Goal: Communication & Community: Participate in discussion

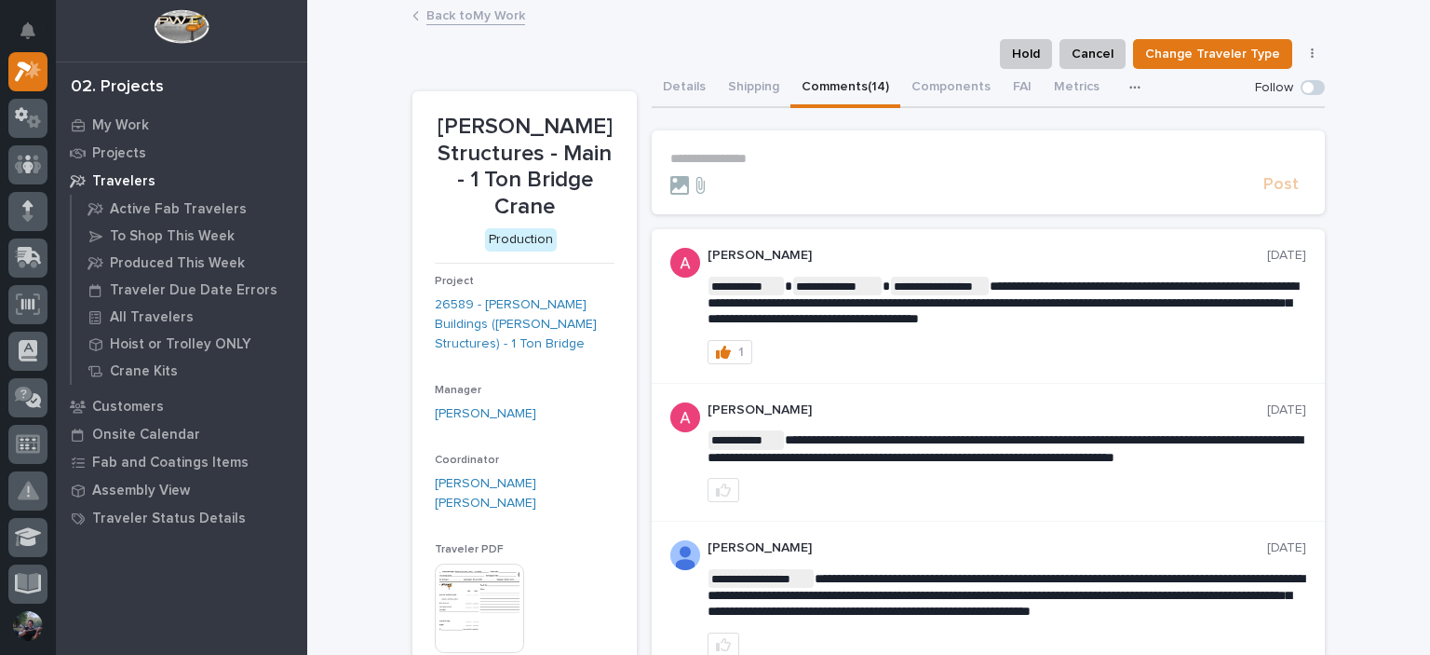
click at [458, 7] on link "Back to My Work" at bounding box center [476, 14] width 99 height 21
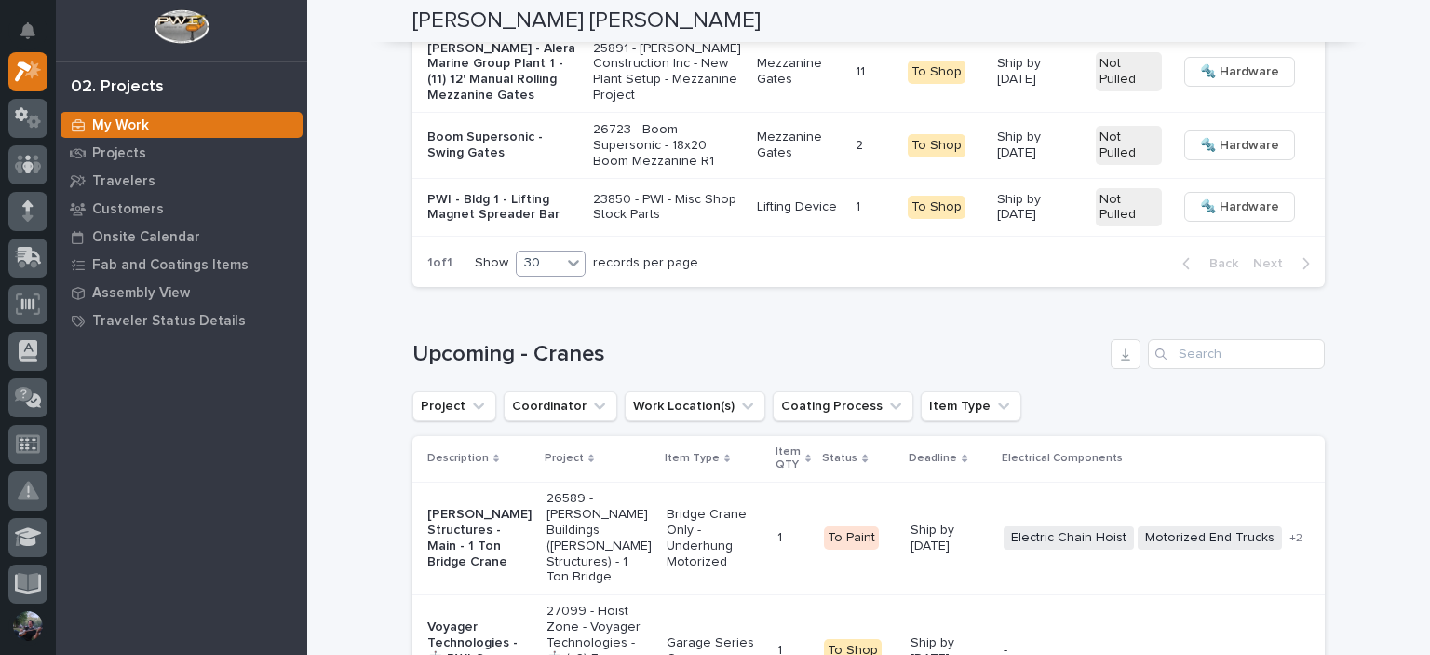
scroll to position [3539, 0]
click at [149, 154] on div "Projects" at bounding box center [182, 153] width 242 height 26
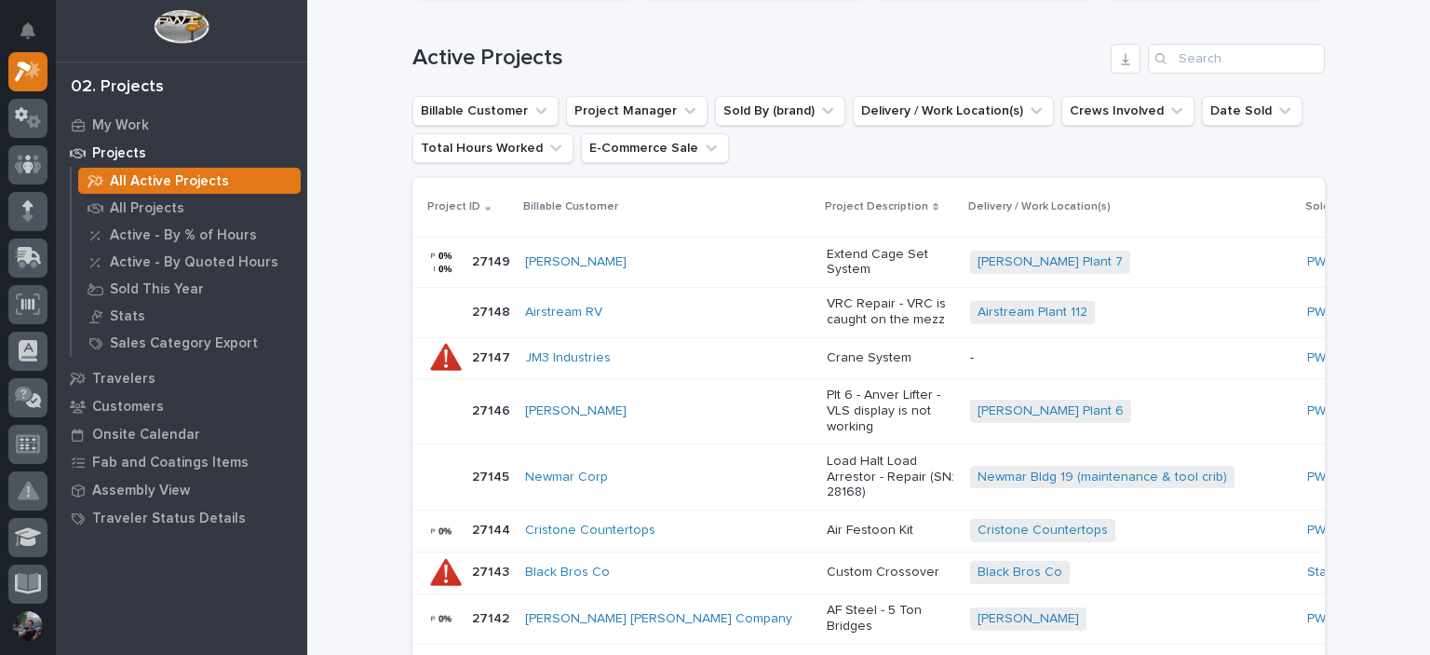
scroll to position [248, 0]
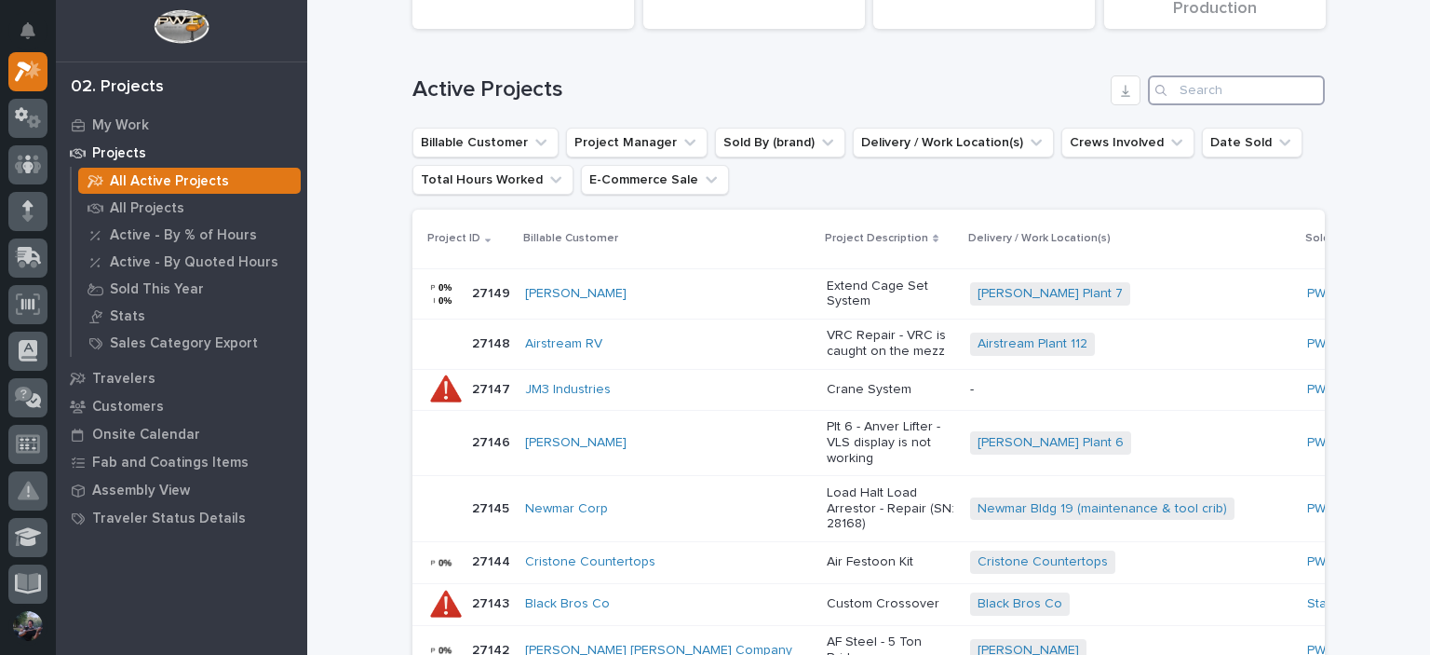
click at [1202, 76] on input "Search" at bounding box center [1236, 90] width 177 height 30
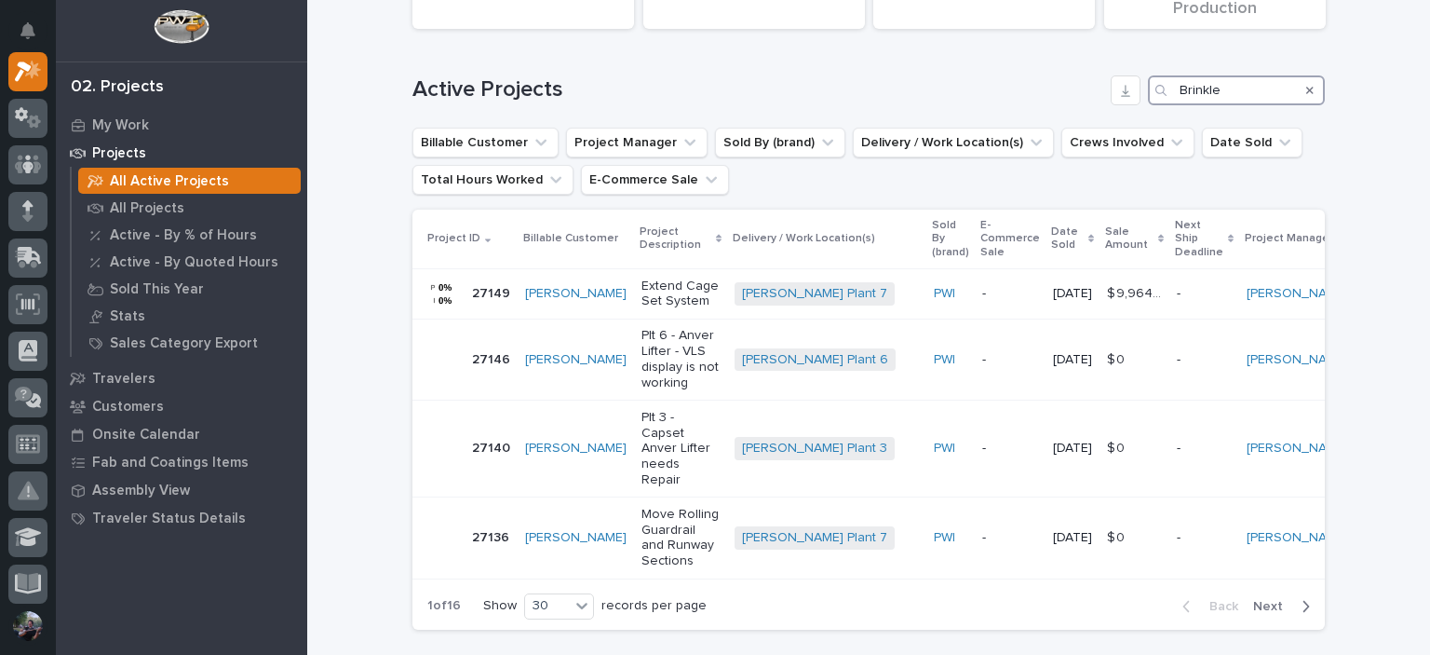
type input "Brinkley"
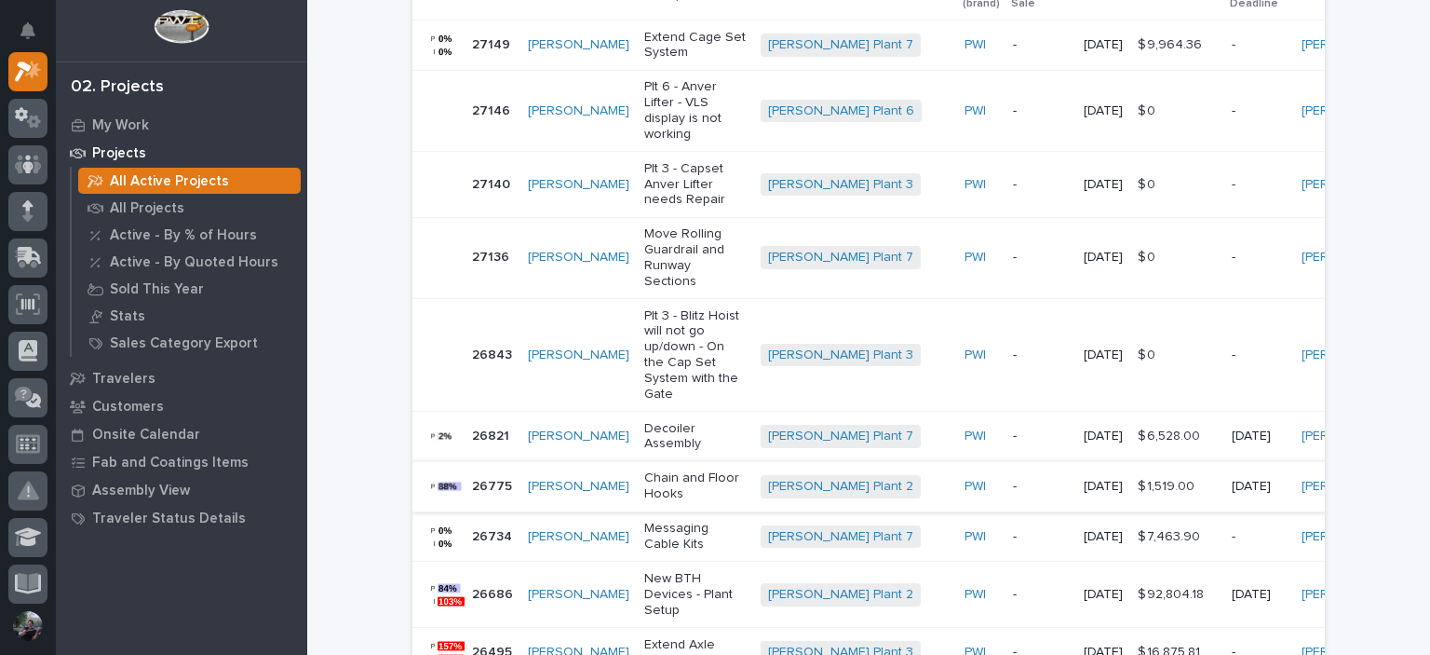
scroll to position [620, 0]
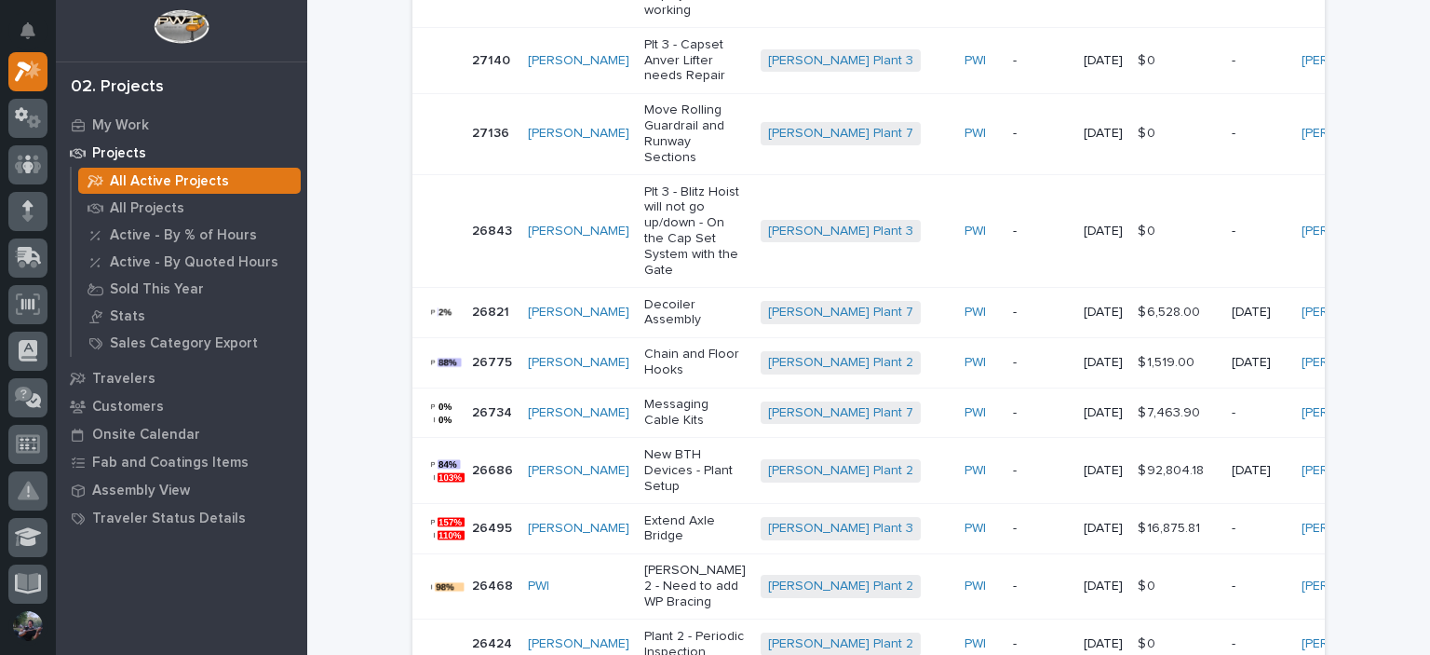
click at [646, 474] on p "New BTH Devices - Plant Setup" at bounding box center [695, 470] width 102 height 47
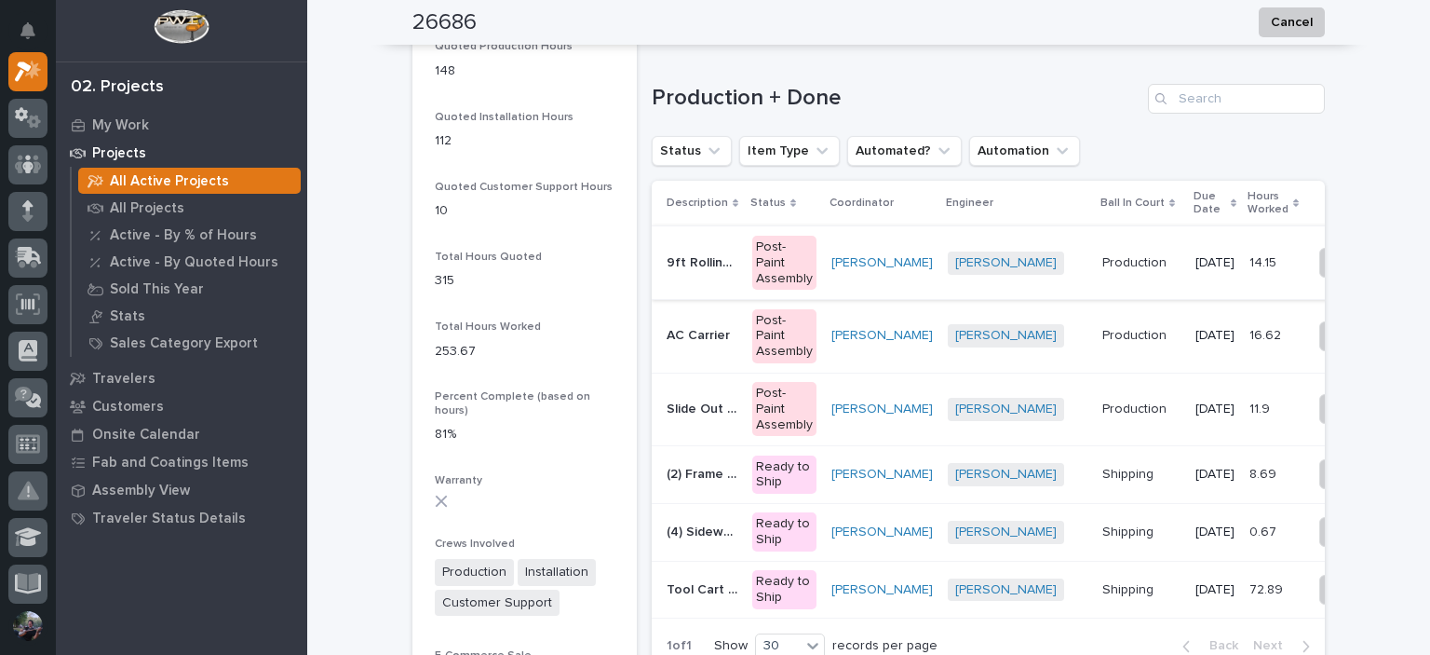
scroll to position [1428, 0]
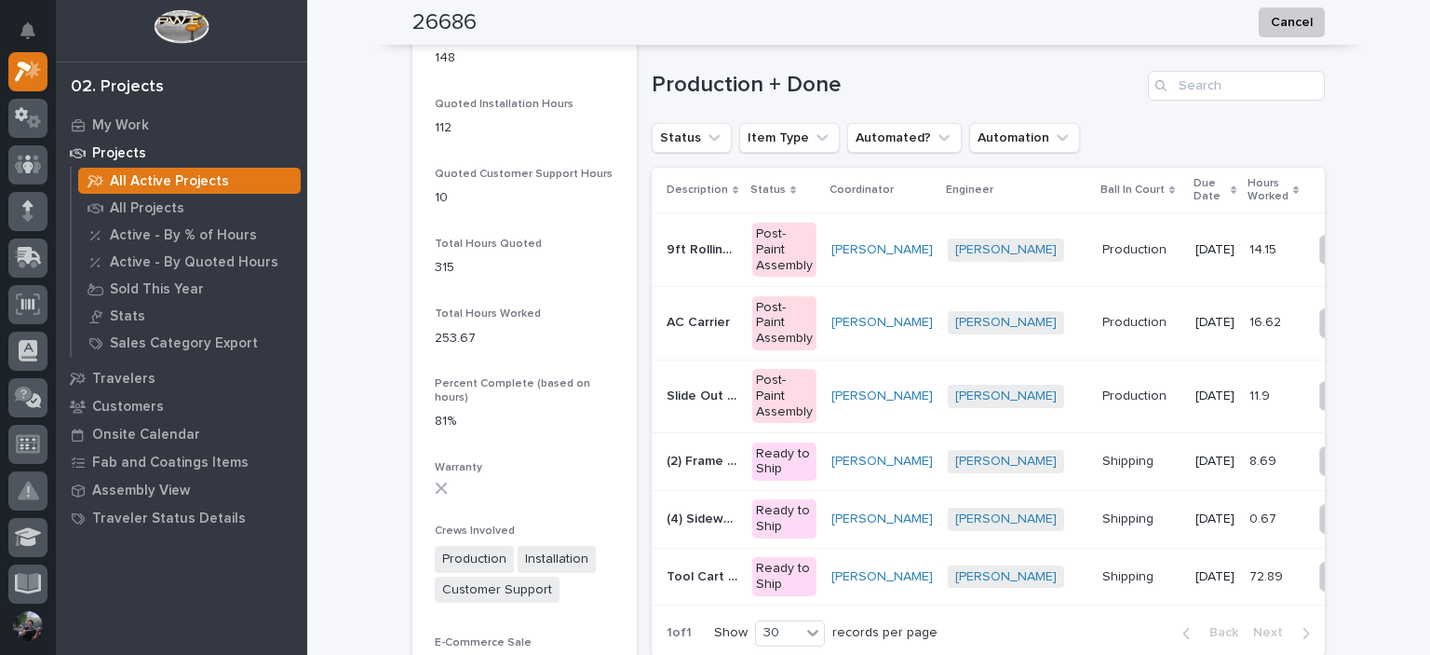
click at [712, 326] on p "AC Carrier" at bounding box center [700, 321] width 67 height 20
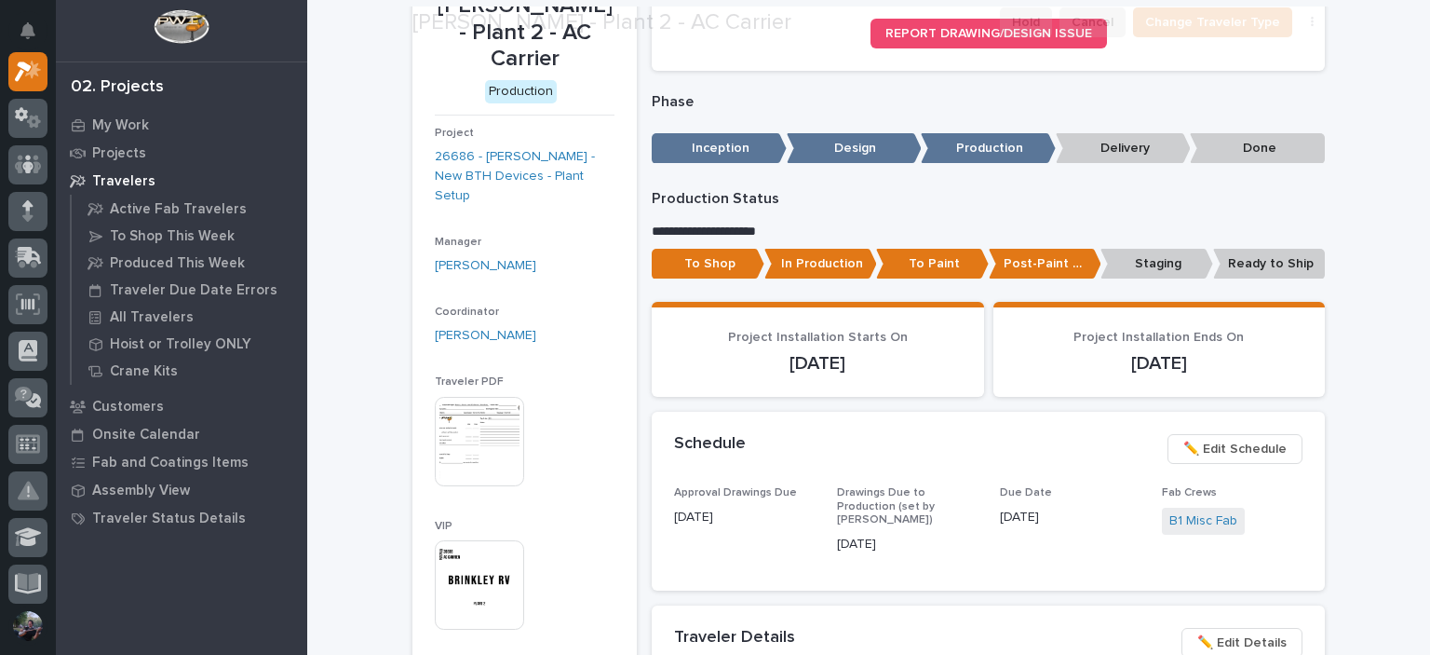
scroll to position [124, 0]
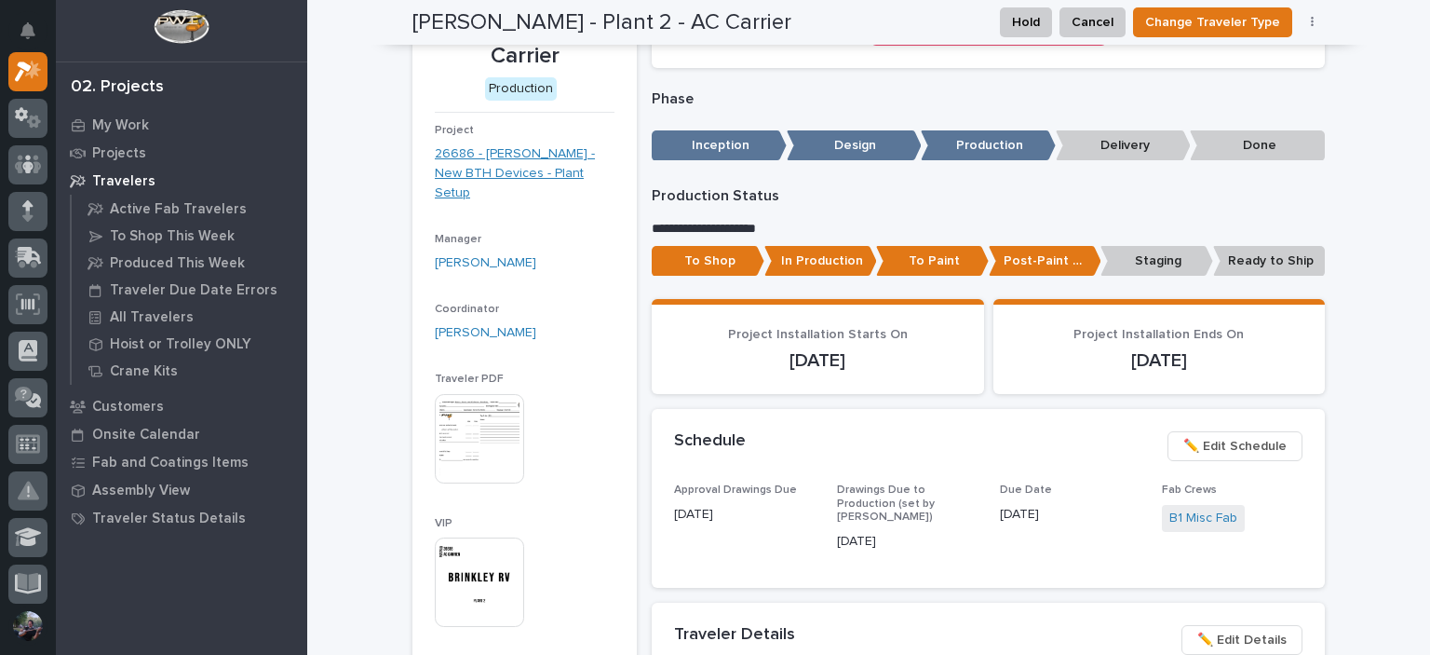
click at [466, 148] on link "26686 - [PERSON_NAME] - New BTH Devices - Plant Setup" at bounding box center [525, 173] width 180 height 58
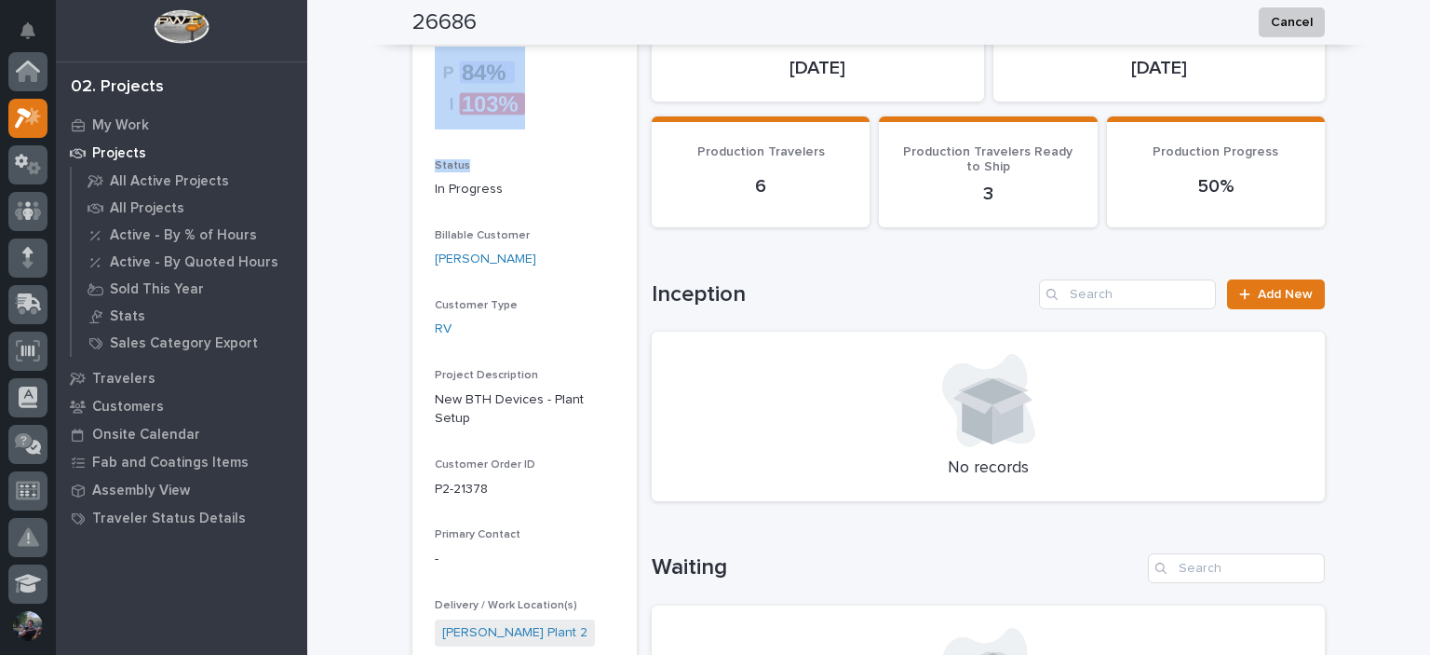
scroll to position [47, 0]
click at [597, 319] on div "RV" at bounding box center [525, 329] width 180 height 20
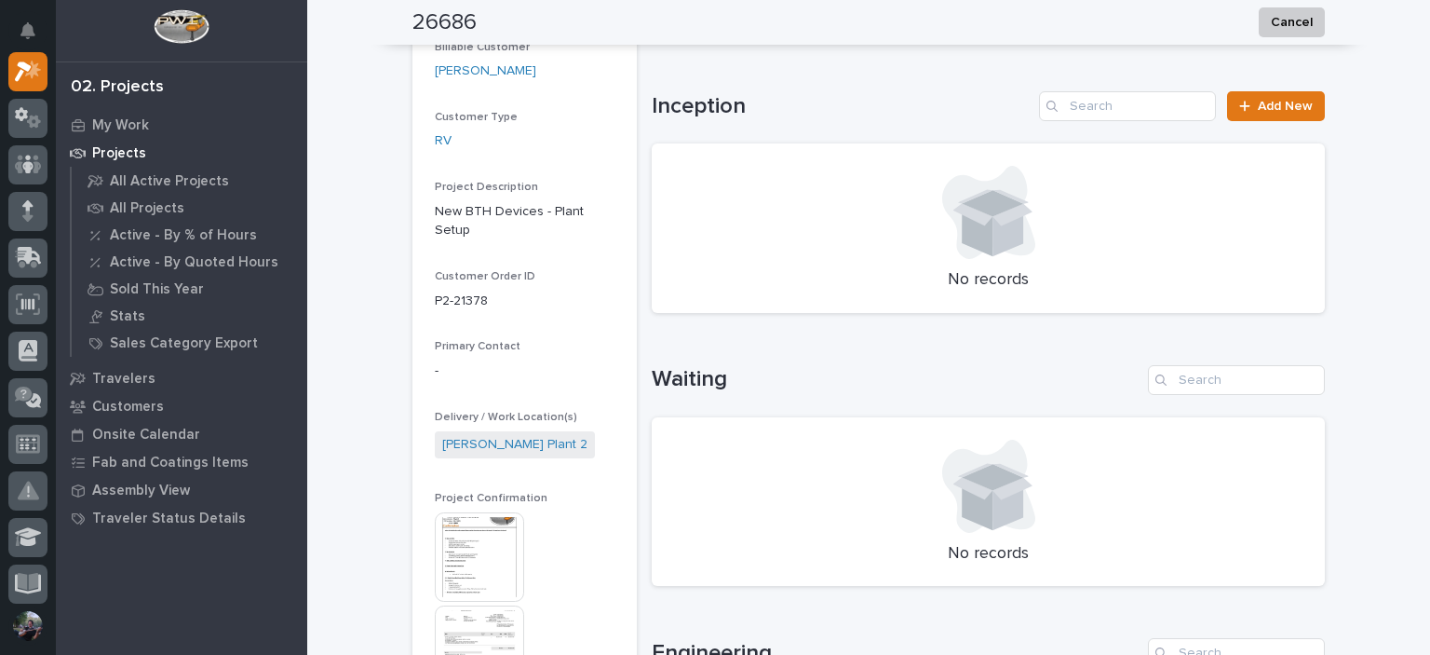
scroll to position [497, 0]
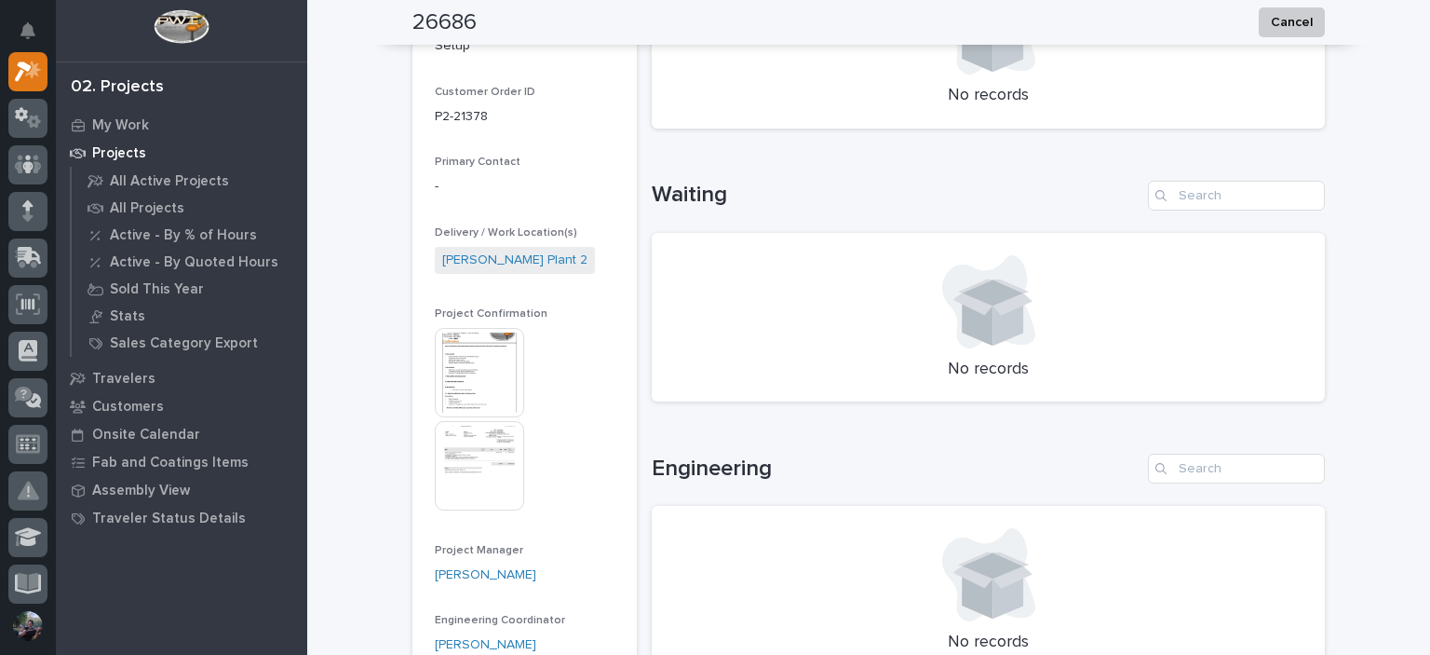
click at [491, 355] on img at bounding box center [479, 372] width 89 height 89
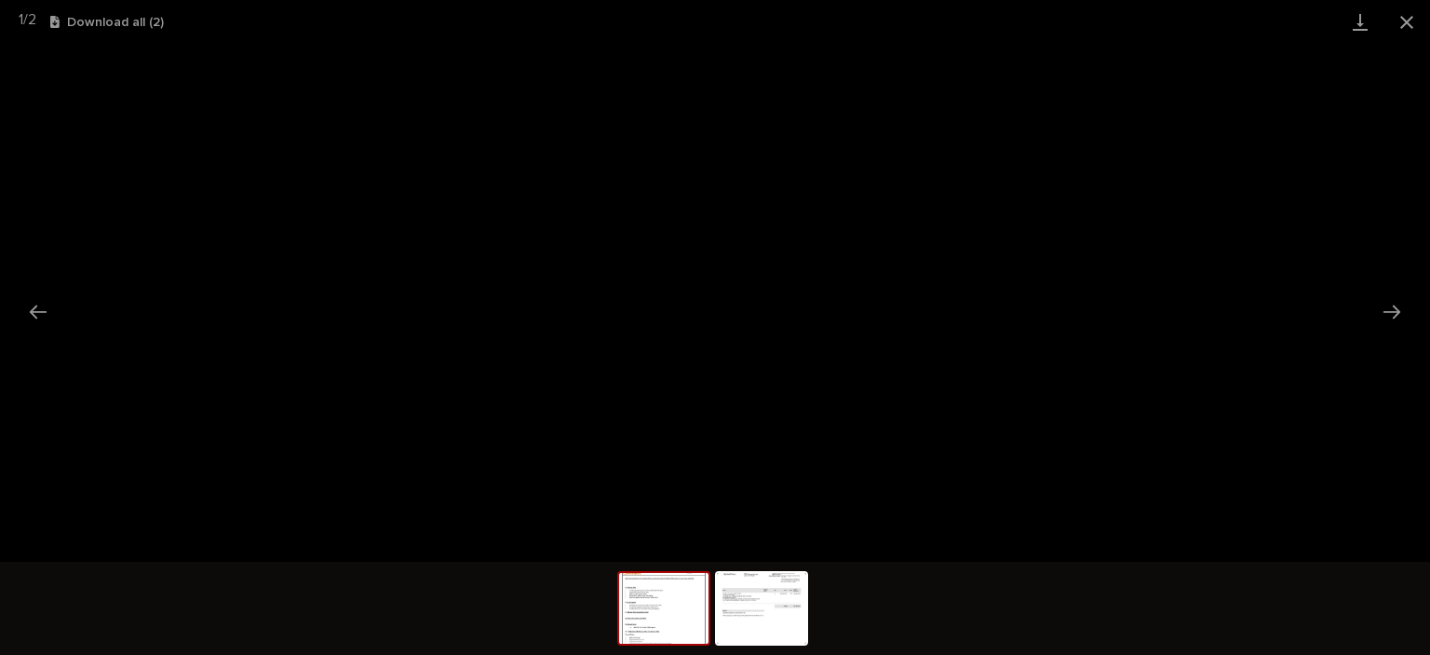
scroll to position [47, 0]
click at [1408, 14] on button "Close gallery" at bounding box center [1407, 22] width 47 height 44
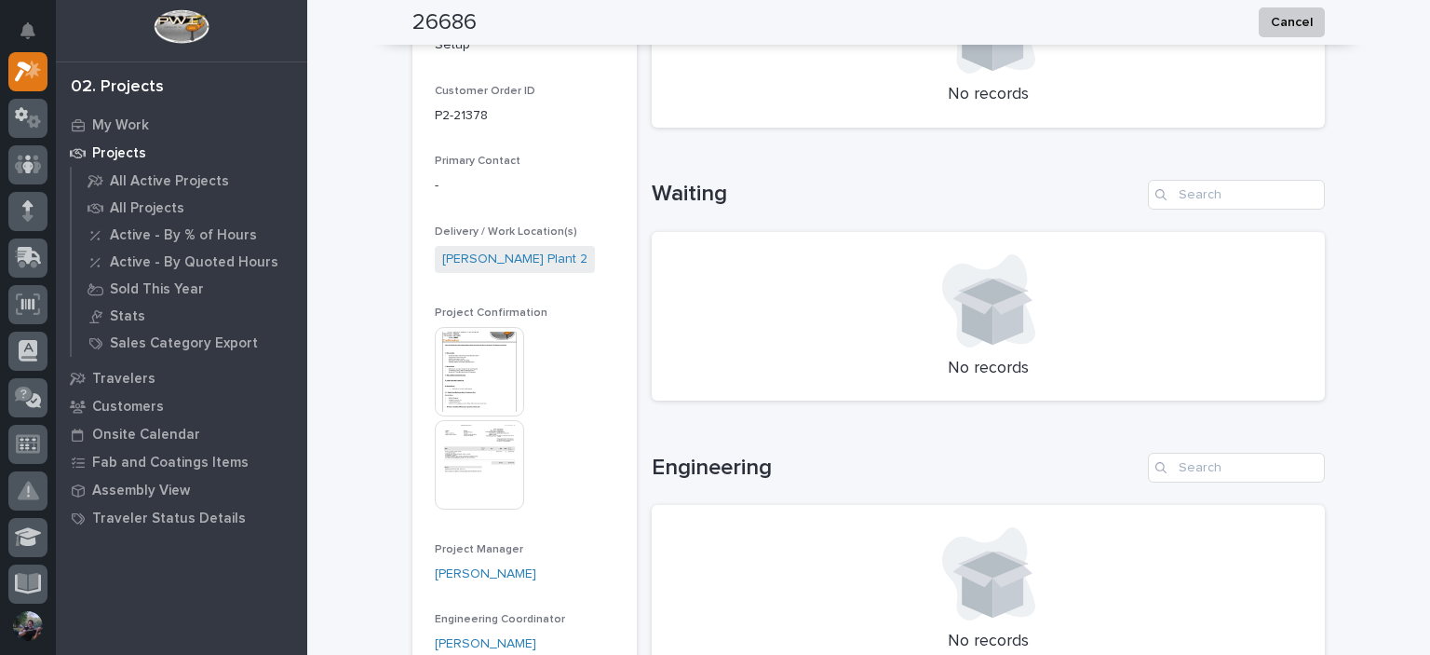
click at [132, 149] on p "Projects" at bounding box center [119, 153] width 54 height 17
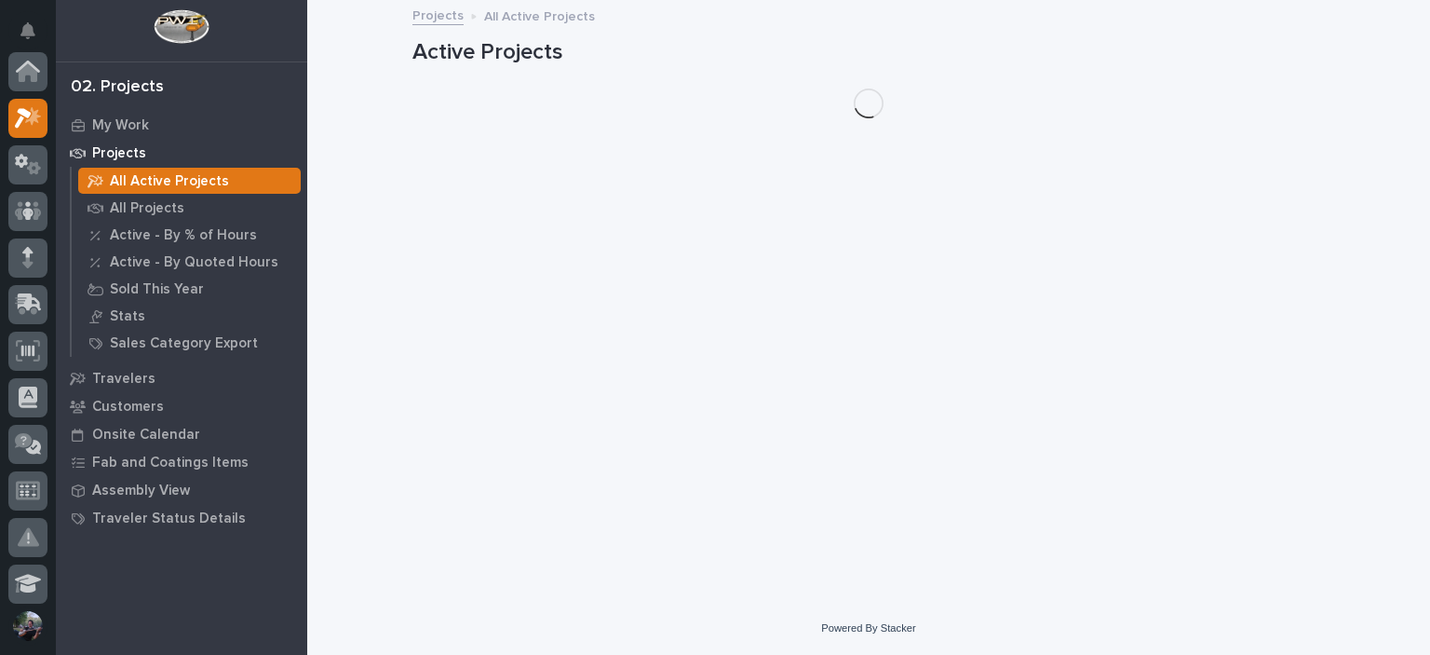
scroll to position [47, 0]
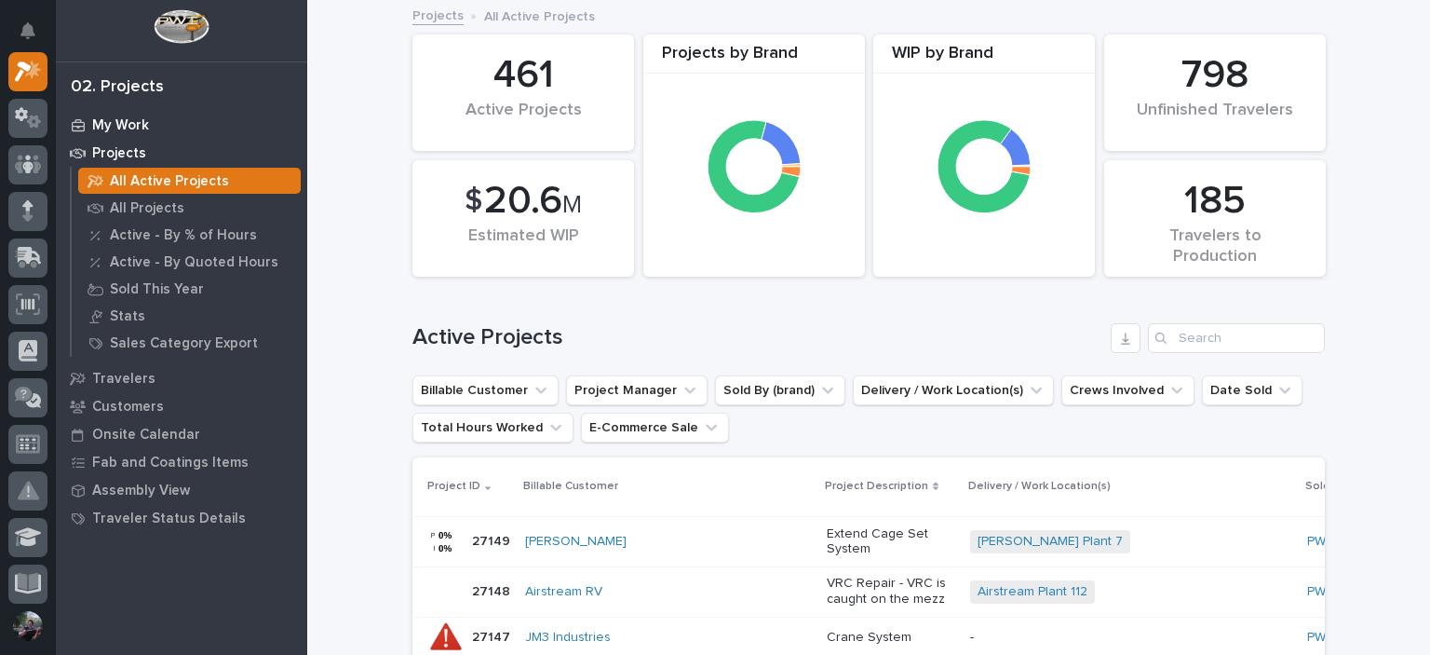
click at [129, 129] on p "My Work" at bounding box center [120, 125] width 57 height 17
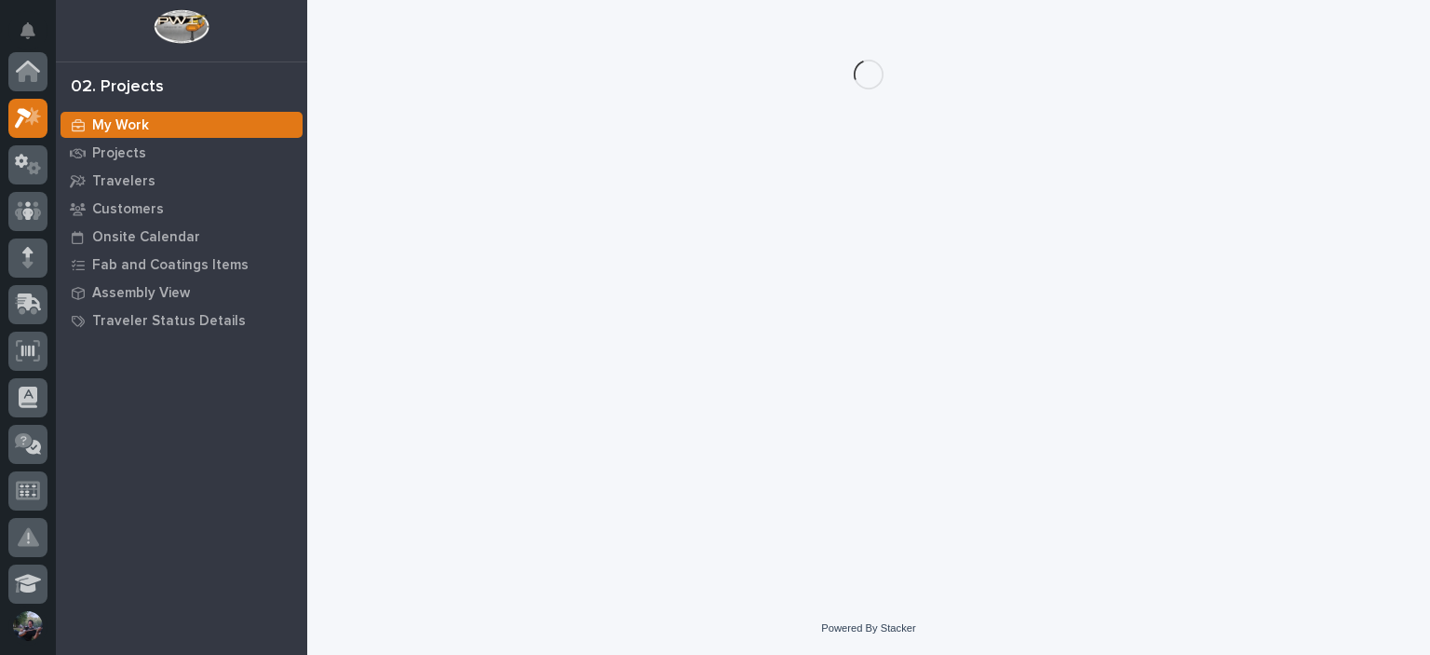
scroll to position [47, 0]
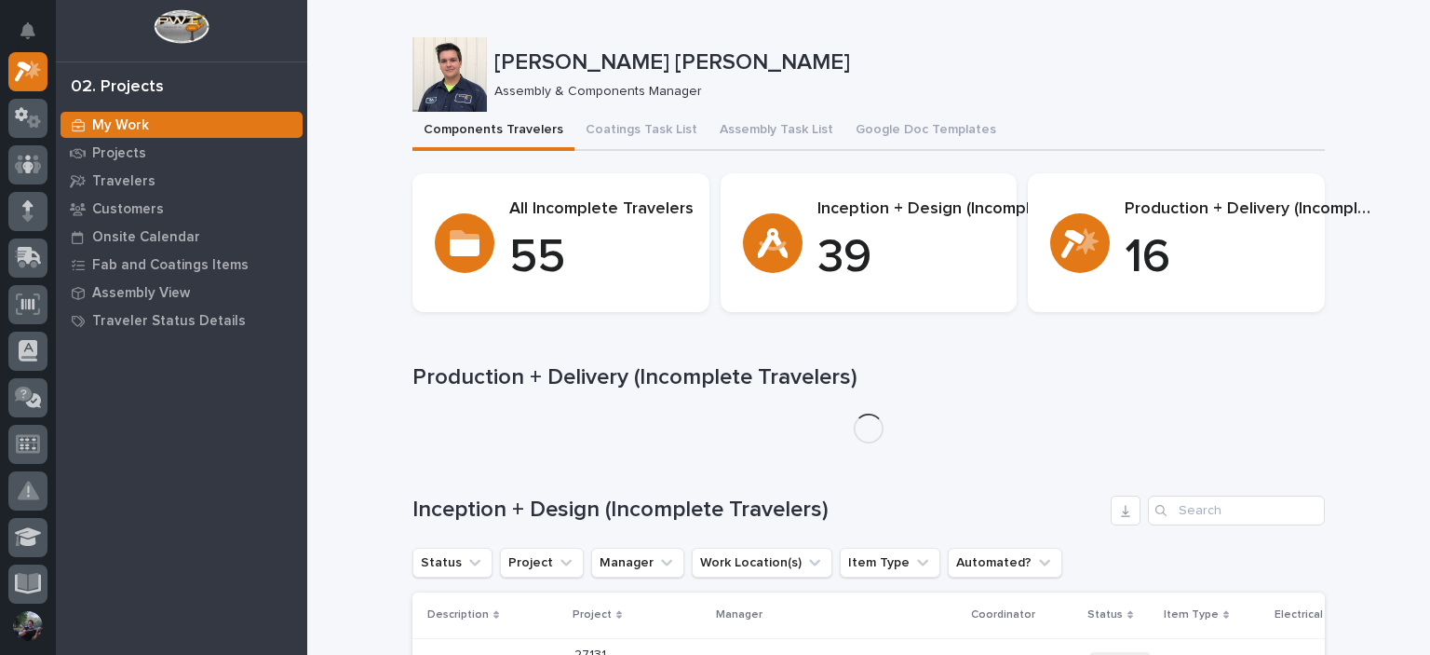
click at [757, 133] on button "Assembly Task List" at bounding box center [777, 131] width 136 height 39
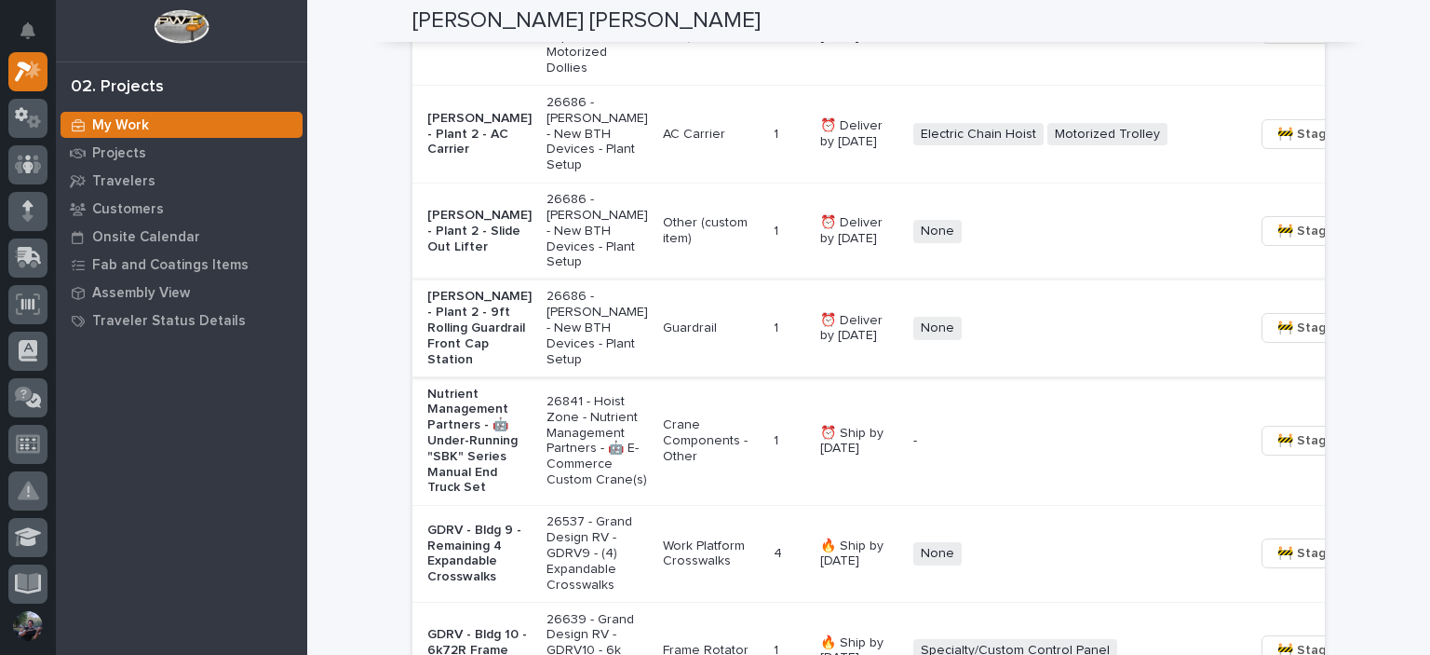
scroll to position [1800, 0]
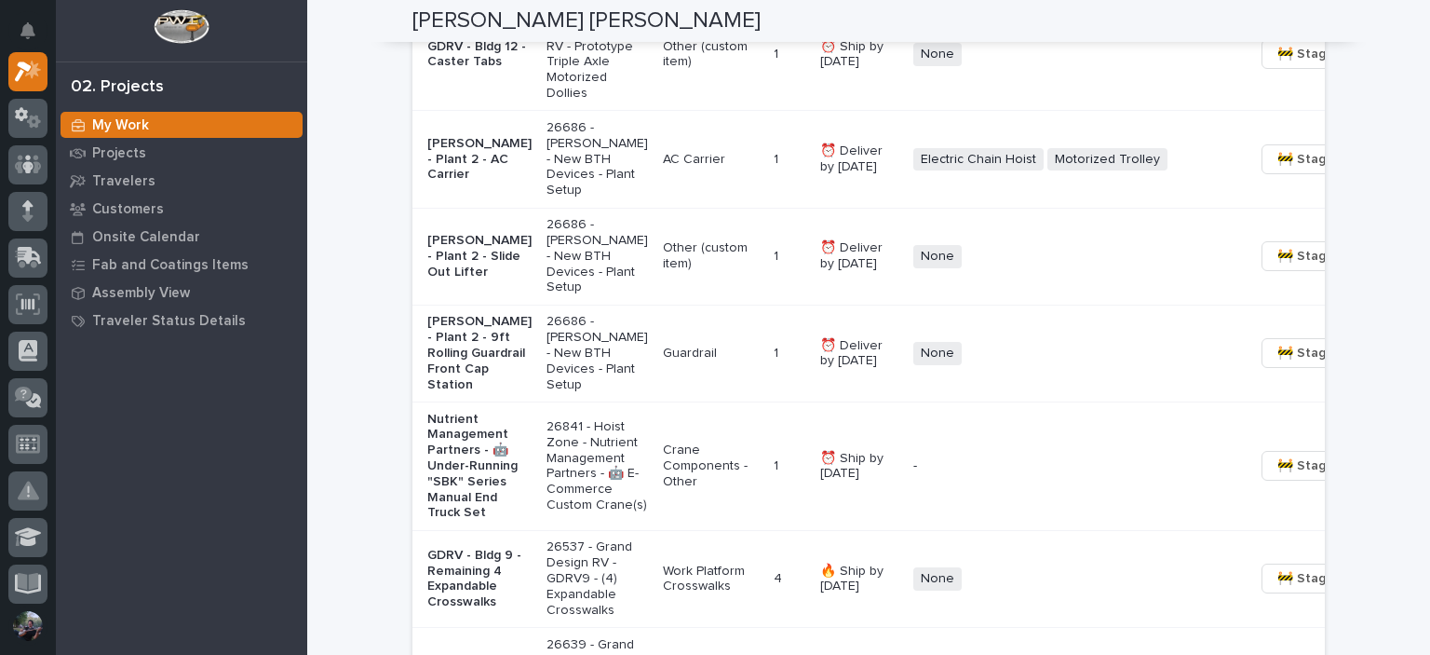
click at [461, 392] on p "[PERSON_NAME] - Plant 2 - 9ft Rolling Guardrail Front Cap Station" at bounding box center [479, 353] width 104 height 78
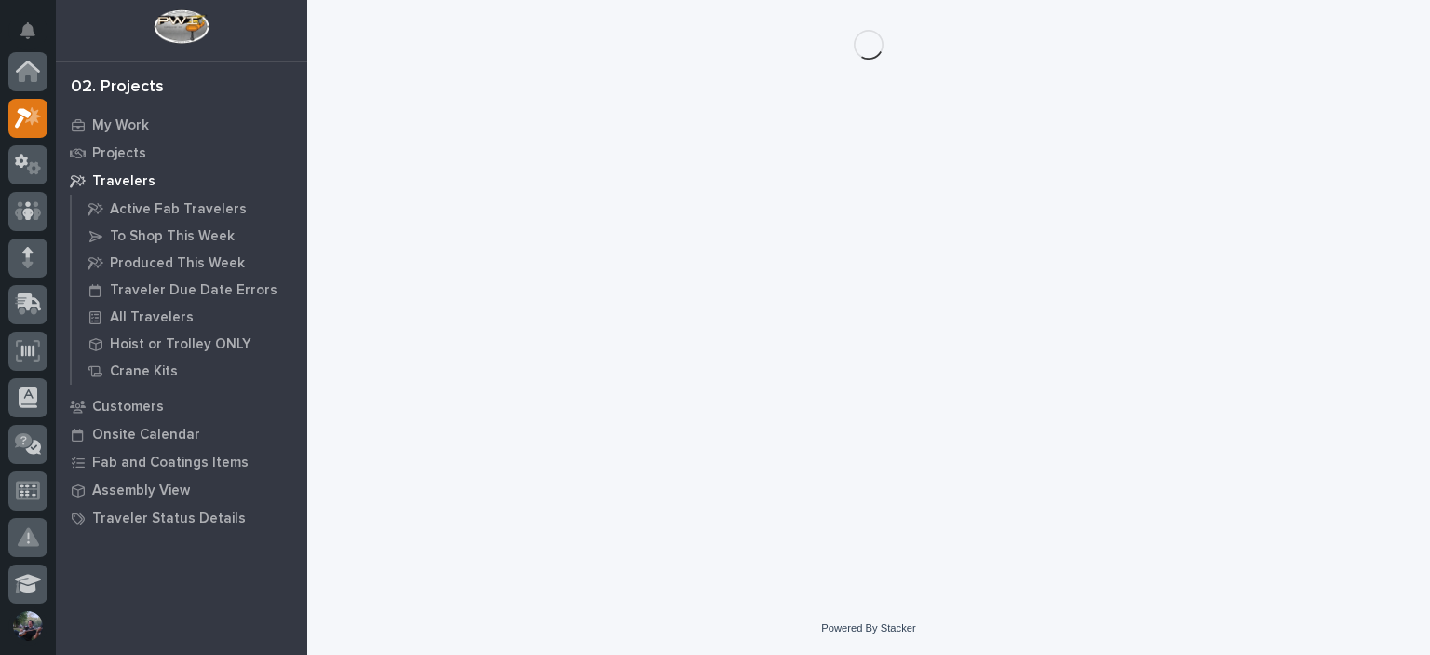
scroll to position [47, 0]
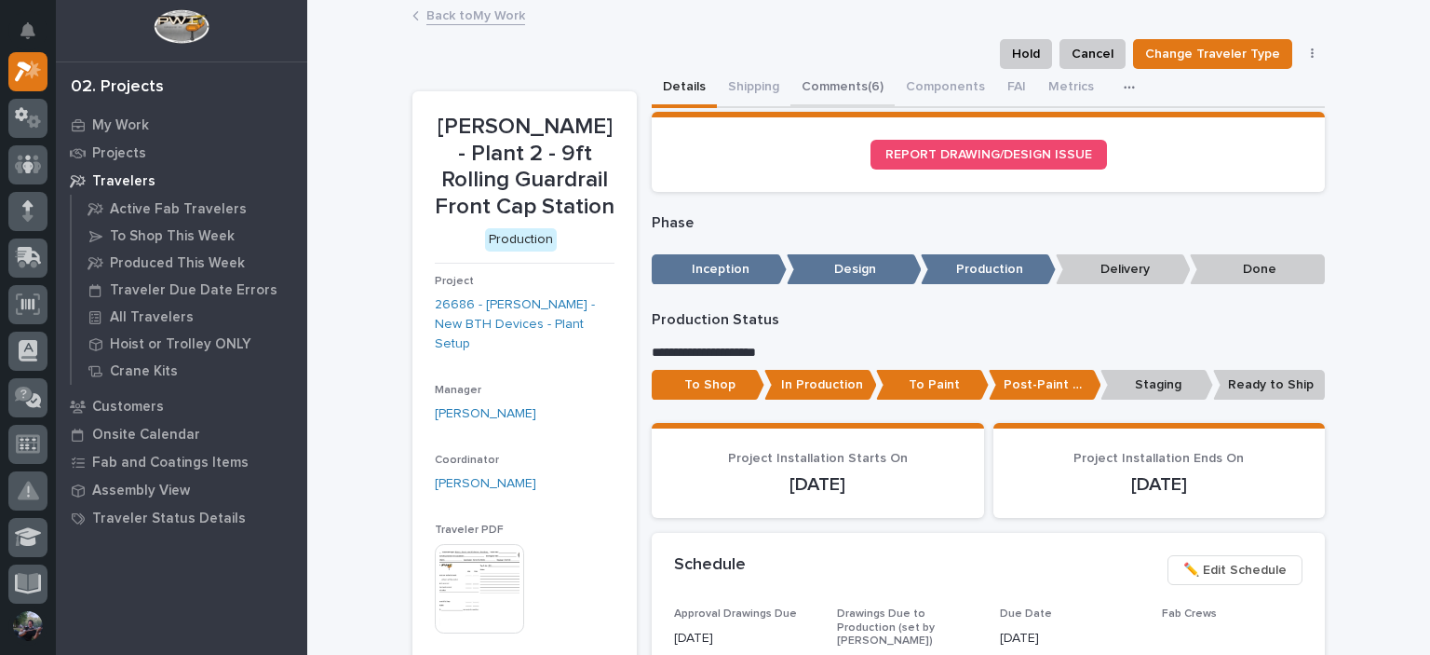
click at [861, 95] on button "Comments (6)" at bounding box center [843, 88] width 104 height 39
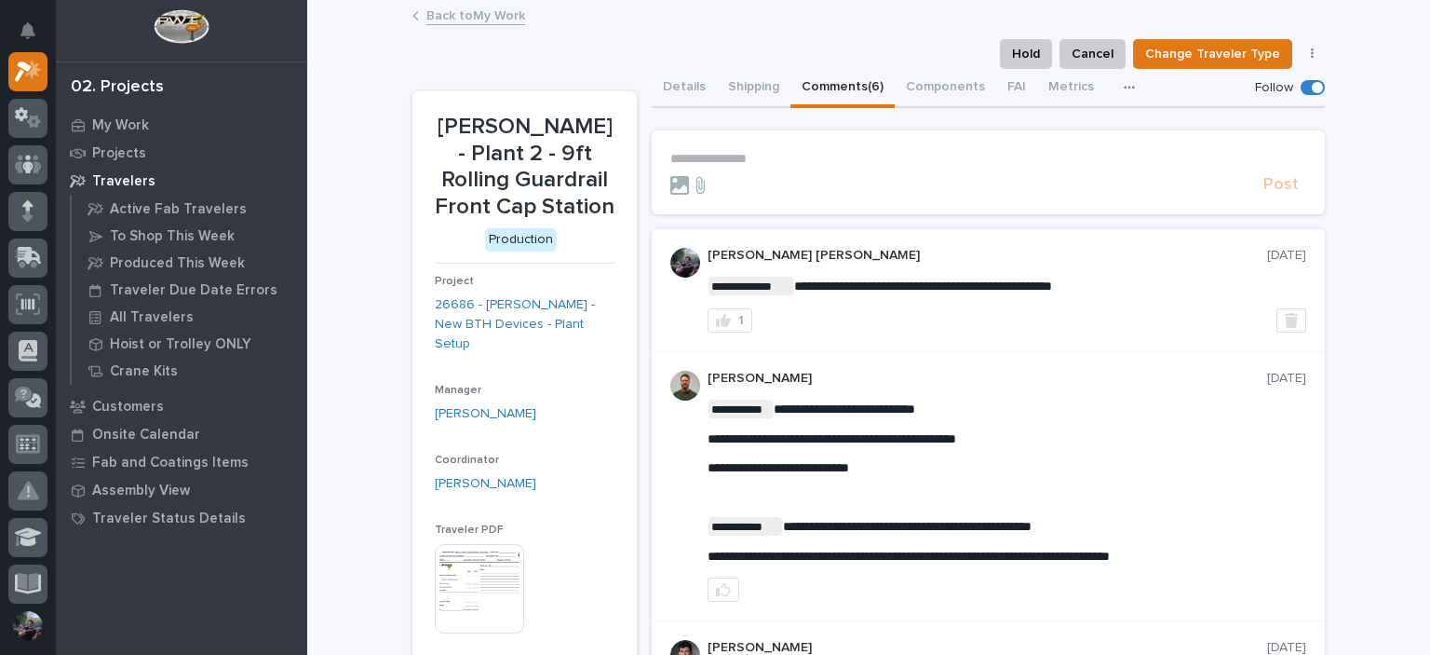
click at [743, 155] on p "**********" at bounding box center [989, 159] width 636 height 16
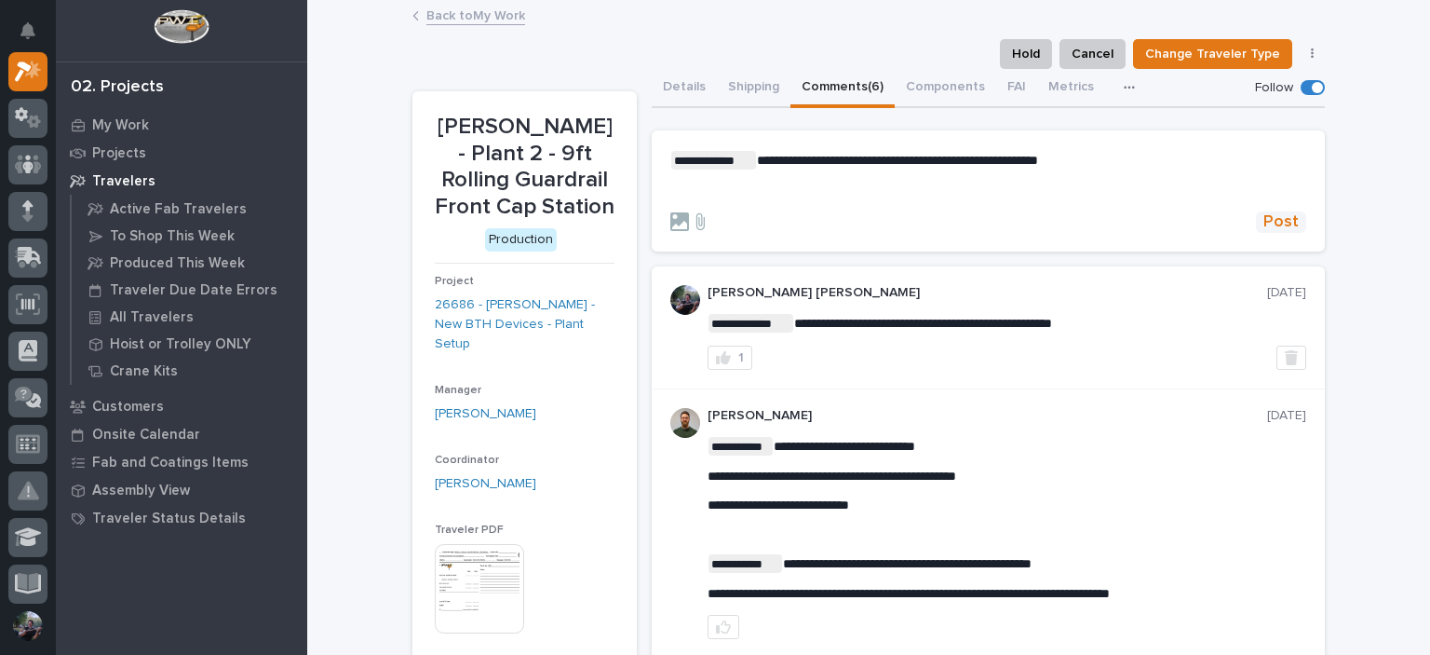
click at [1280, 220] on span "Post" at bounding box center [1281, 221] width 35 height 21
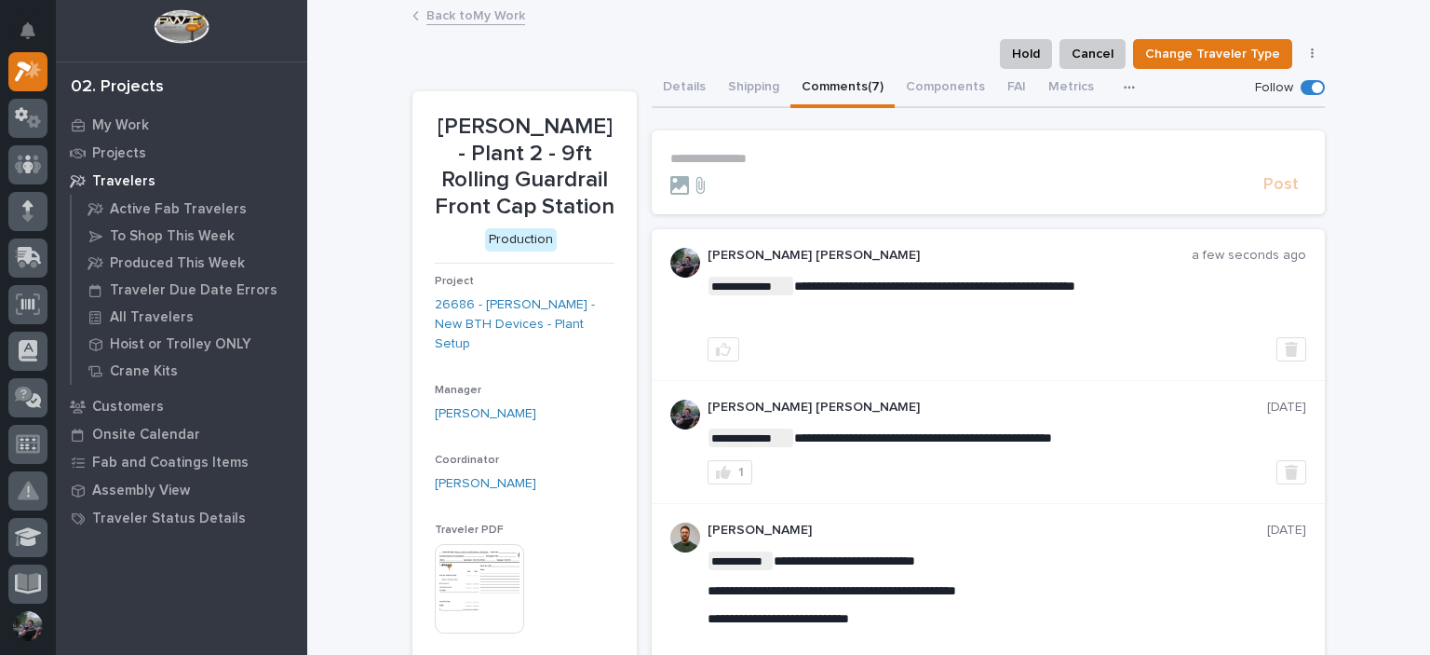
click at [477, 15] on link "Back to My Work" at bounding box center [476, 14] width 99 height 21
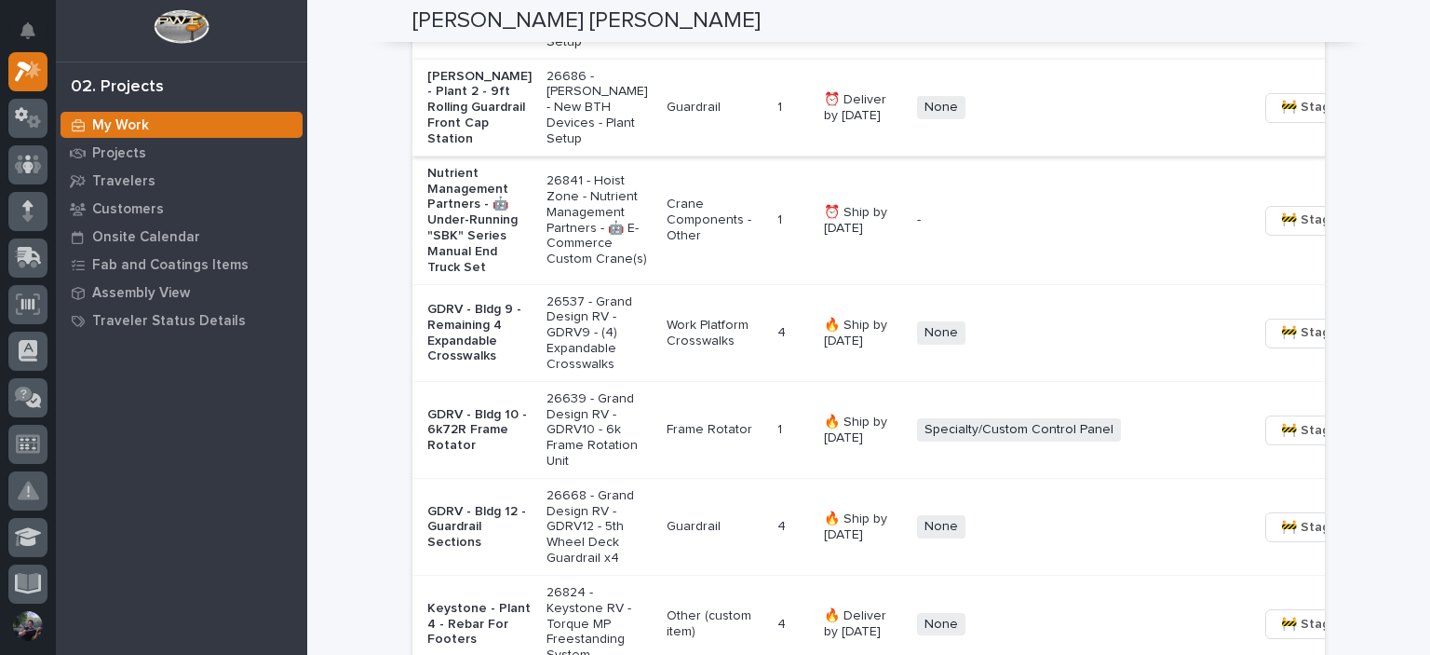
scroll to position [1986, 0]
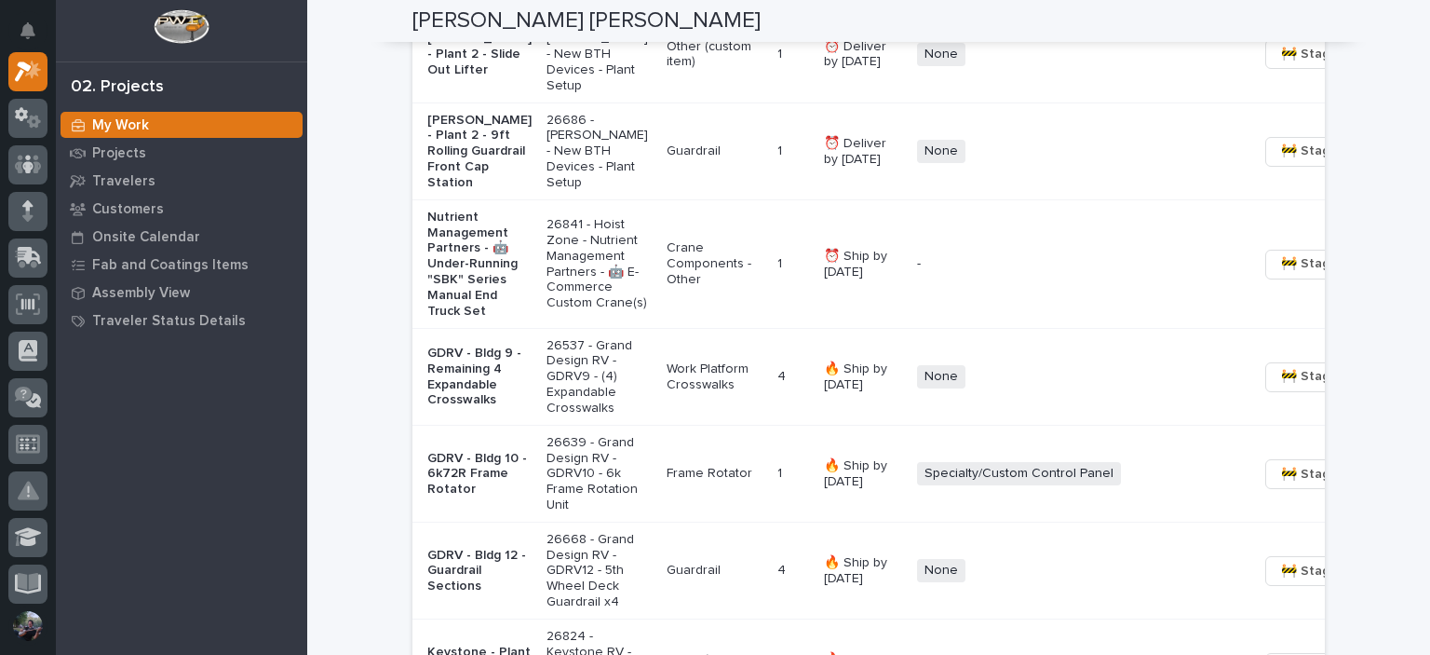
click at [539, 200] on td "26686 - [PERSON_NAME] - New BTH Devices - Plant Setup" at bounding box center [599, 151] width 120 height 97
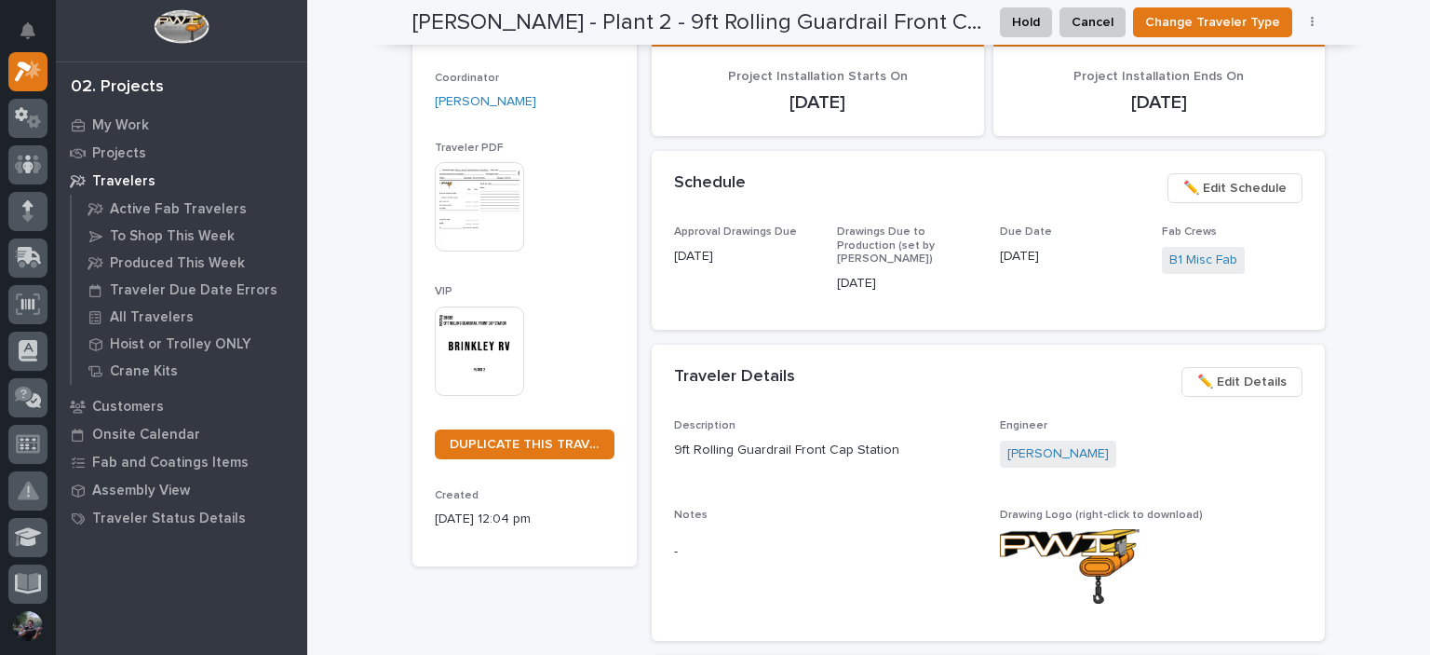
scroll to position [313, 0]
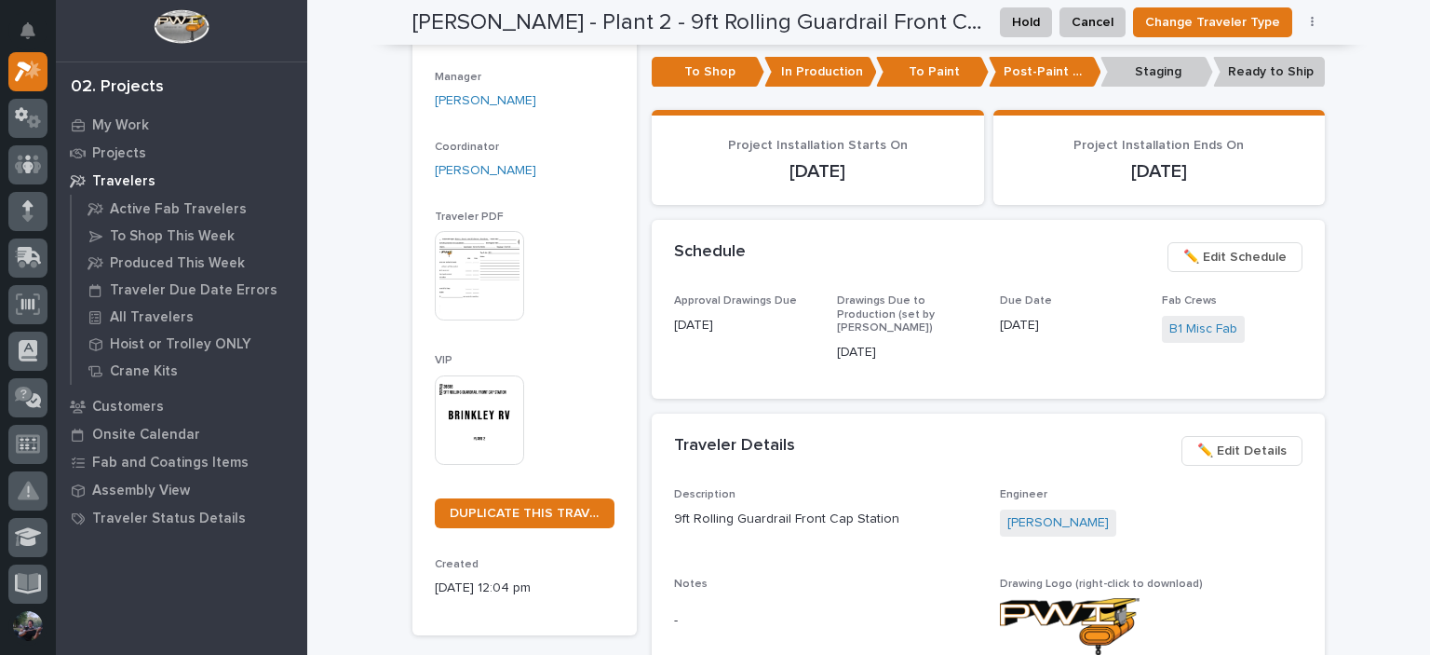
click at [1211, 254] on span "✏️ Edit Schedule" at bounding box center [1235, 257] width 103 height 22
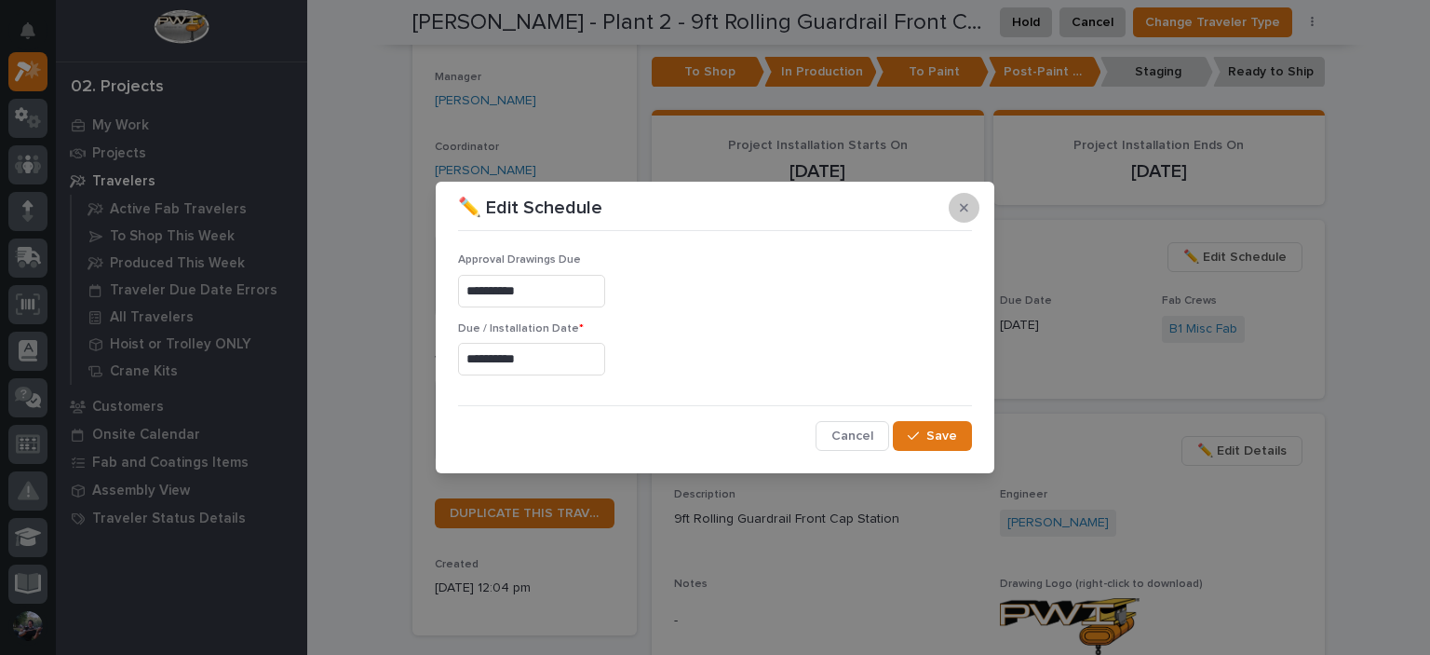
click at [960, 212] on icon "button" at bounding box center [964, 207] width 8 height 13
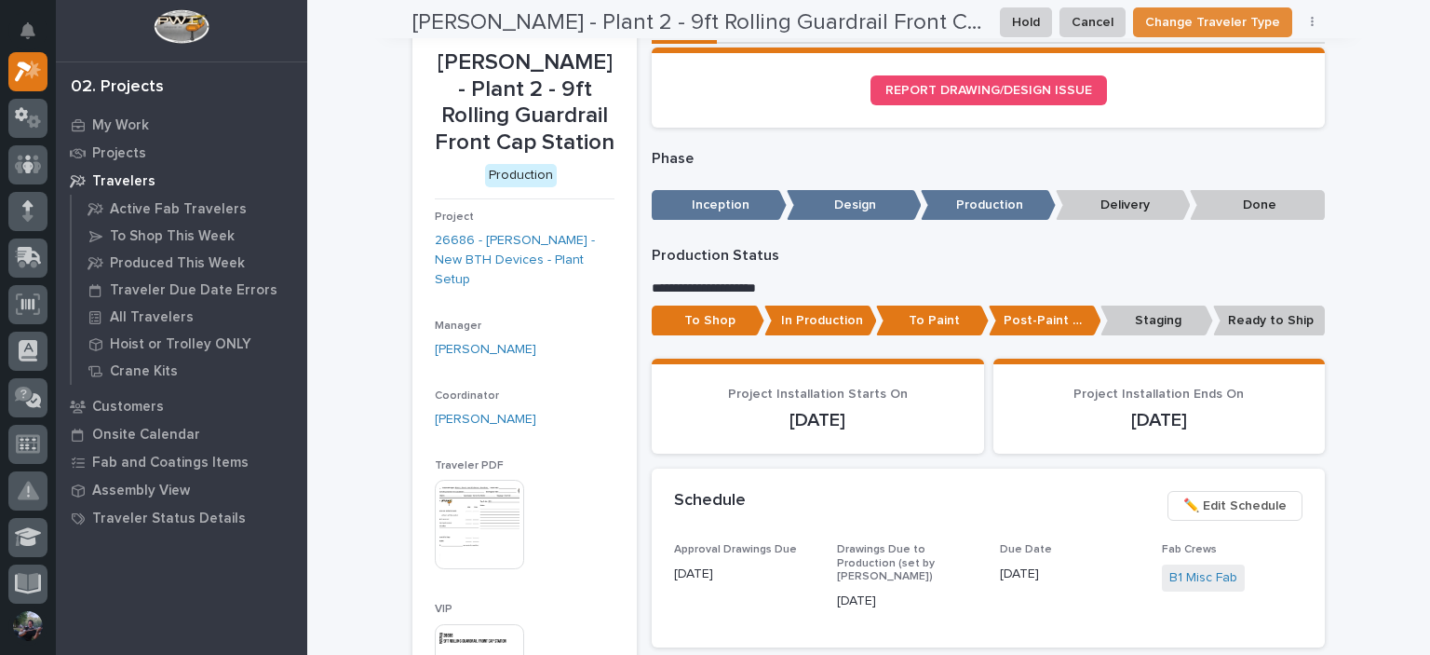
scroll to position [0, 0]
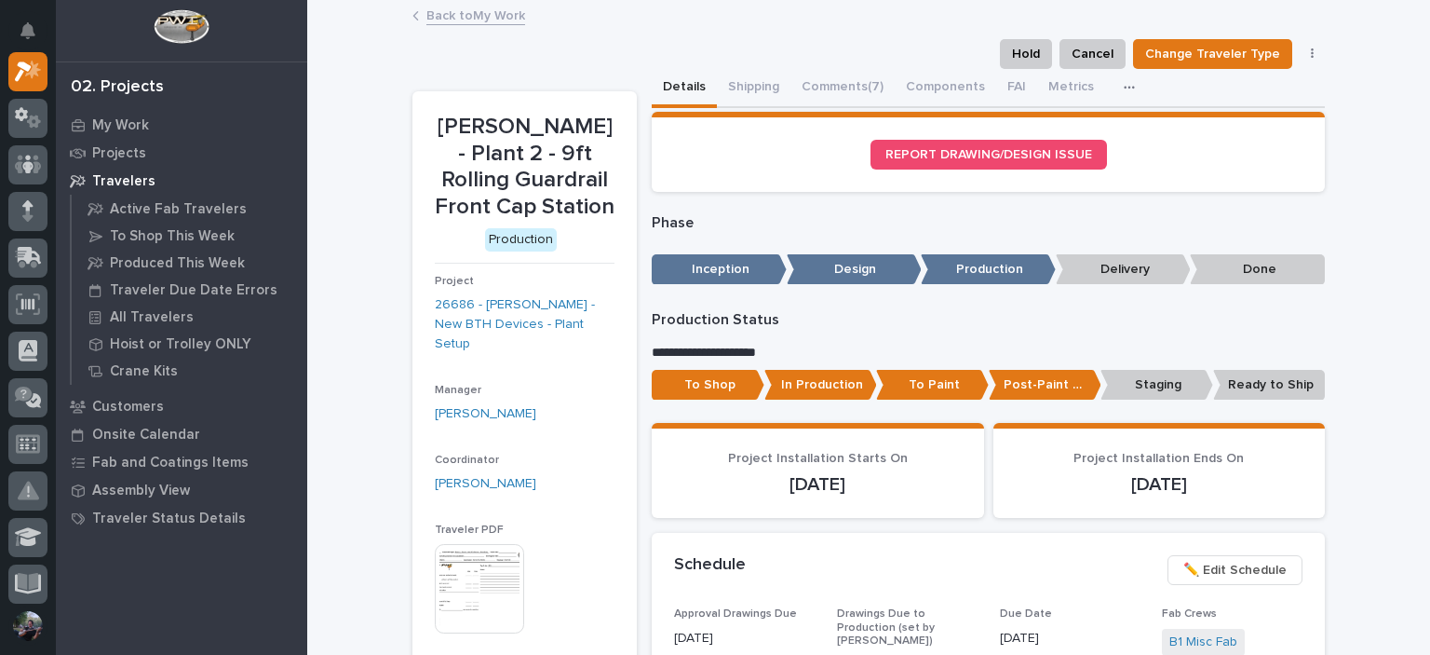
click at [458, 11] on link "Back to My Work" at bounding box center [476, 14] width 99 height 21
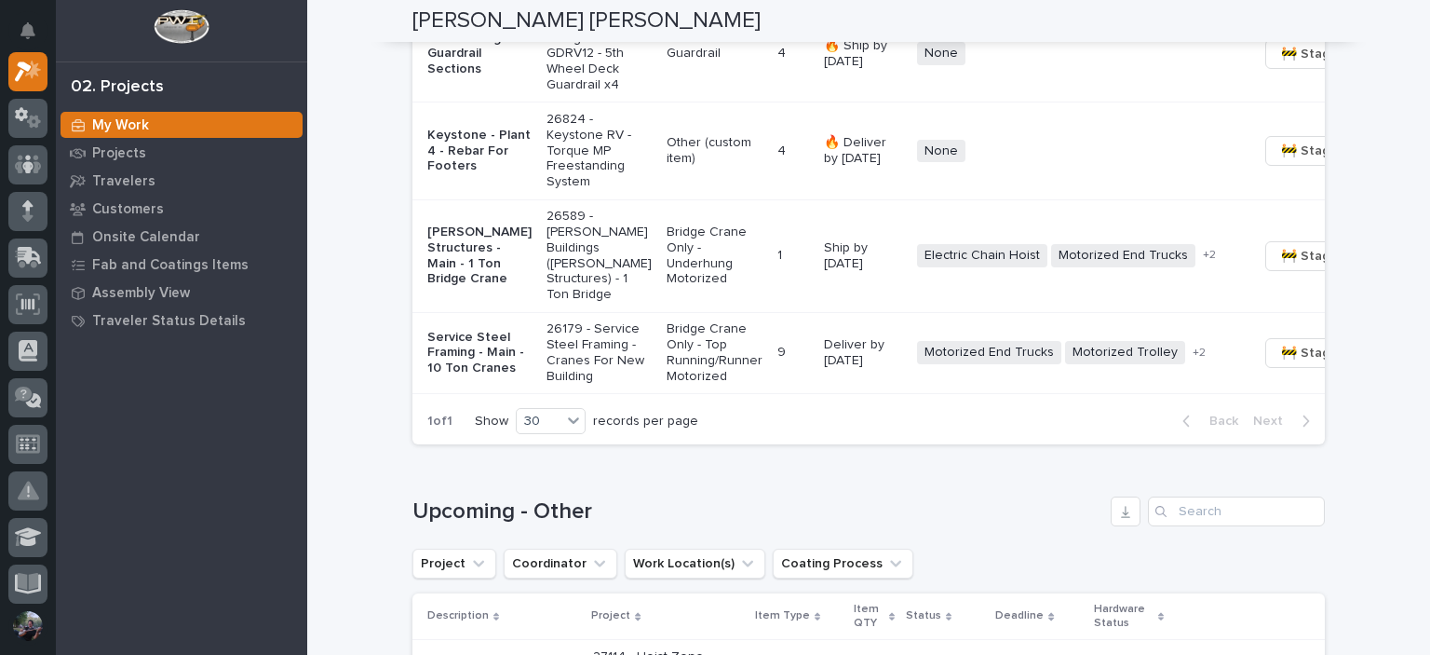
scroll to position [2545, 0]
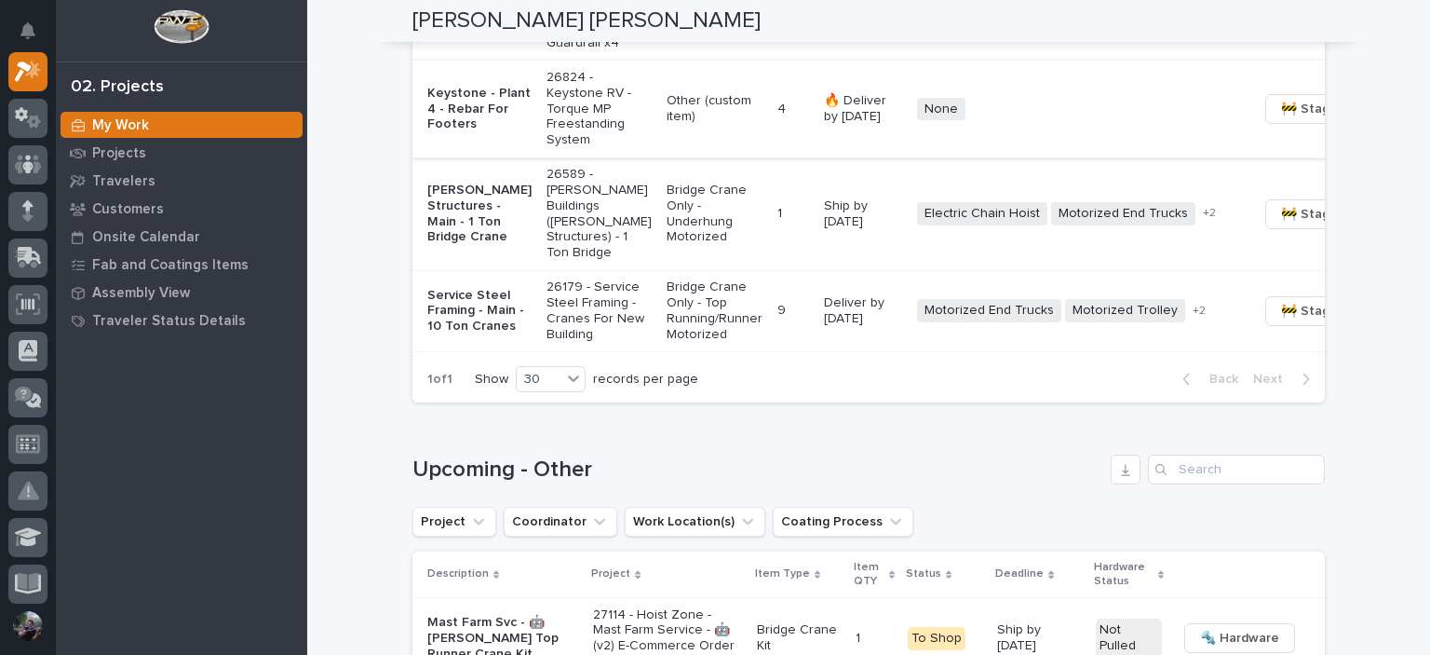
click at [1281, 120] on span "🚧 Staging →" at bounding box center [1319, 109] width 77 height 22
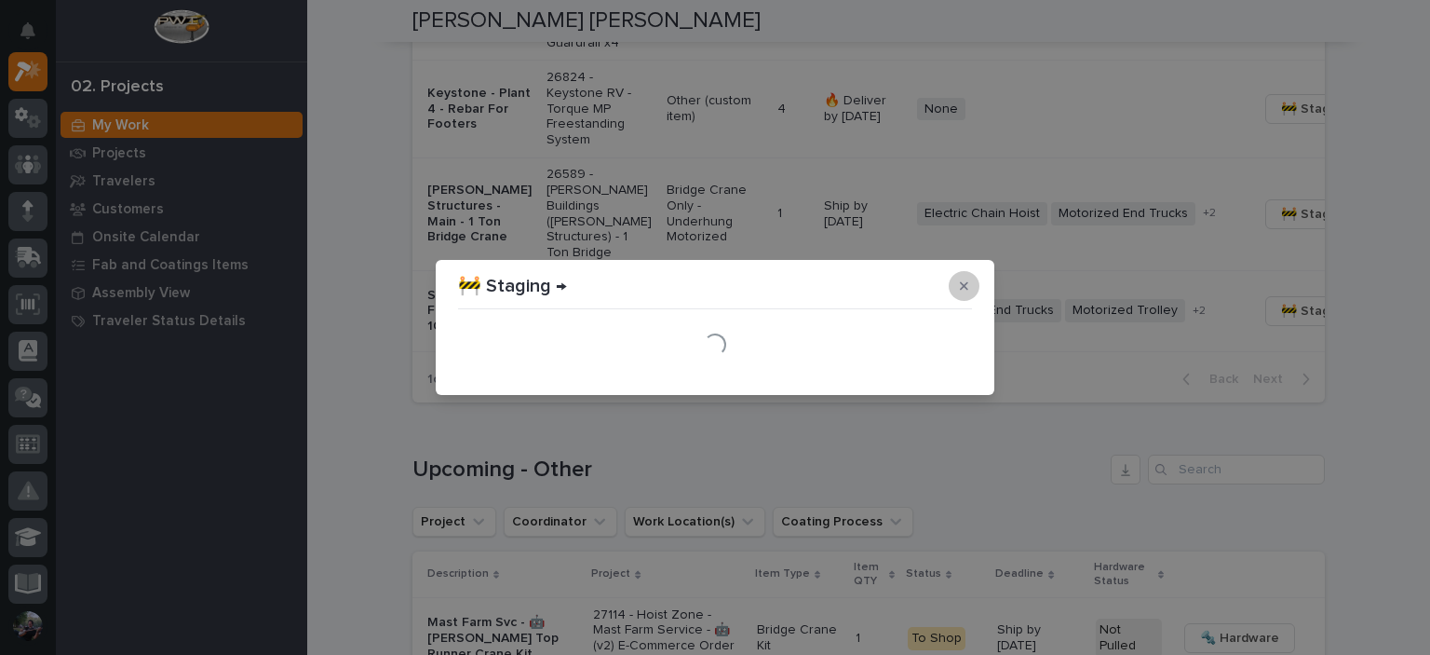
click at [961, 281] on icon "button" at bounding box center [964, 285] width 8 height 13
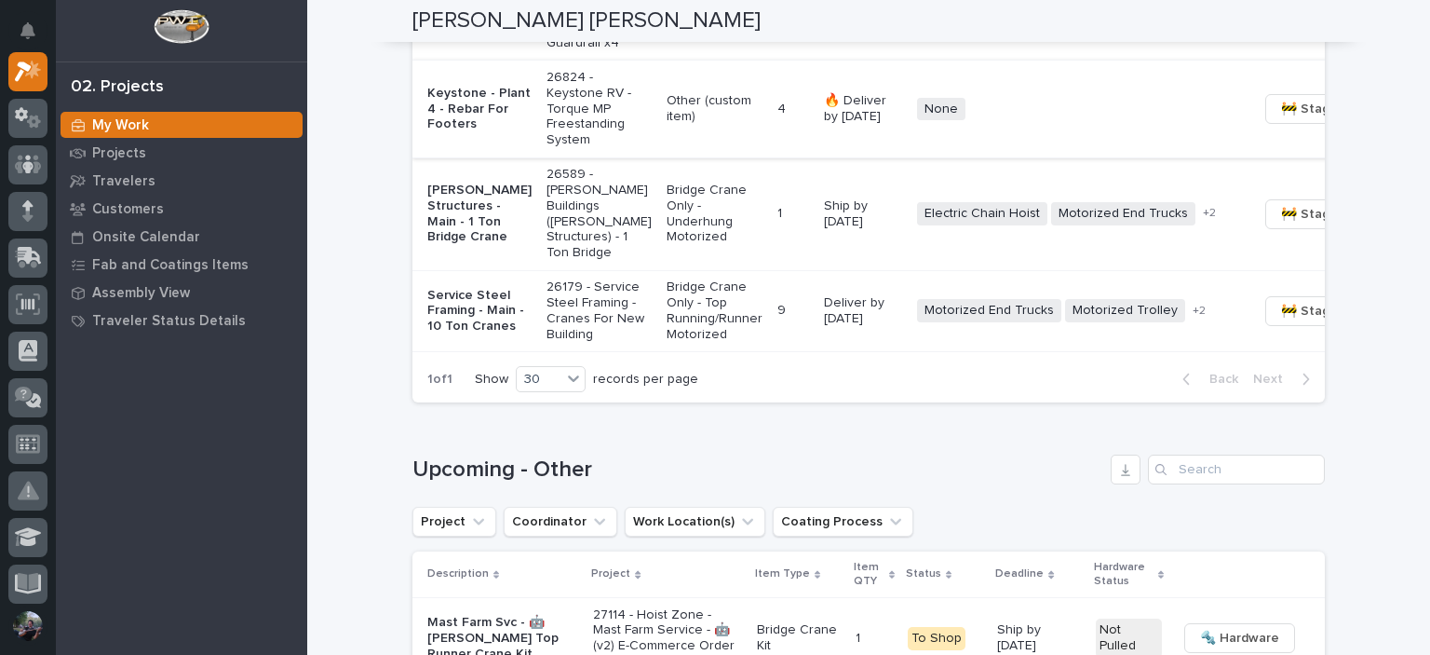
click at [1281, 120] on span "🚧 Staging →" at bounding box center [1319, 109] width 77 height 22
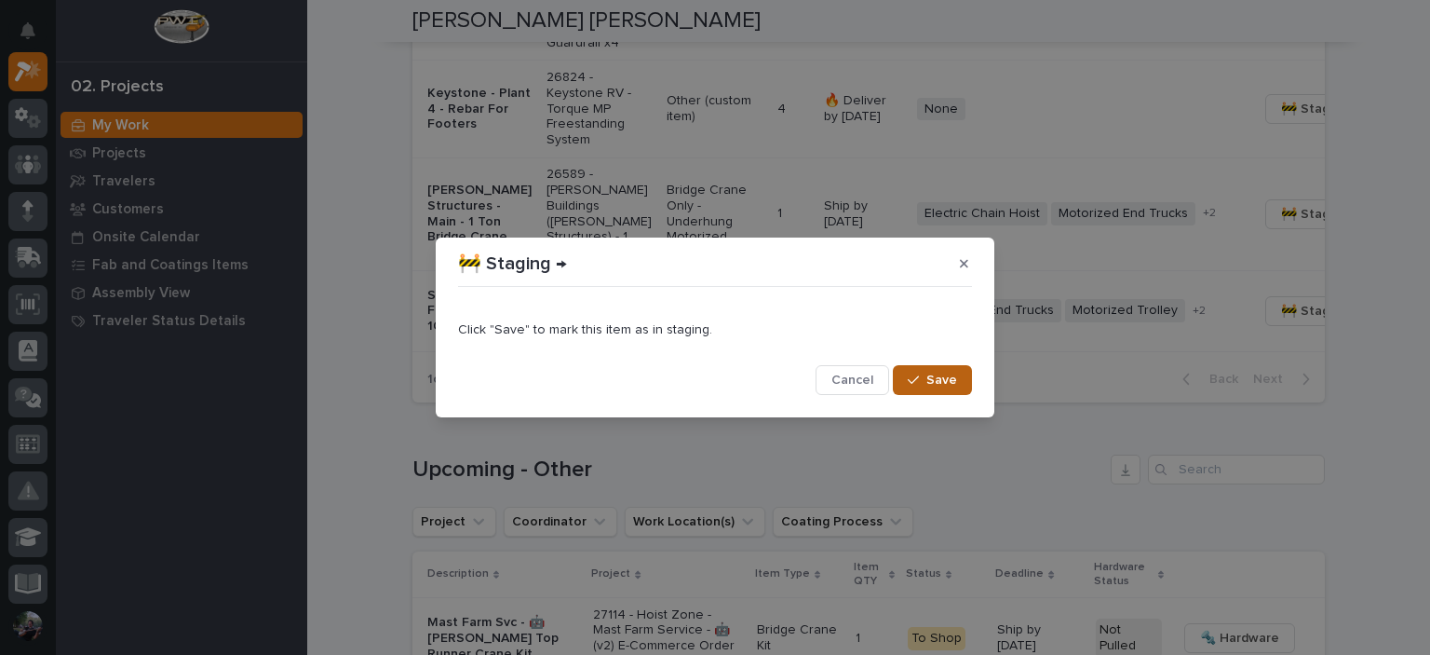
click at [924, 390] on button "Save" at bounding box center [932, 380] width 79 height 30
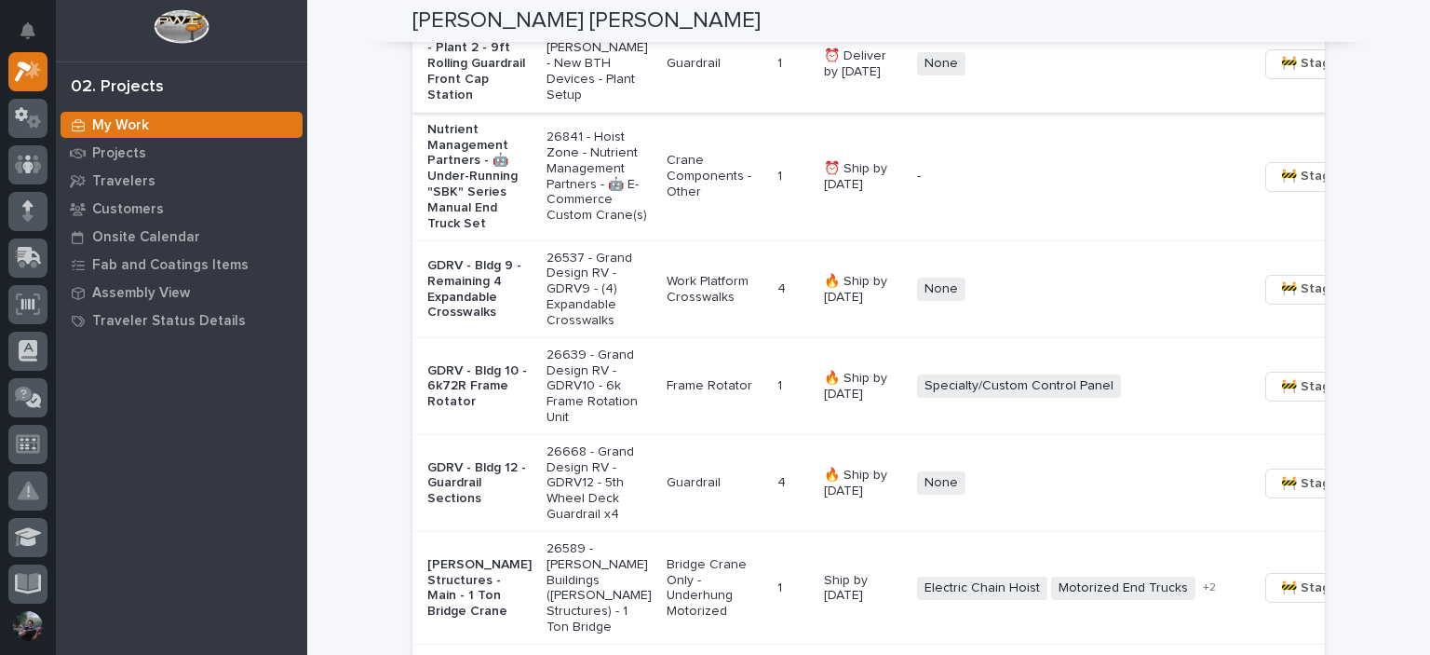
scroll to position [2110, 0]
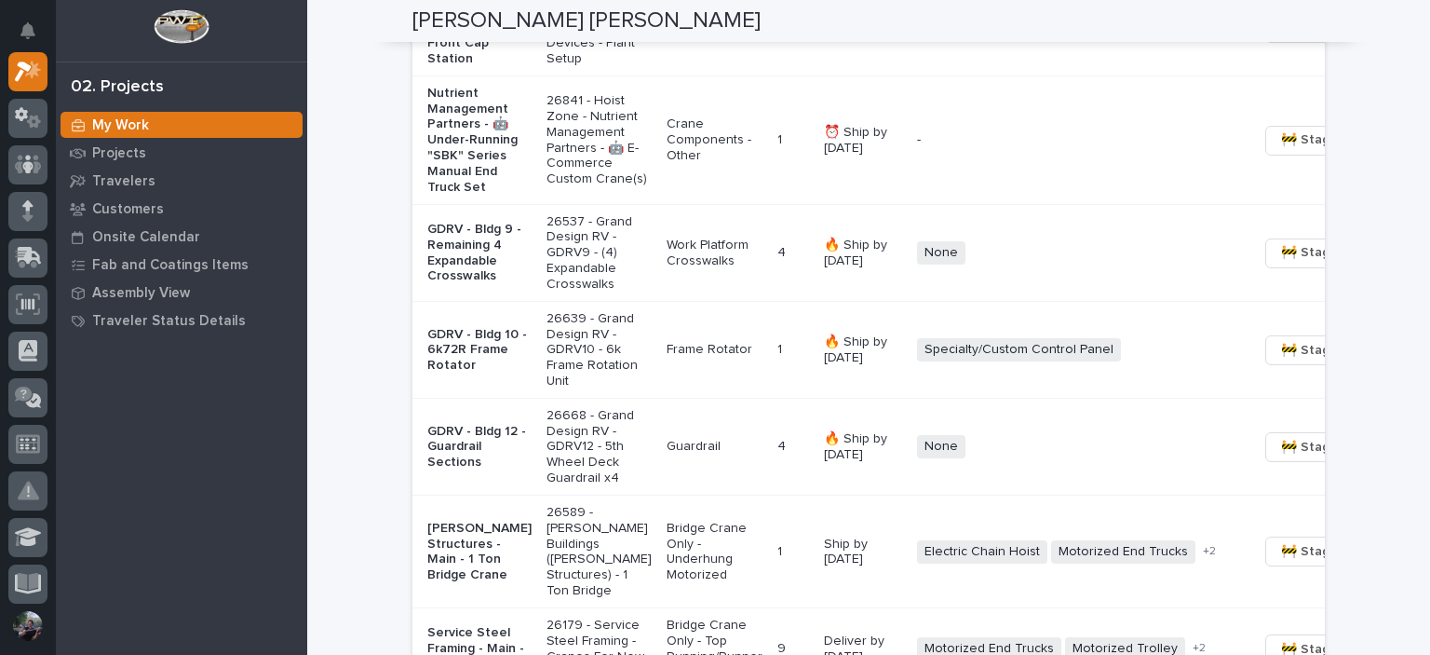
click at [470, 196] on p "Nutrient Management Partners - 🤖 Under-Running "SBK" Series Manual End Truck Set" at bounding box center [479, 141] width 104 height 110
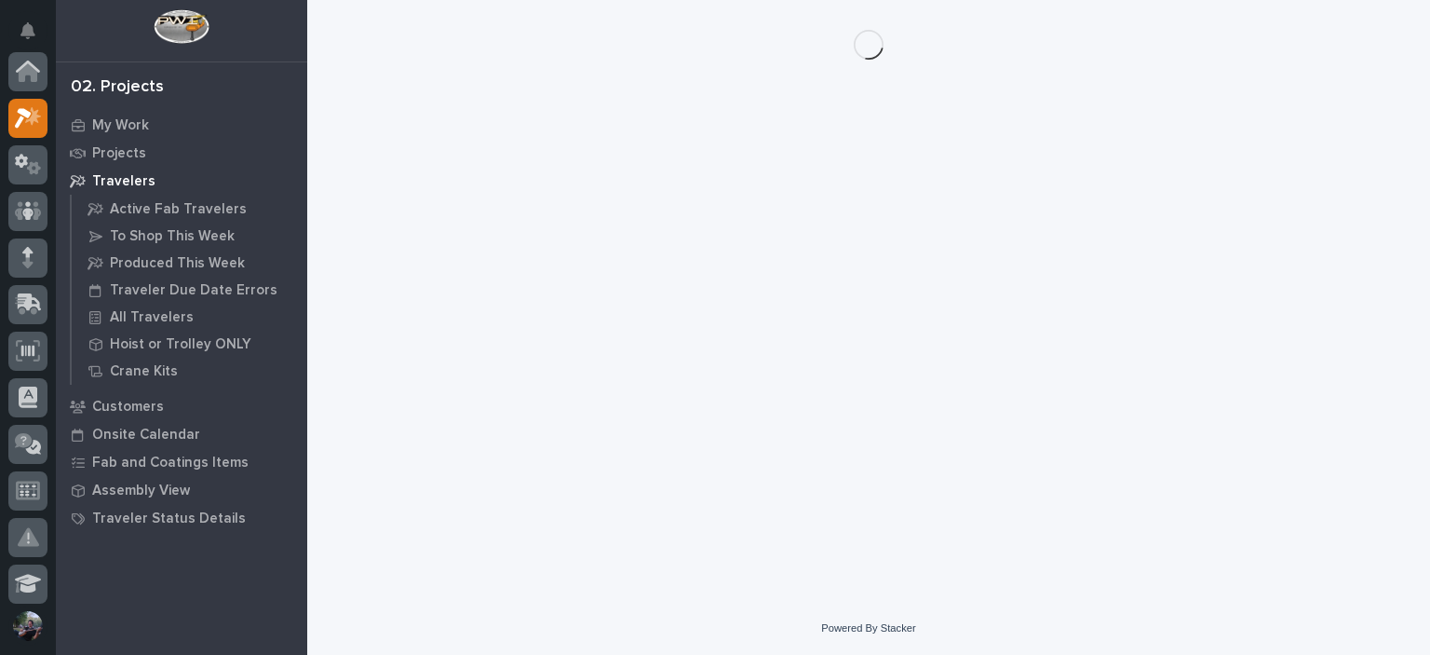
scroll to position [47, 0]
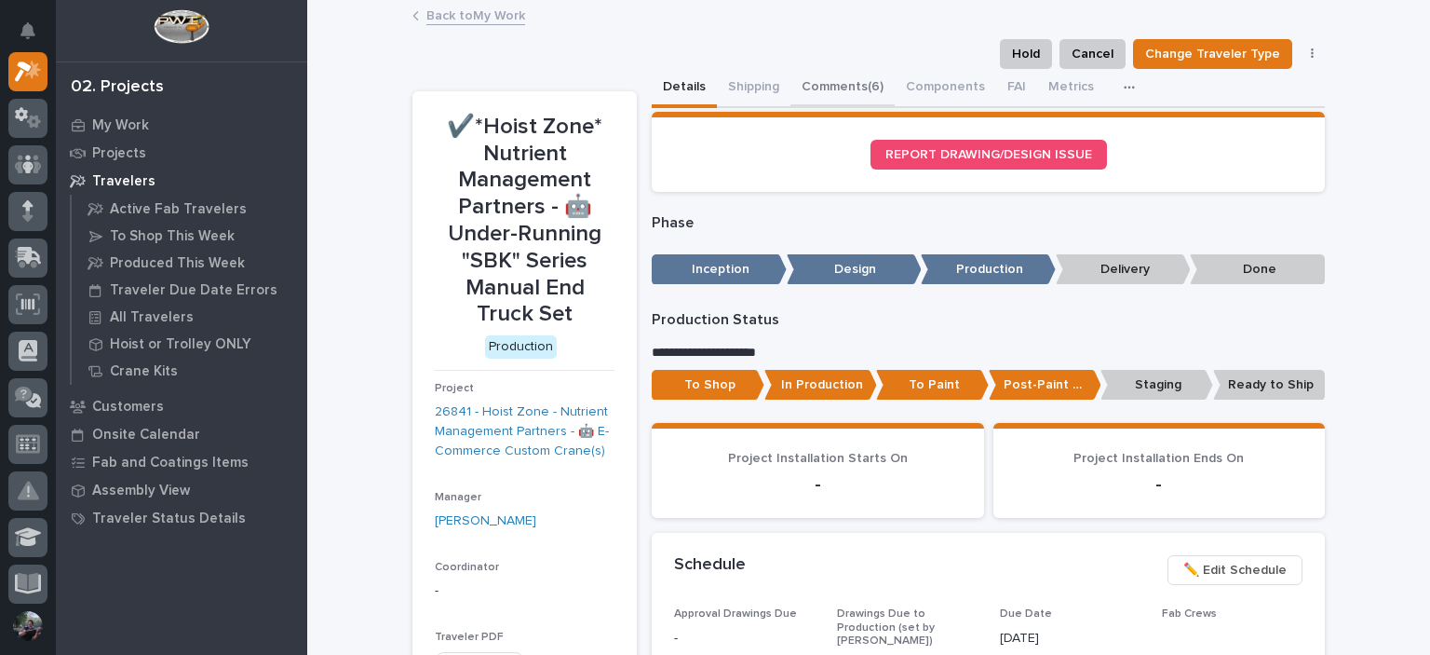
click at [808, 84] on button "Comments (6)" at bounding box center [843, 88] width 104 height 39
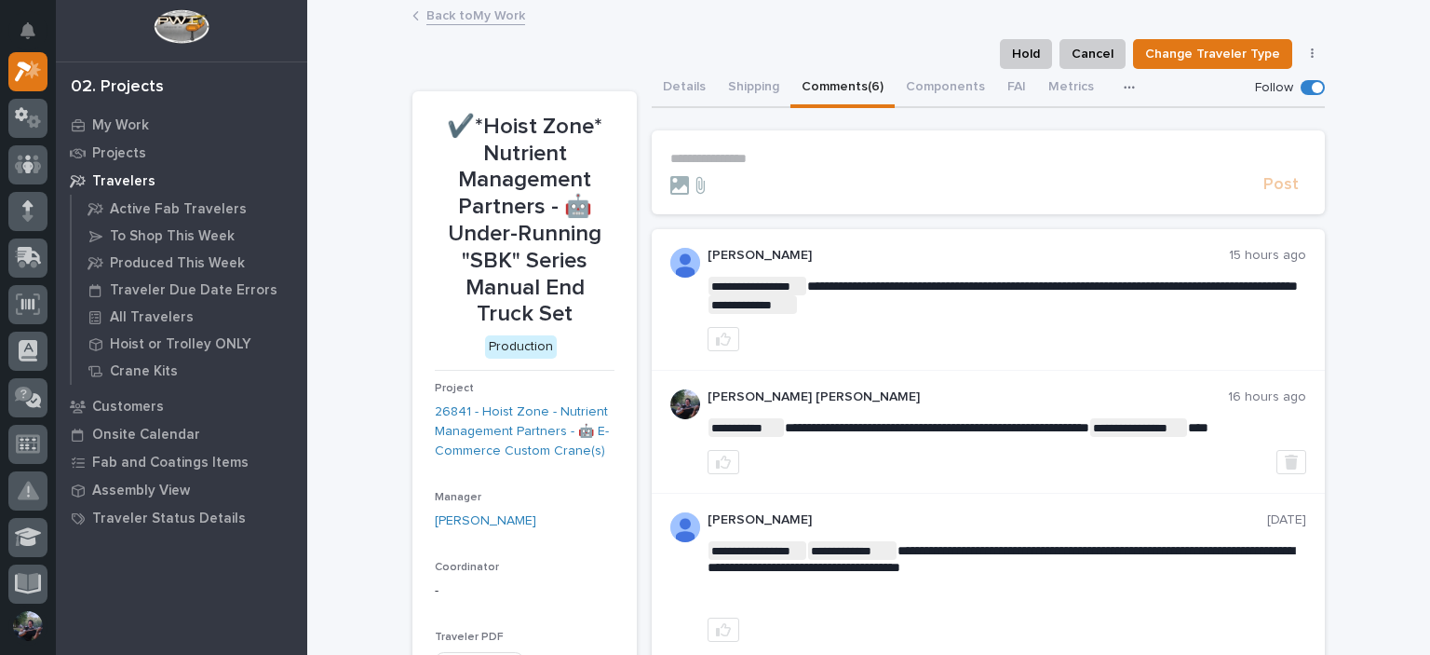
click at [770, 156] on p "**********" at bounding box center [989, 159] width 636 height 16
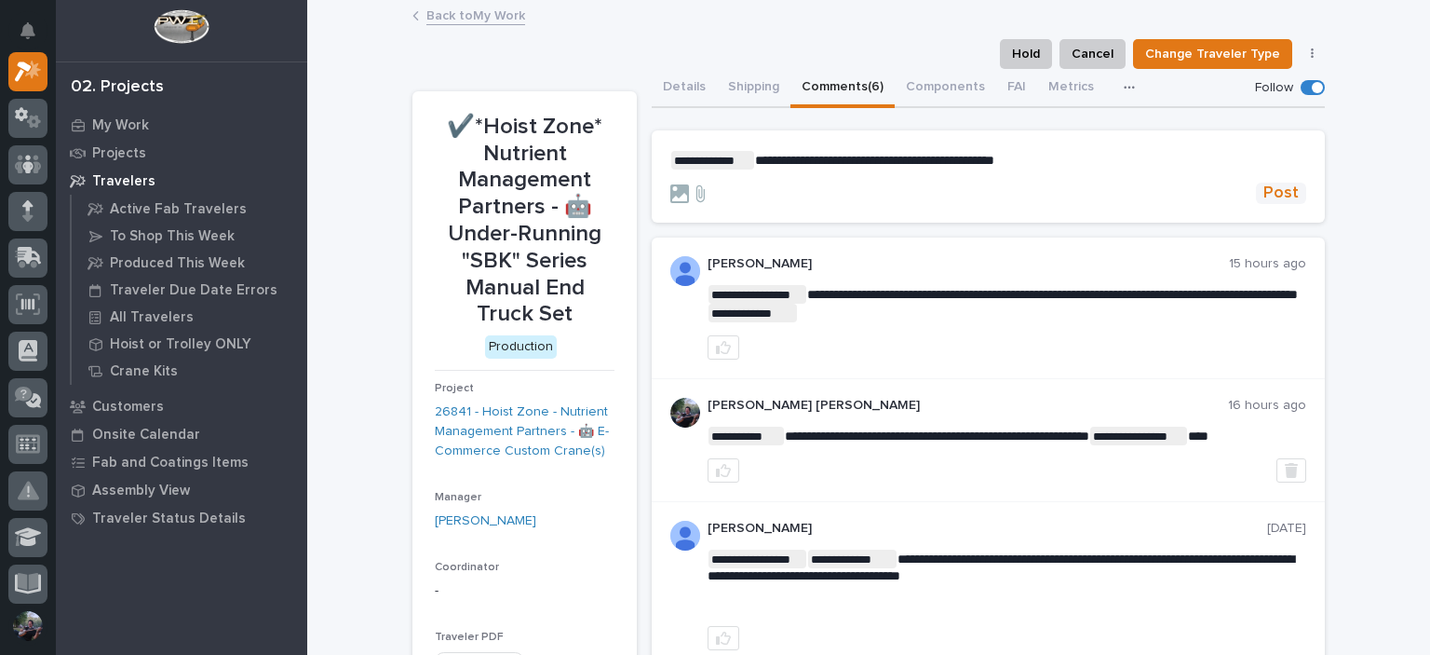
click at [1273, 191] on span "Post" at bounding box center [1281, 193] width 35 height 21
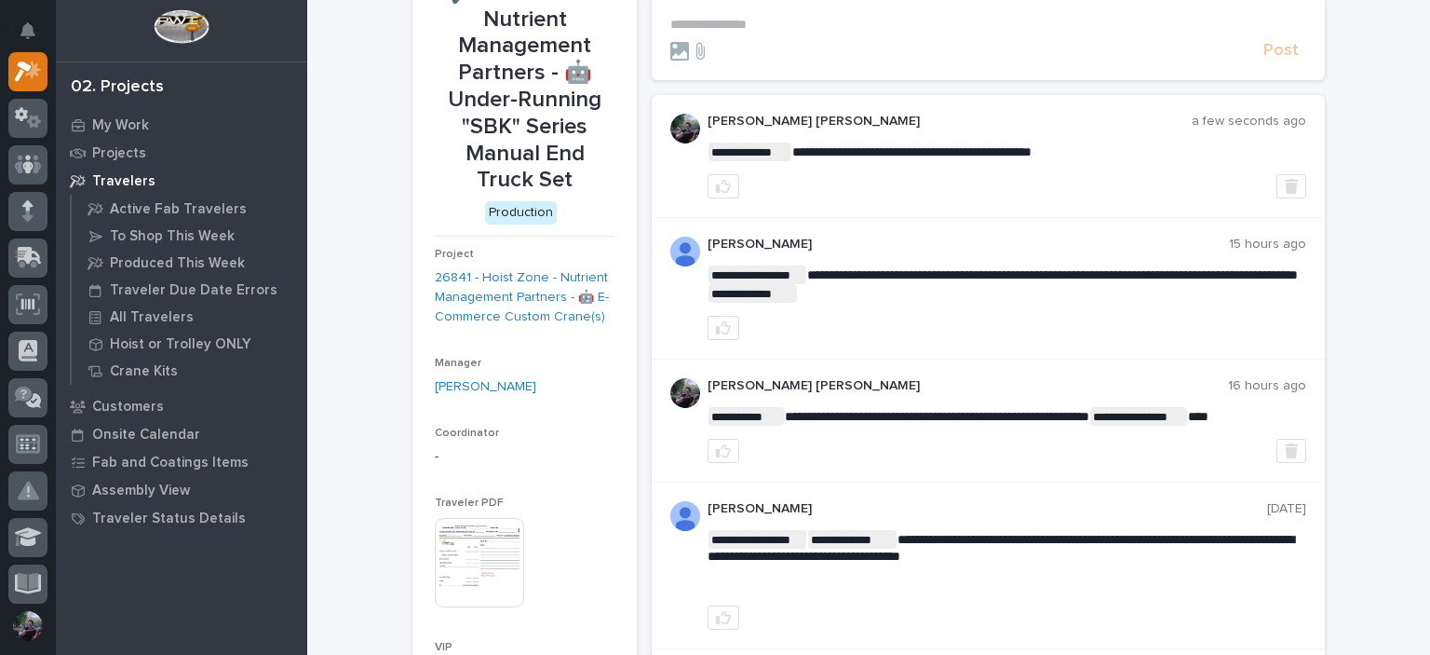
scroll to position [186, 0]
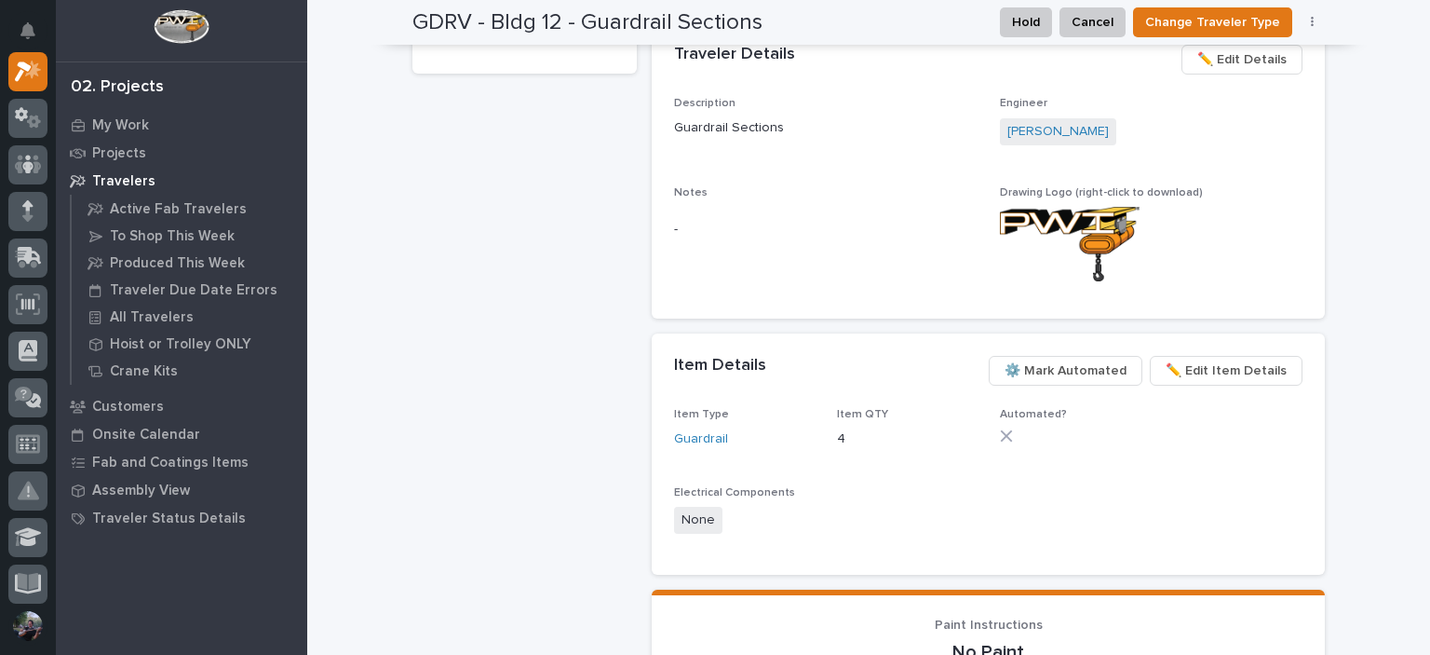
scroll to position [869, 0]
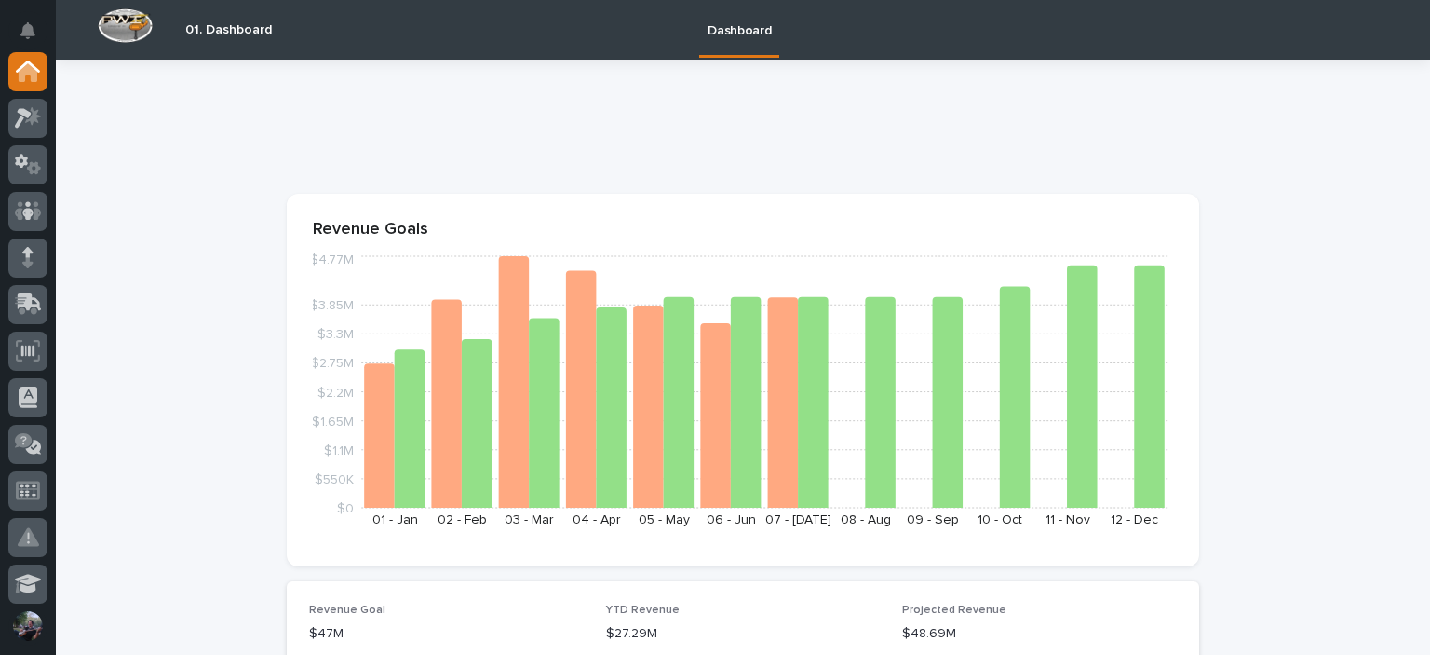
click at [25, 122] on icon at bounding box center [33, 115] width 16 height 19
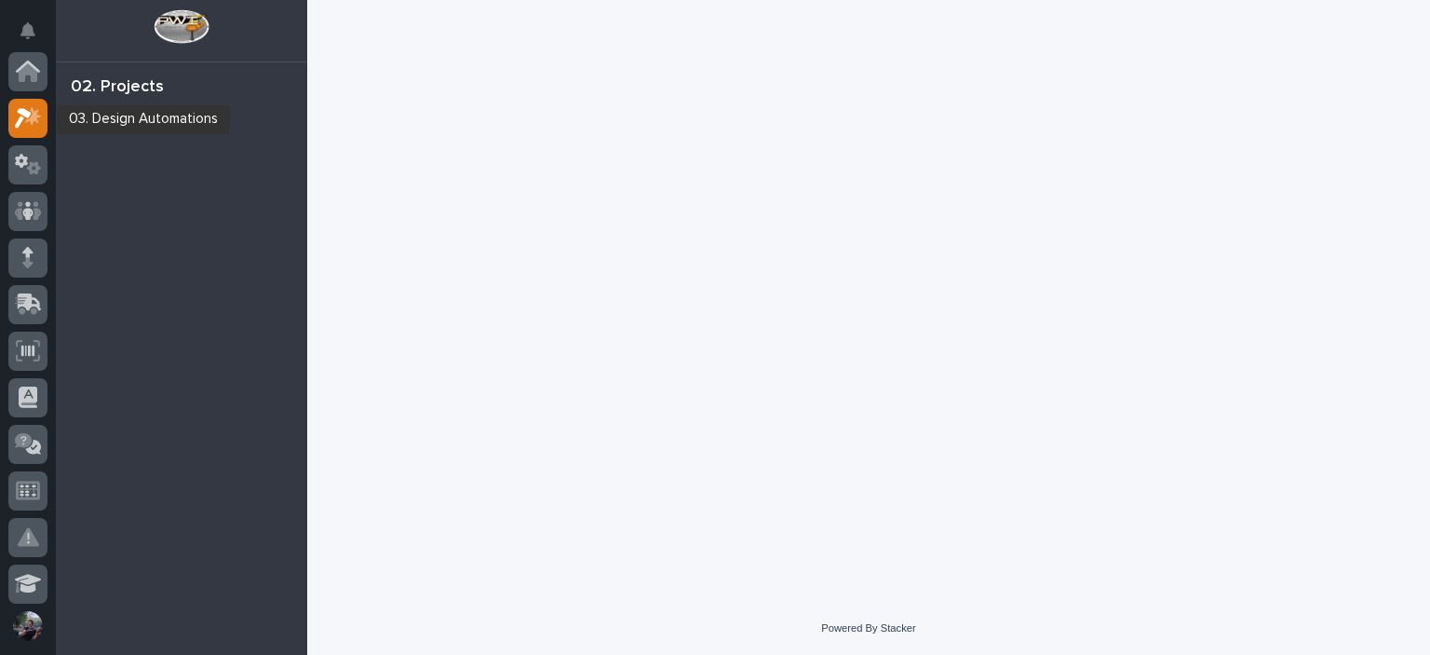
scroll to position [47, 0]
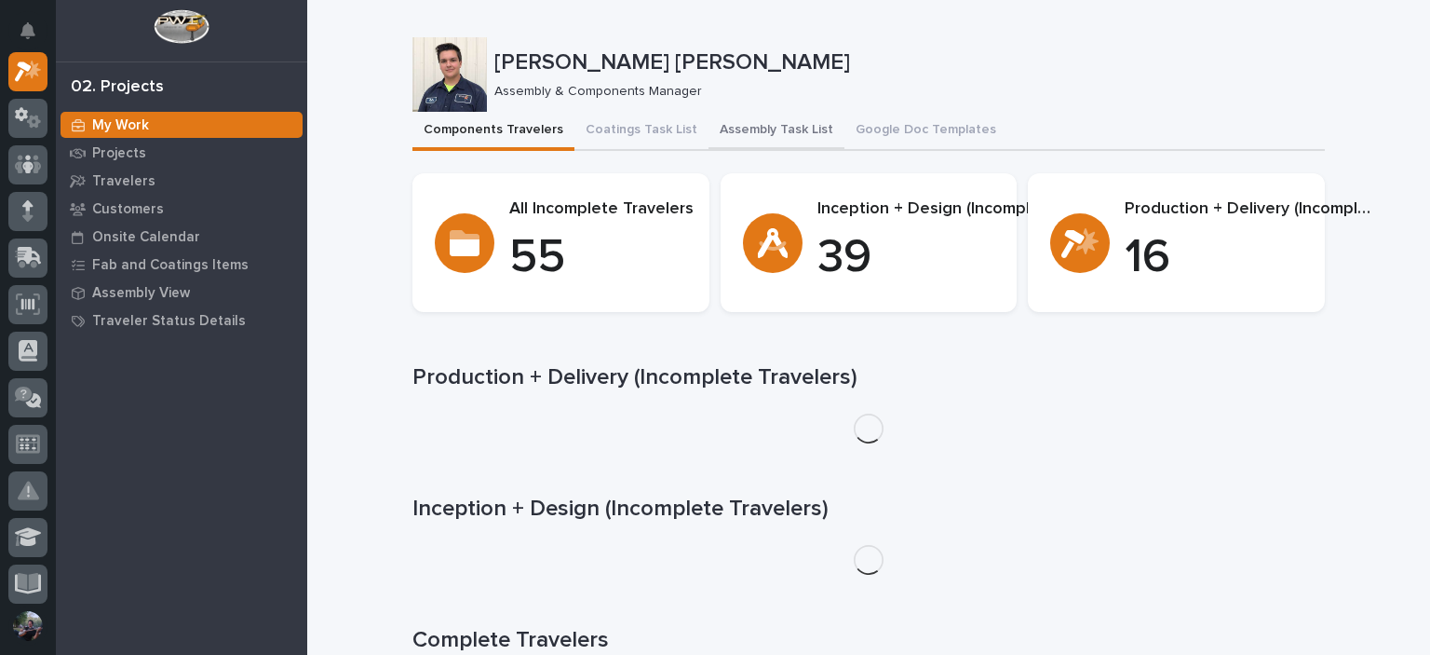
click at [788, 146] on button "Assembly Task List" at bounding box center [777, 131] width 136 height 39
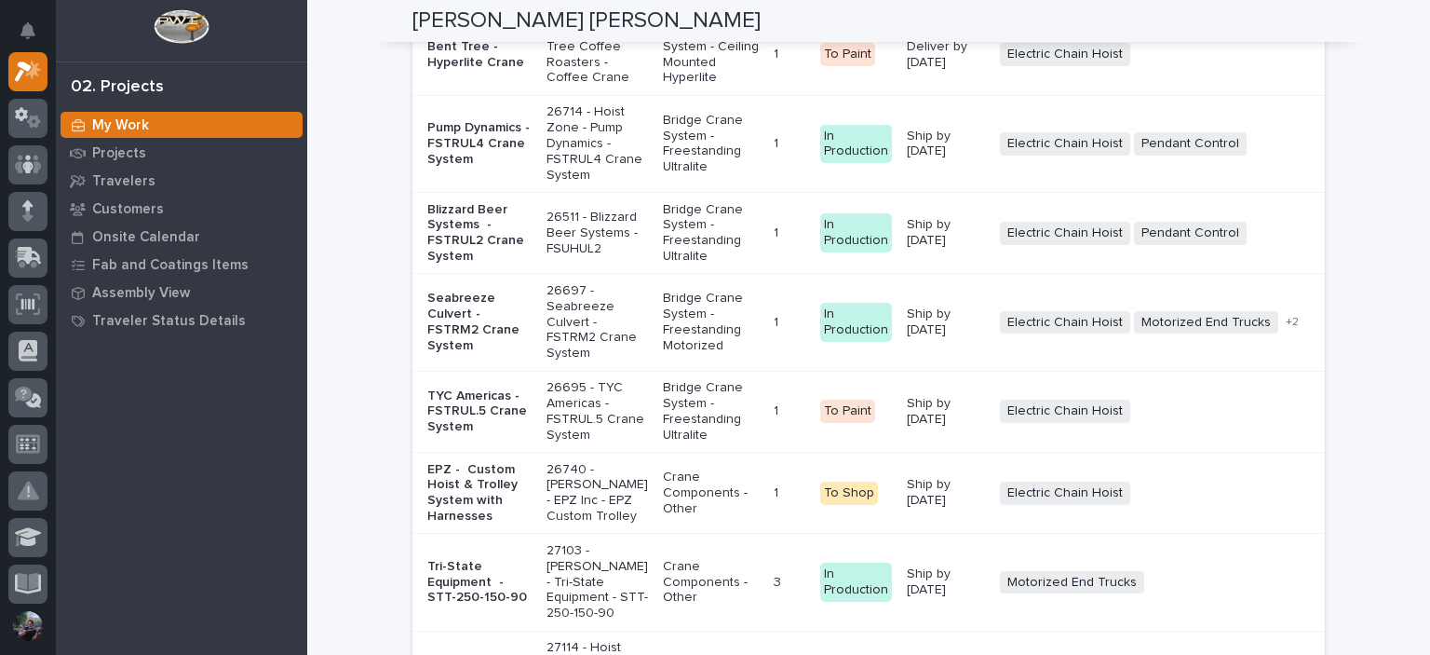
scroll to position [4159, 0]
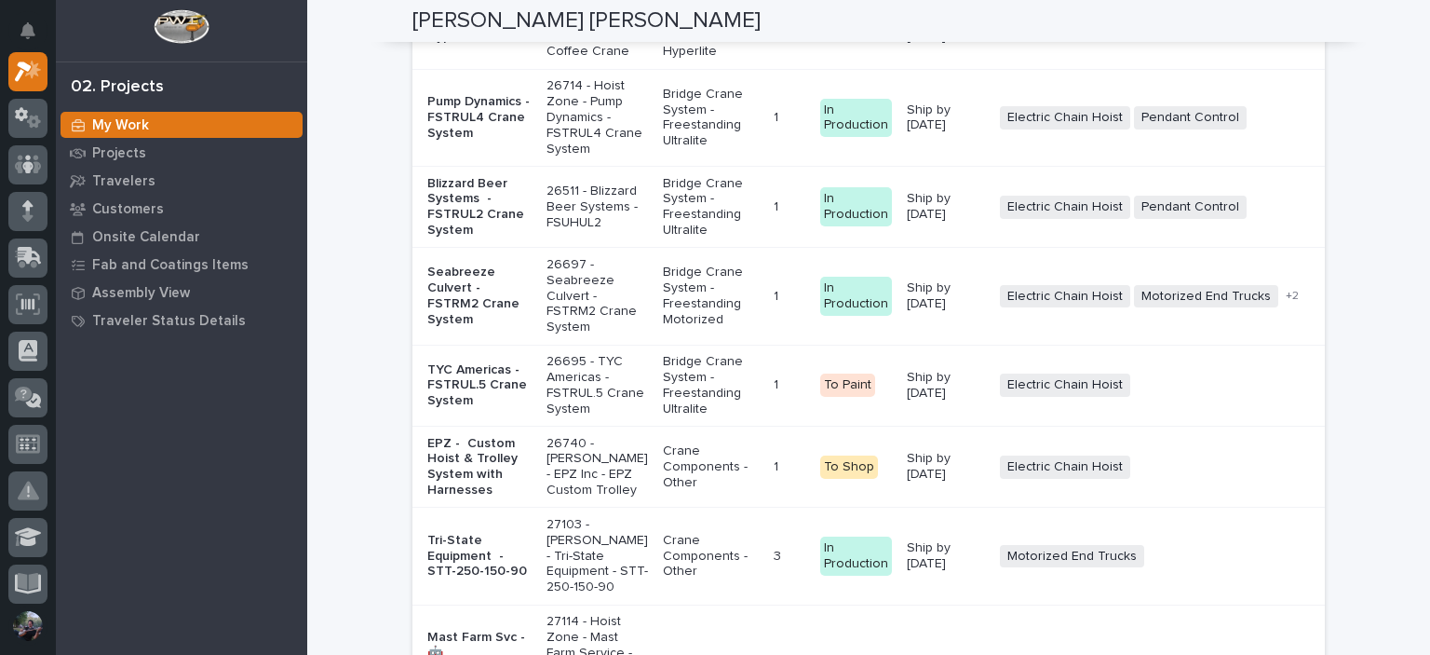
click at [567, 60] on p "26527 - Bent Tree Coffee Roasters - Coffee Crane" at bounding box center [598, 28] width 102 height 62
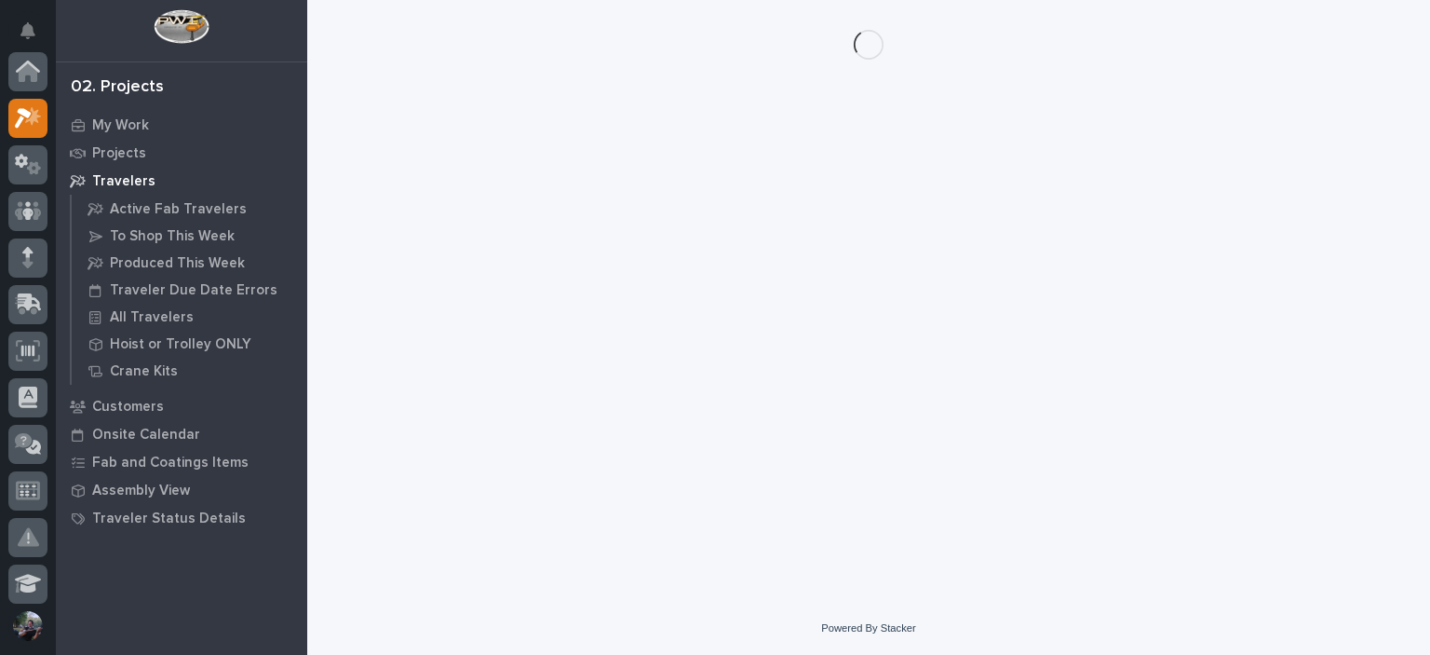
scroll to position [47, 0]
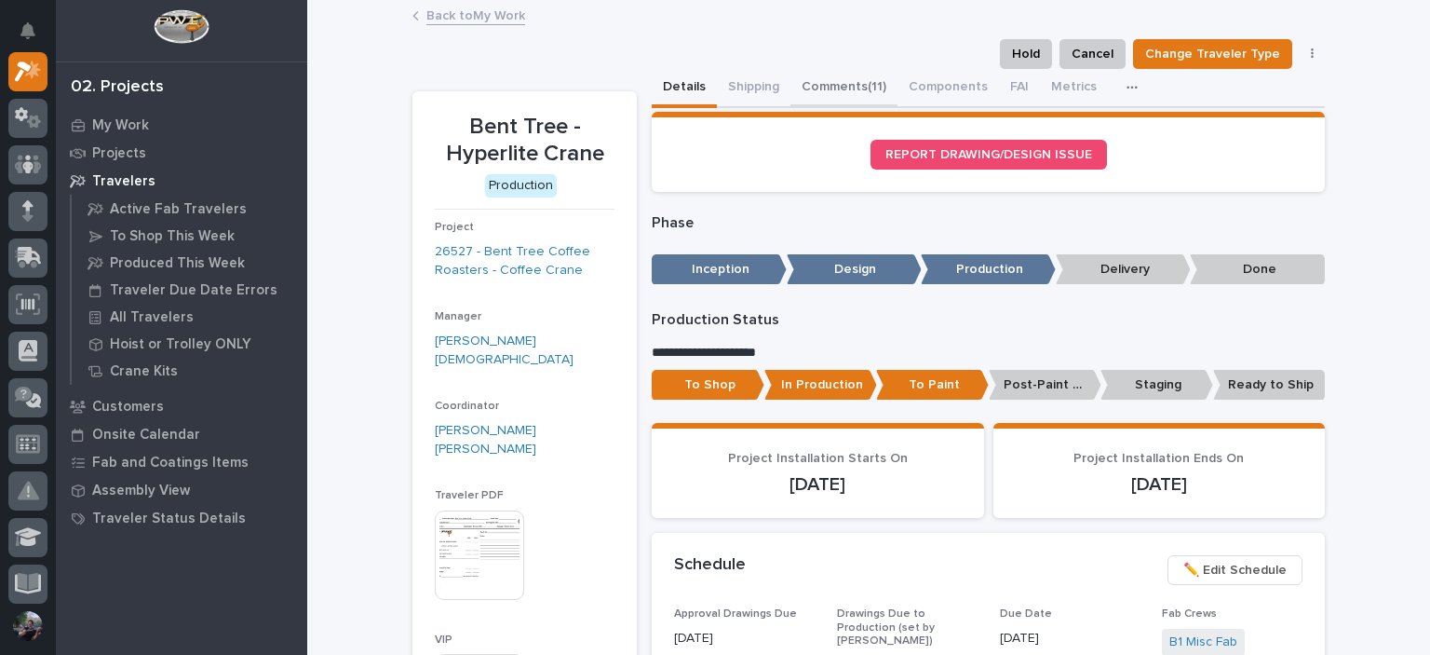
click at [825, 92] on button "Comments (11)" at bounding box center [844, 88] width 107 height 39
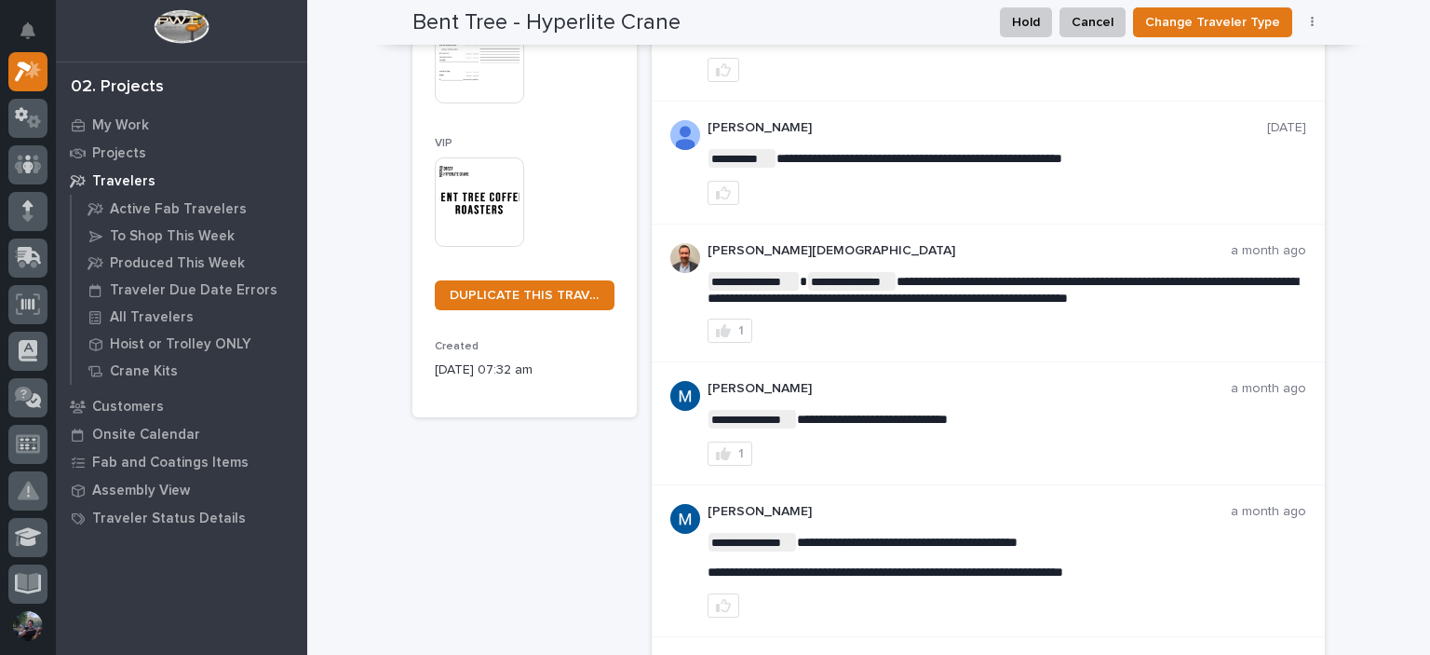
scroll to position [61, 0]
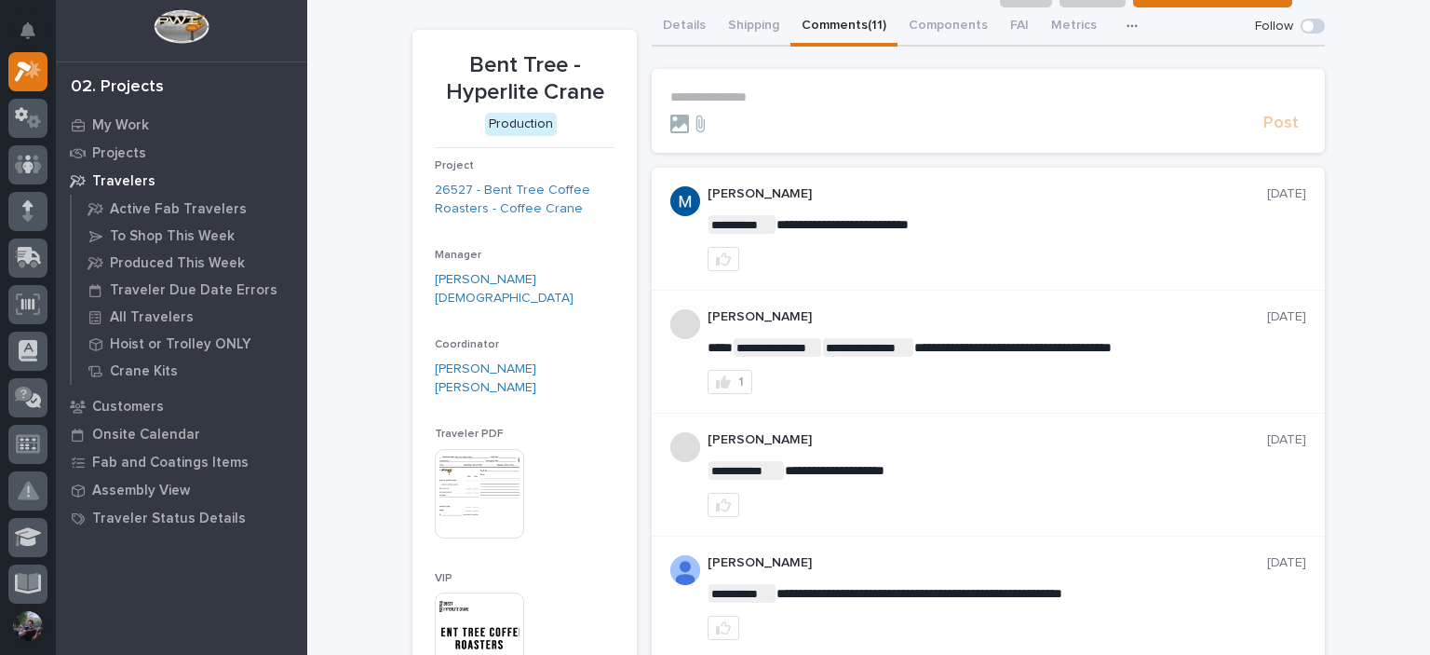
click at [714, 98] on p "**********" at bounding box center [989, 97] width 636 height 16
click at [482, 209] on link "26527 - Bent Tree Coffee Roasters - Coffee Crane" at bounding box center [525, 200] width 180 height 39
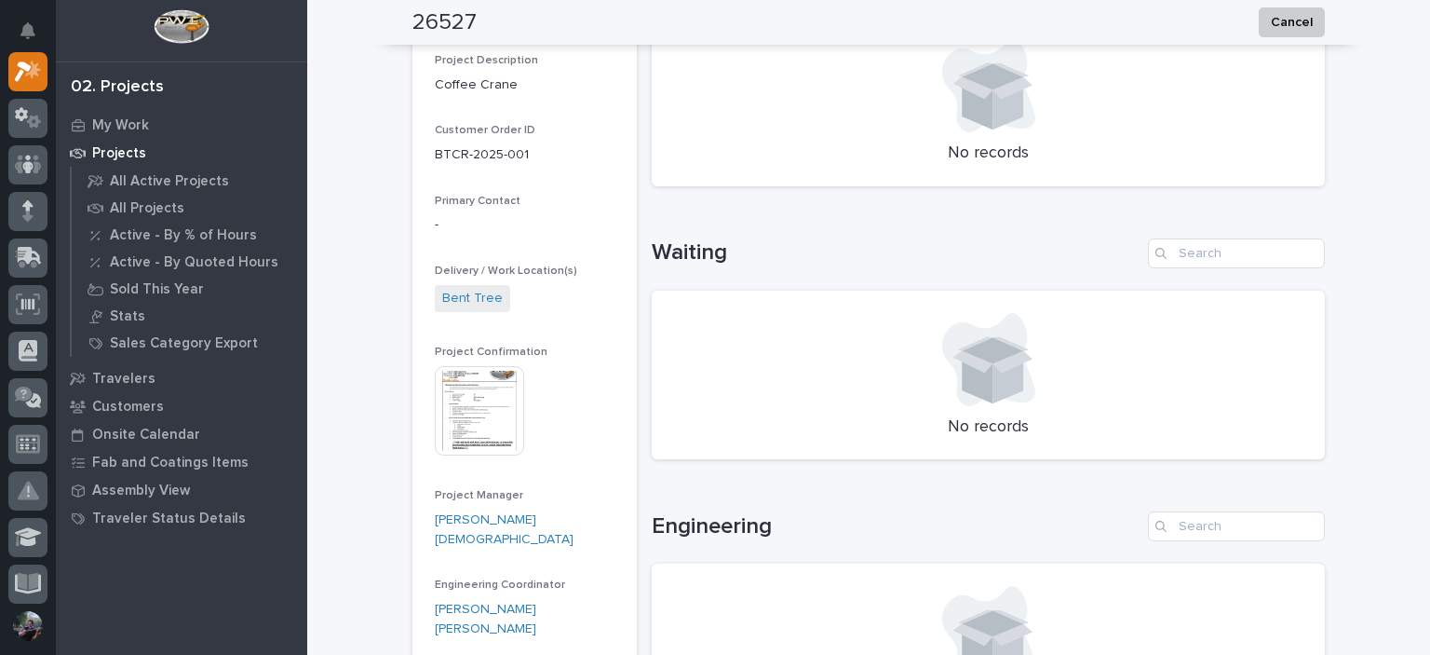
scroll to position [496, 0]
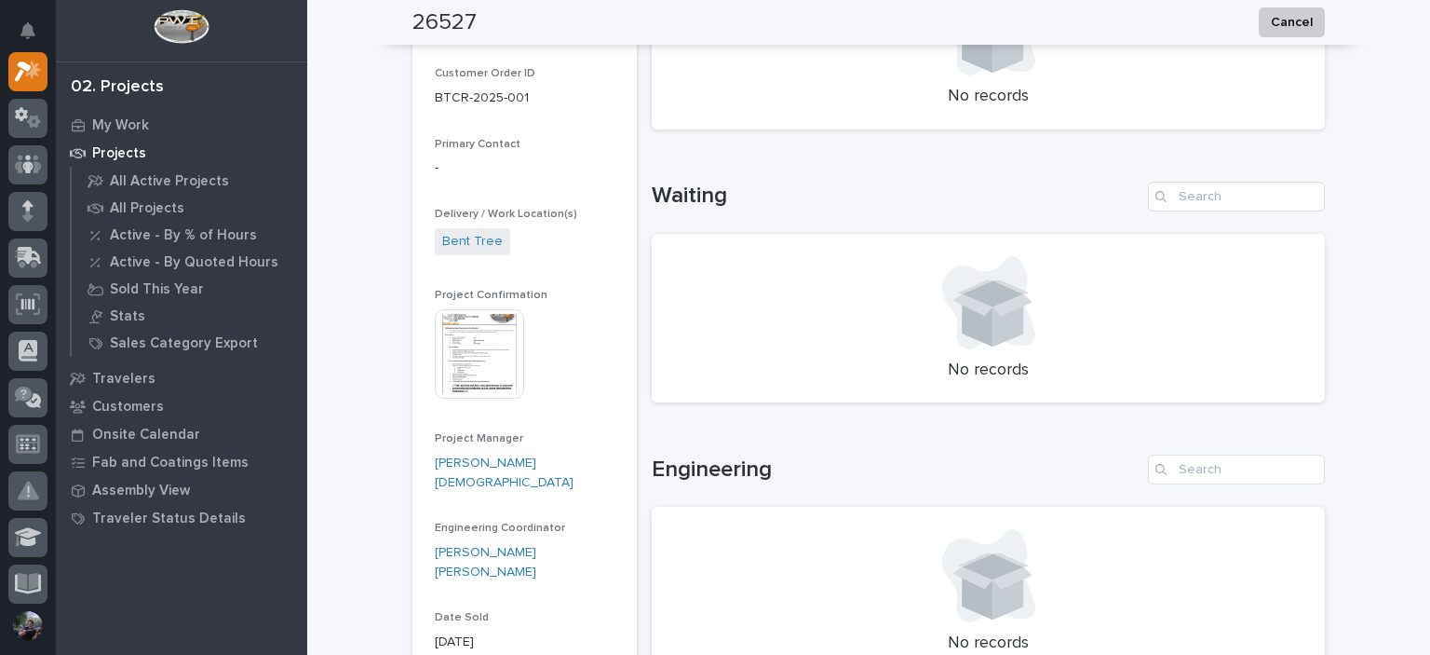
click at [467, 363] on img at bounding box center [479, 353] width 89 height 89
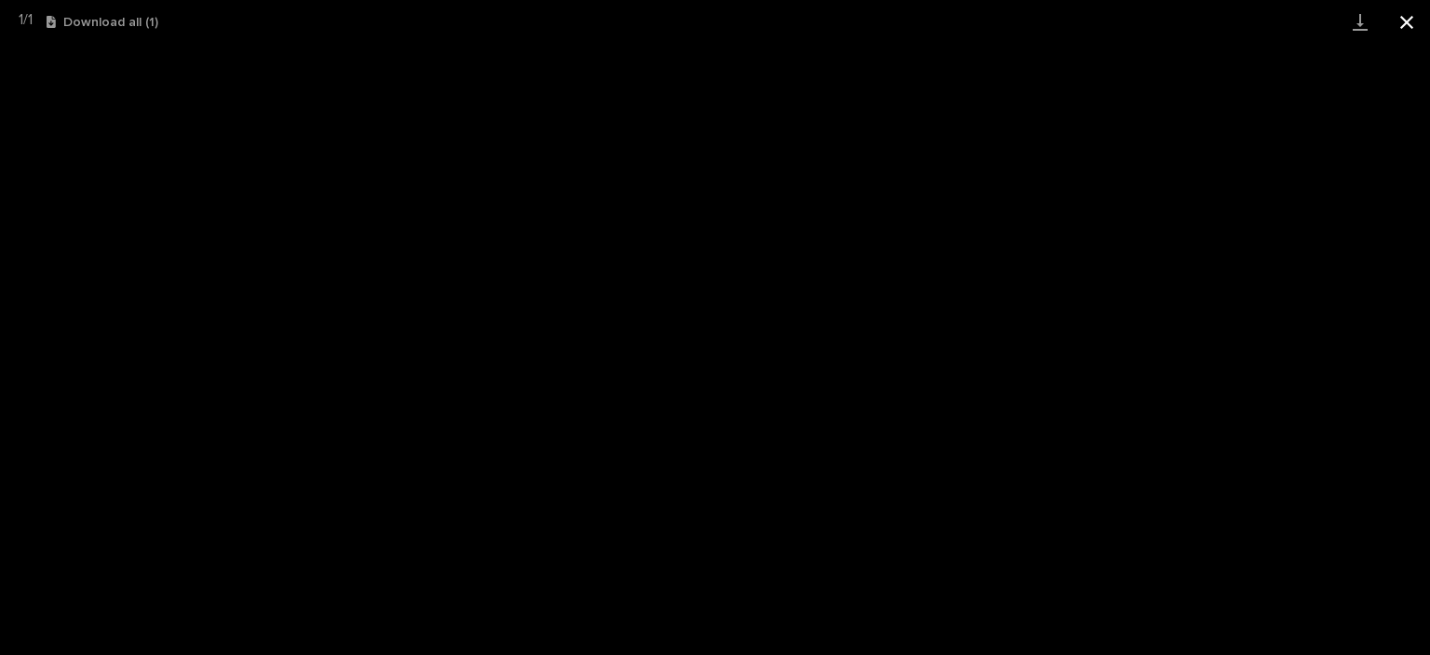
click at [1412, 20] on button "Close gallery" at bounding box center [1407, 22] width 47 height 44
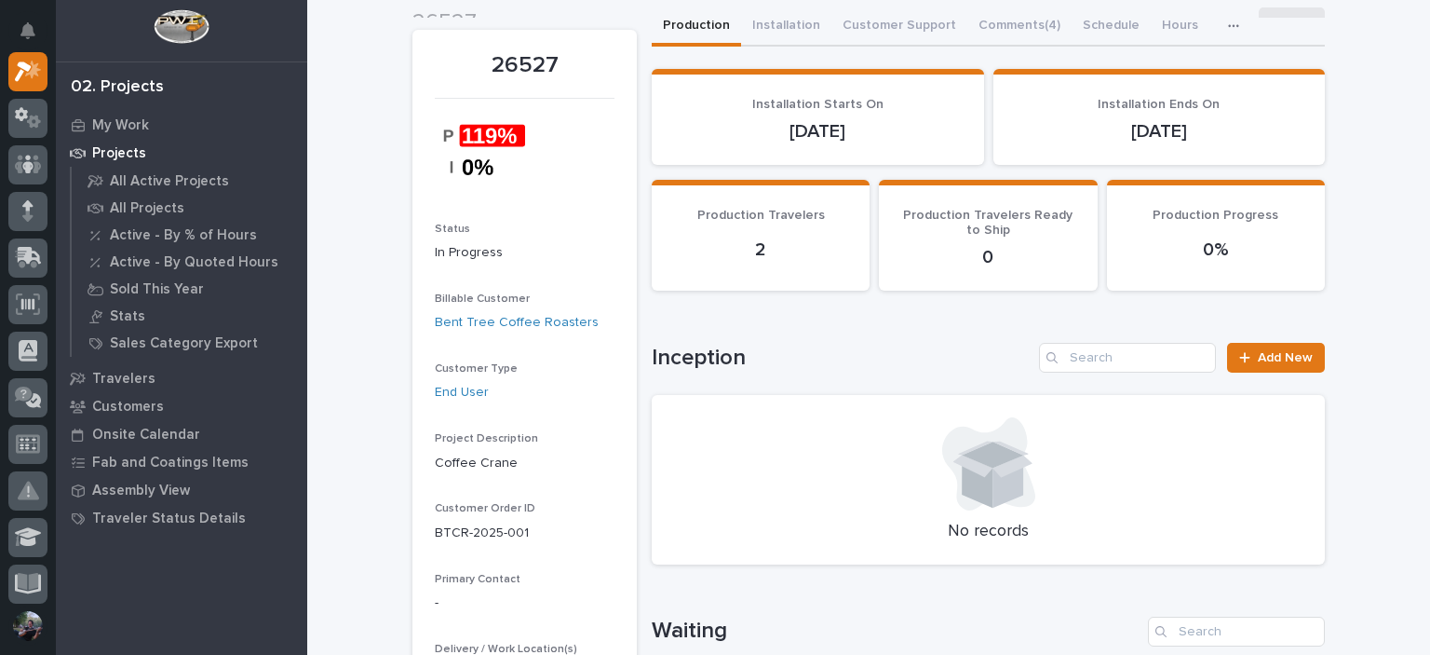
scroll to position [0, 0]
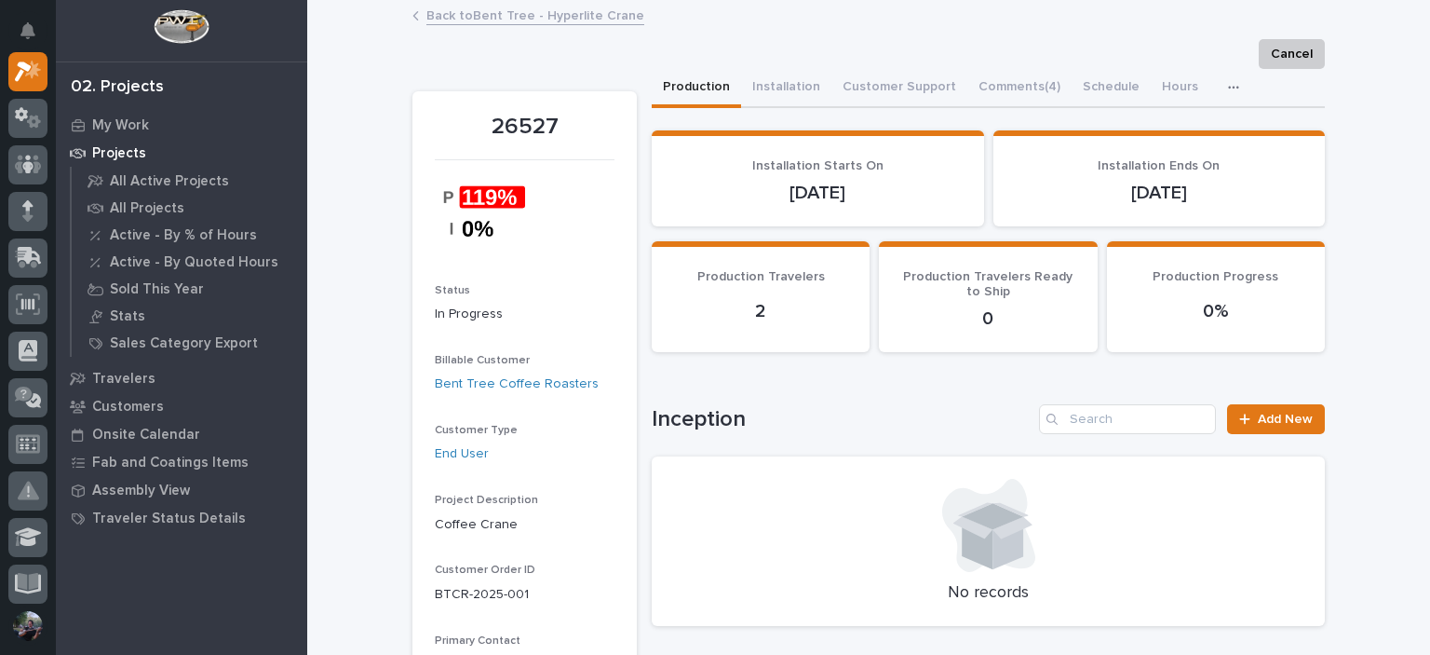
click at [462, 24] on link "Back to Bent Tree - Hyperlite Crane" at bounding box center [536, 14] width 218 height 21
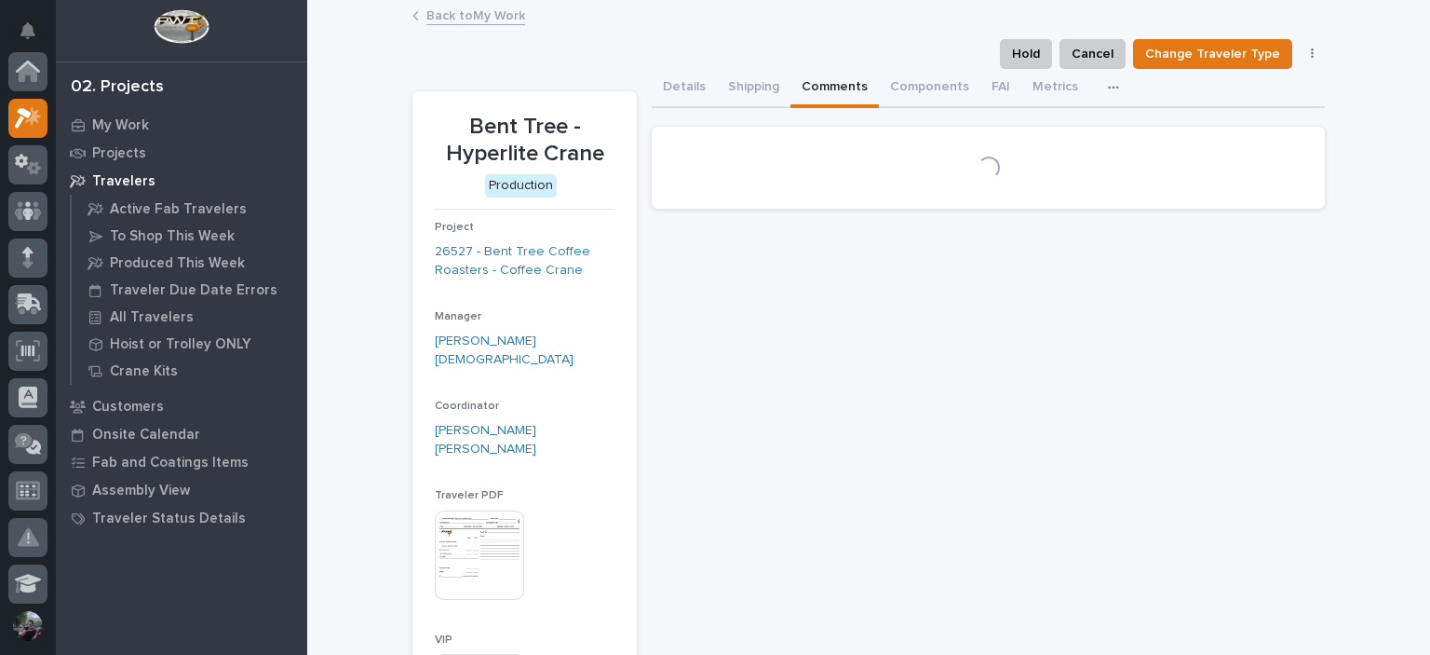
scroll to position [47, 0]
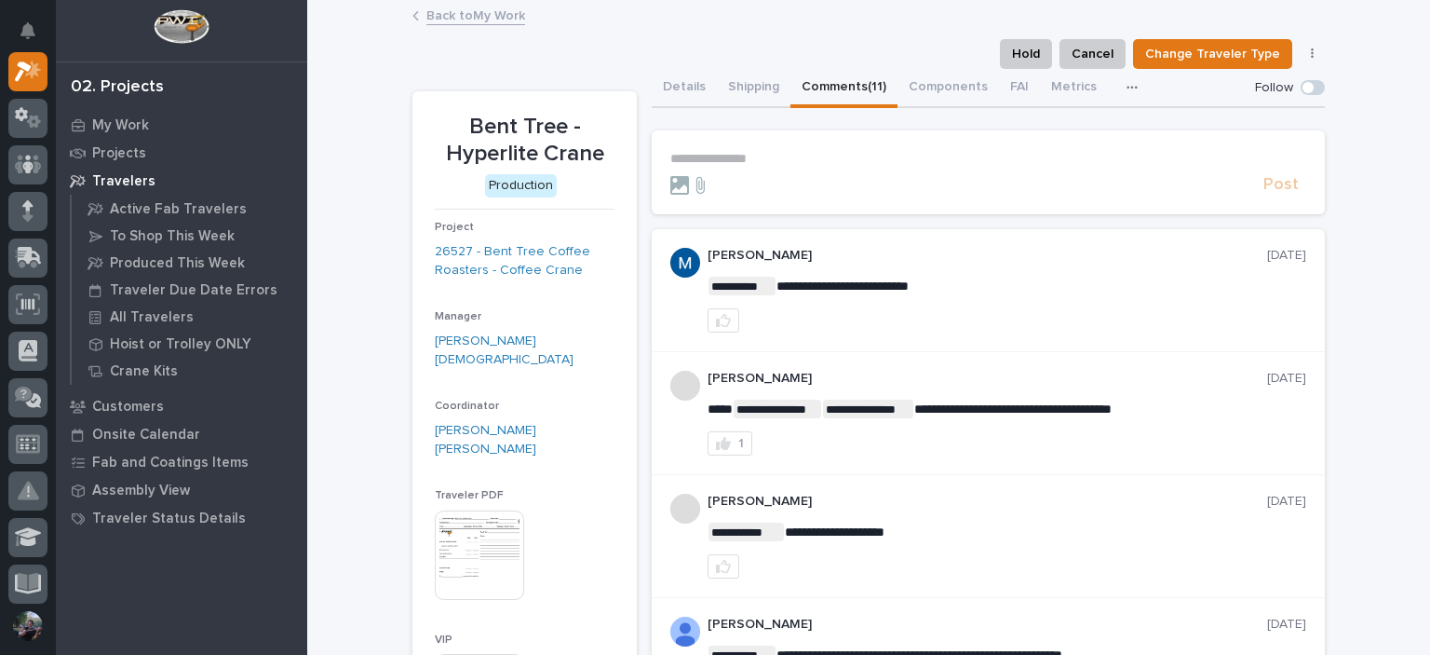
click at [501, 24] on link "Back to My Work" at bounding box center [476, 14] width 99 height 21
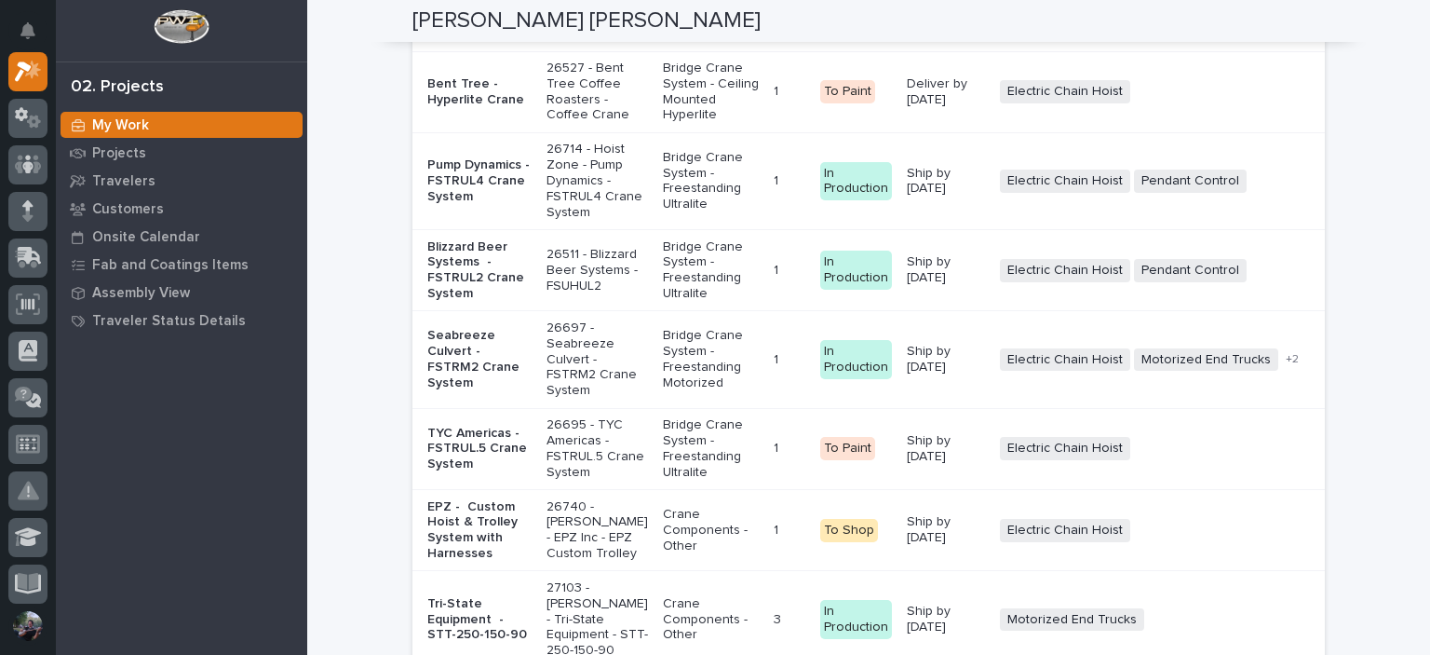
scroll to position [4098, 0]
click at [443, 106] on p "Bent Tree - Hyperlite Crane" at bounding box center [479, 91] width 104 height 32
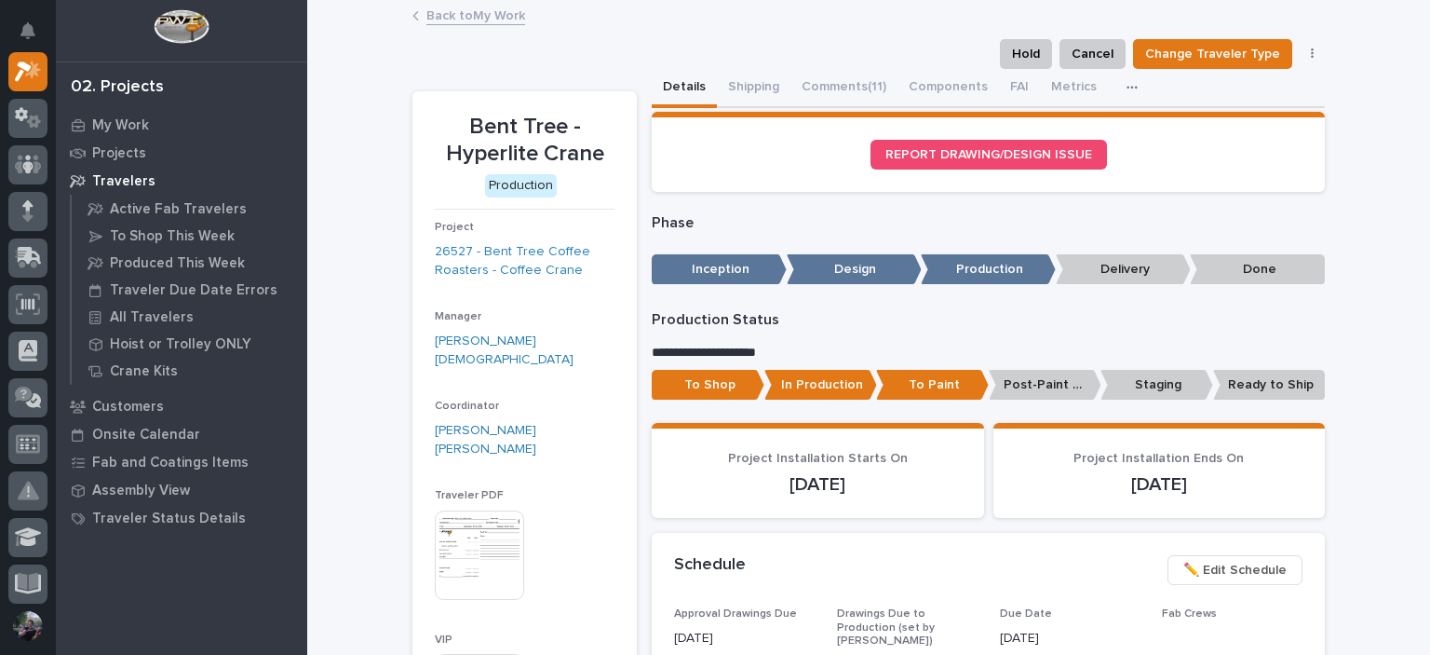
scroll to position [186, 0]
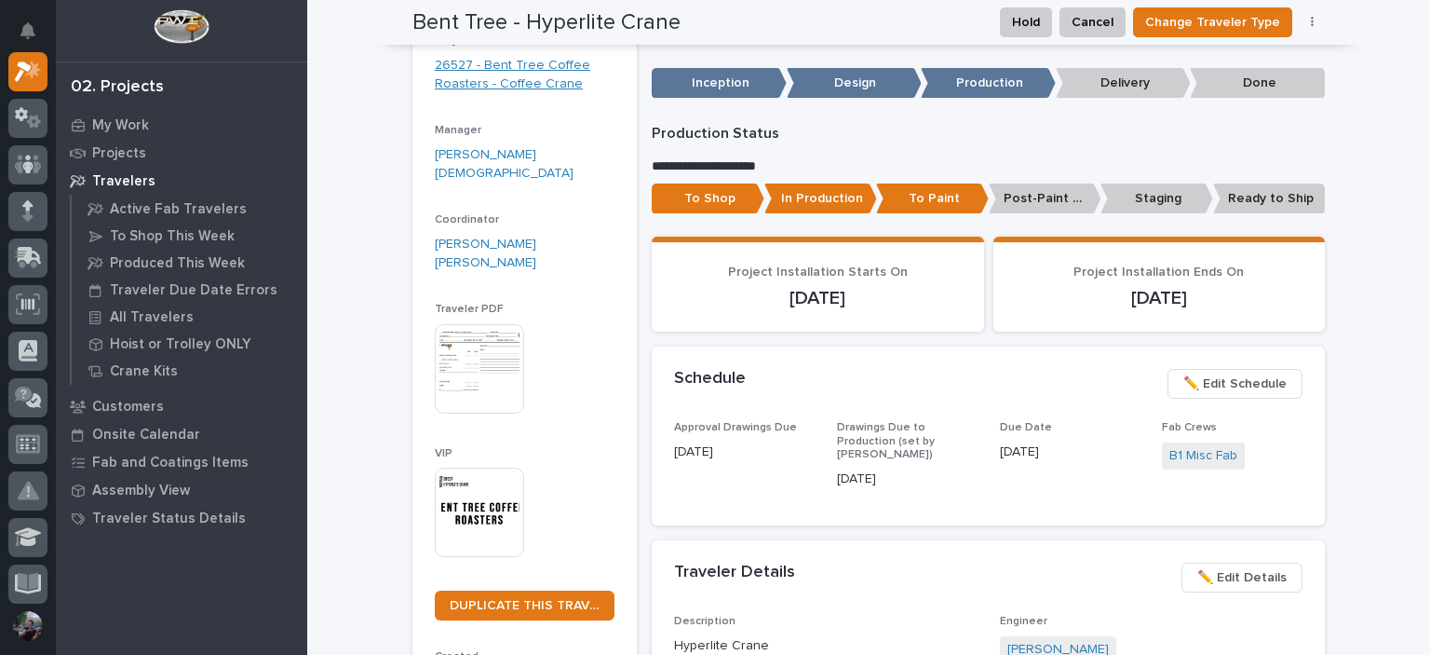
click at [495, 81] on link "26527 - Bent Tree Coffee Roasters - Coffee Crane" at bounding box center [525, 75] width 180 height 39
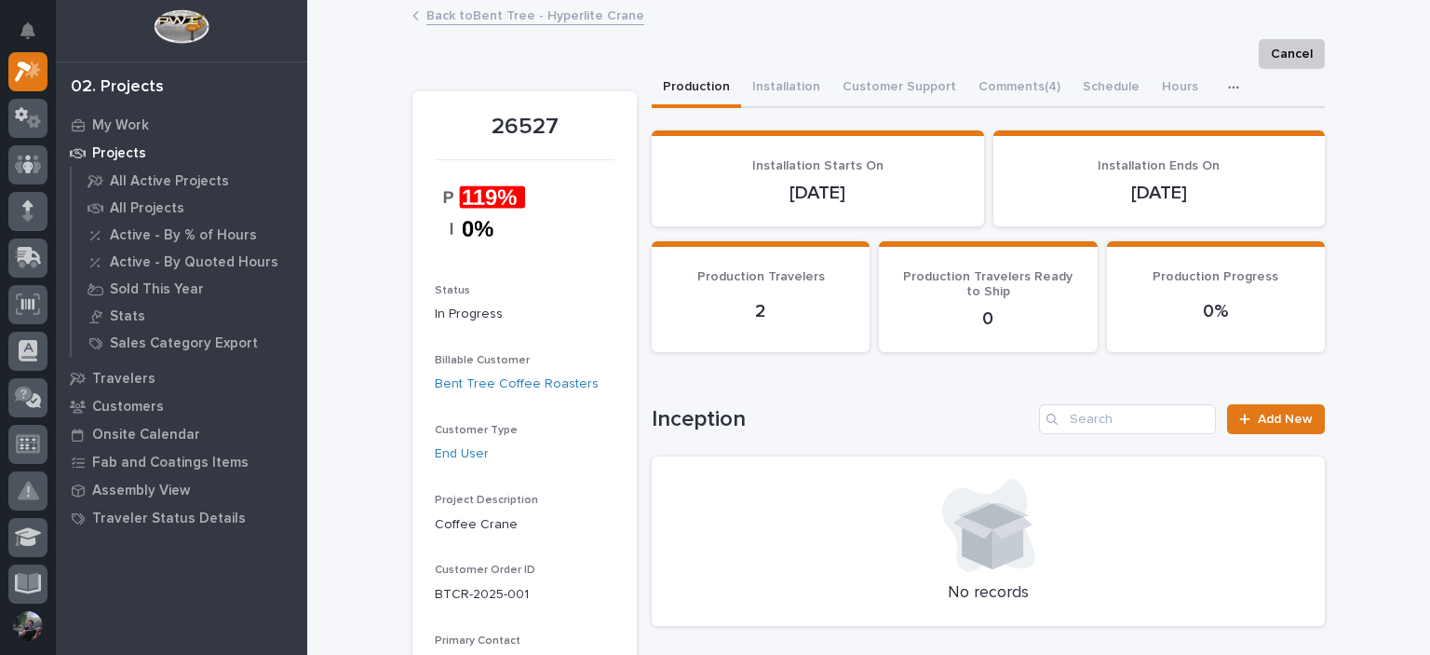
scroll to position [310, 0]
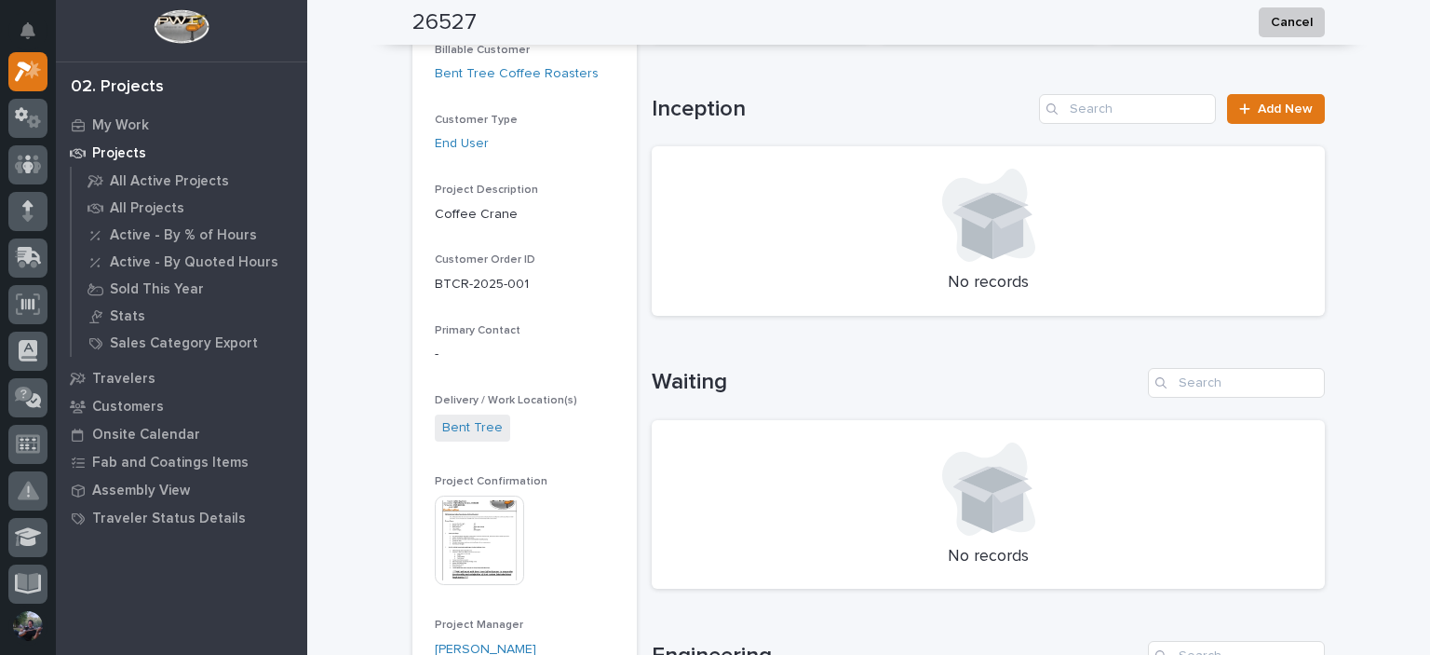
click at [463, 534] on img at bounding box center [479, 539] width 89 height 89
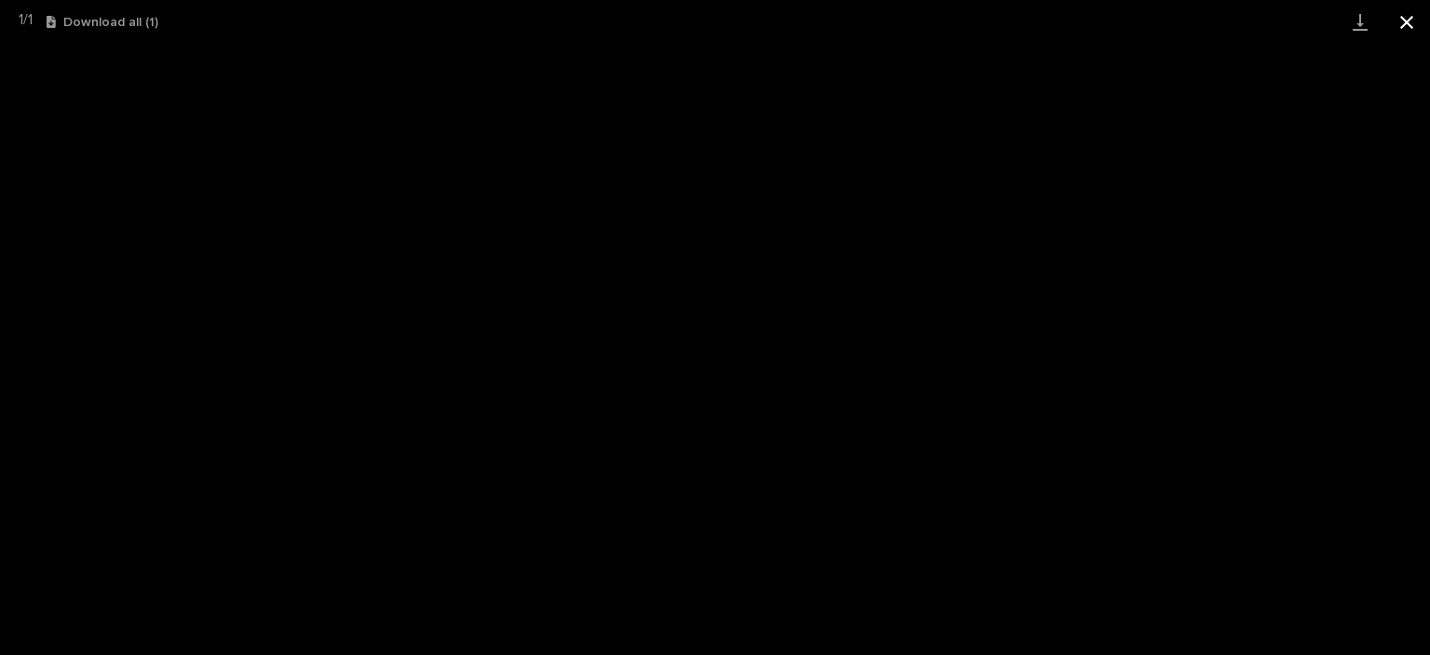
click at [1412, 18] on button "Close gallery" at bounding box center [1407, 22] width 47 height 44
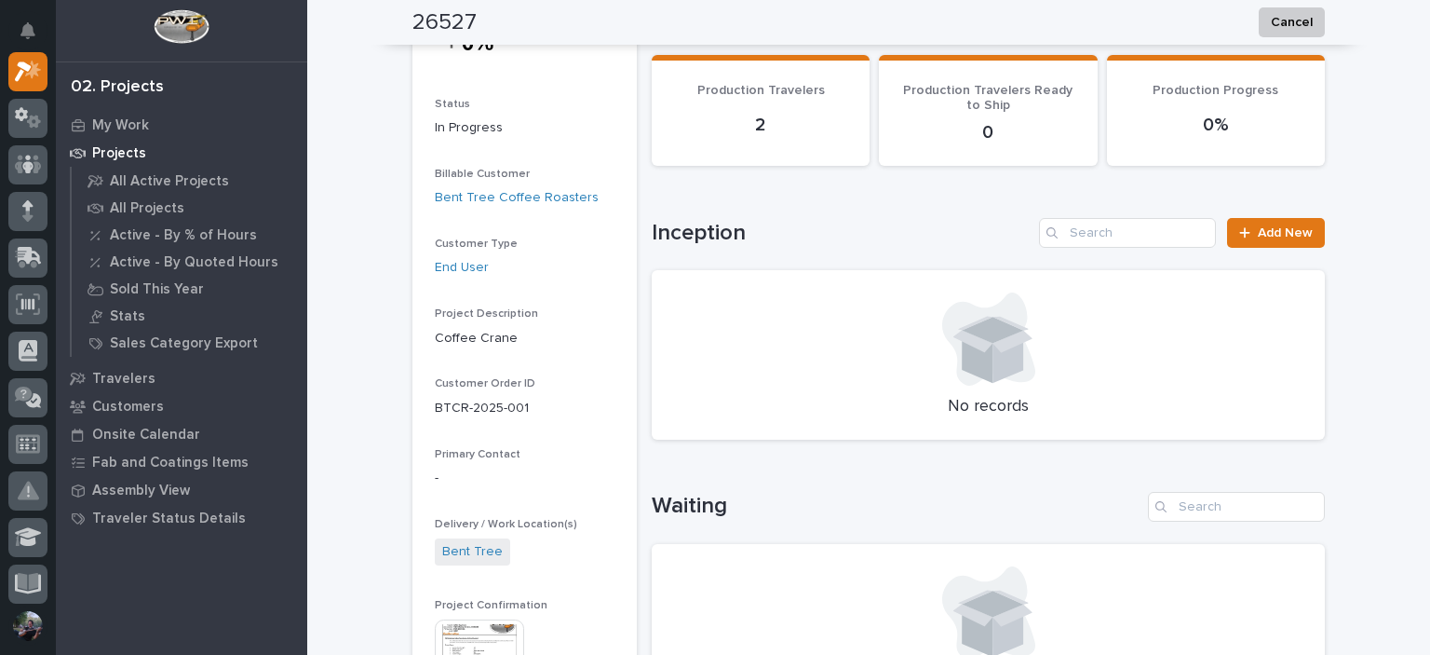
scroll to position [0, 0]
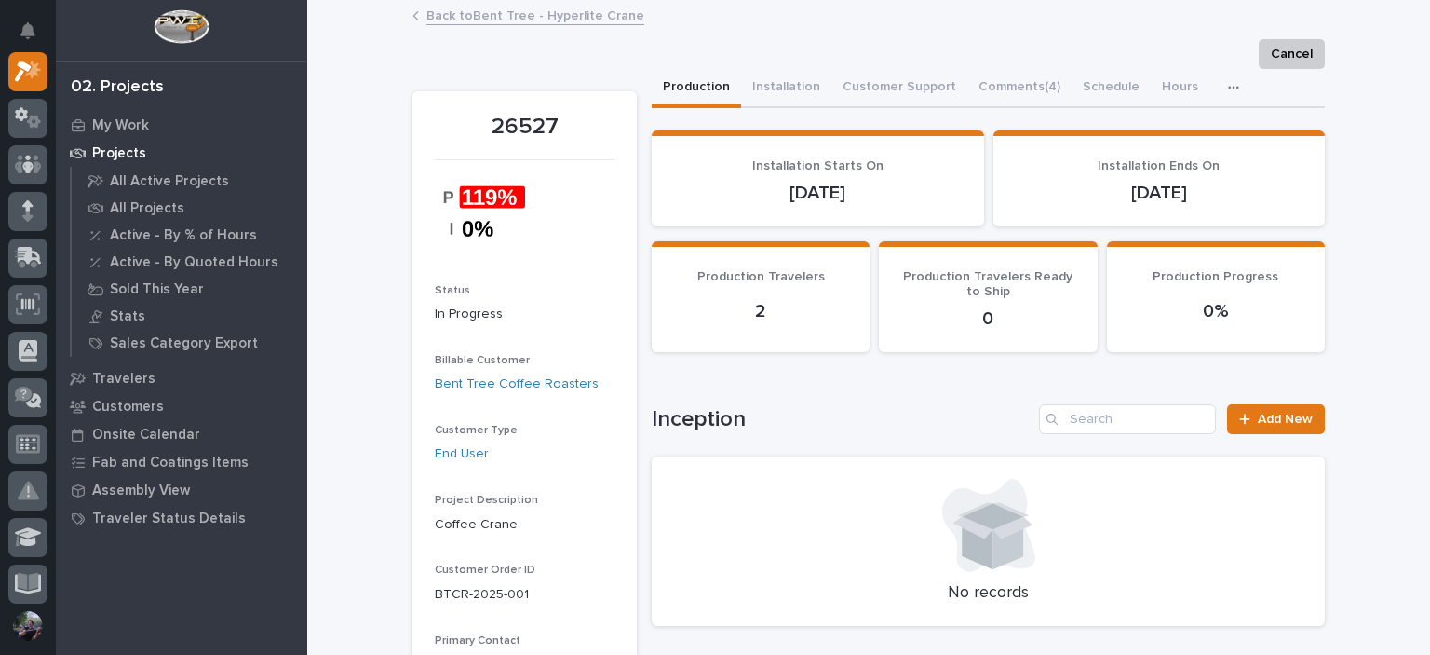
click at [502, 198] on img at bounding box center [480, 212] width 90 height 83
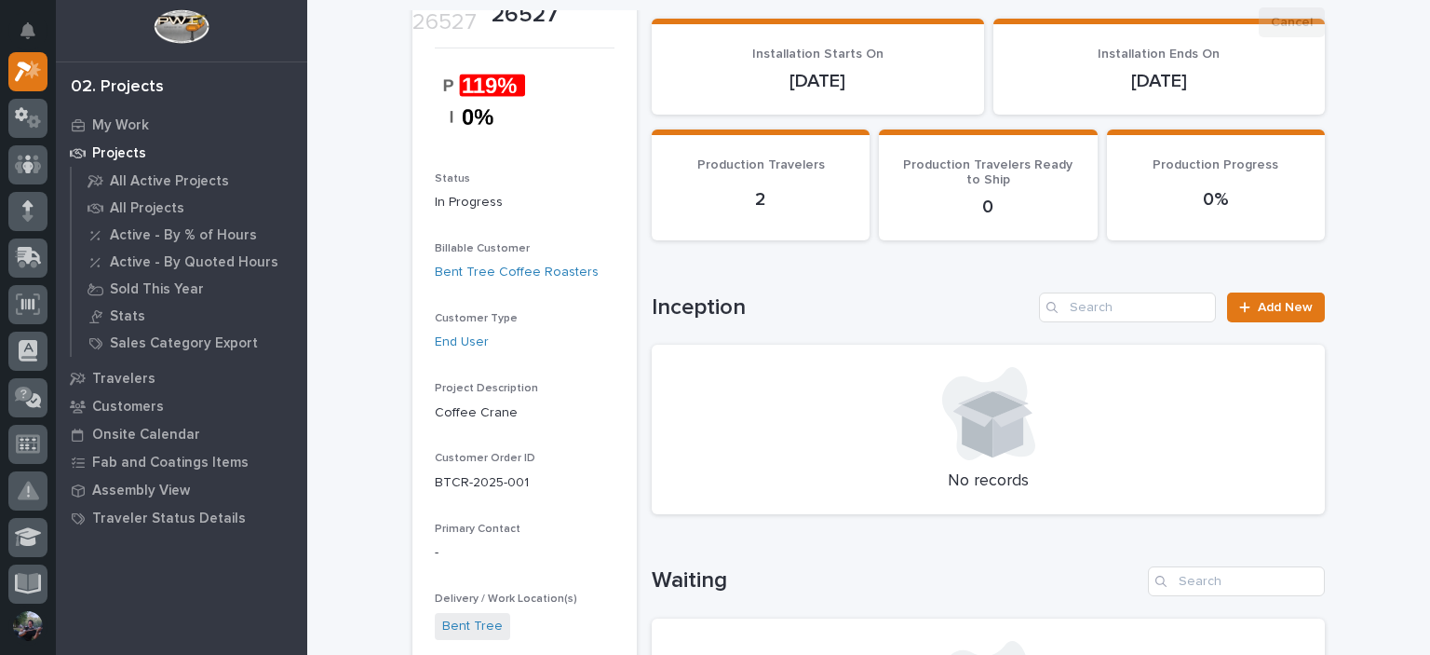
scroll to position [248, 0]
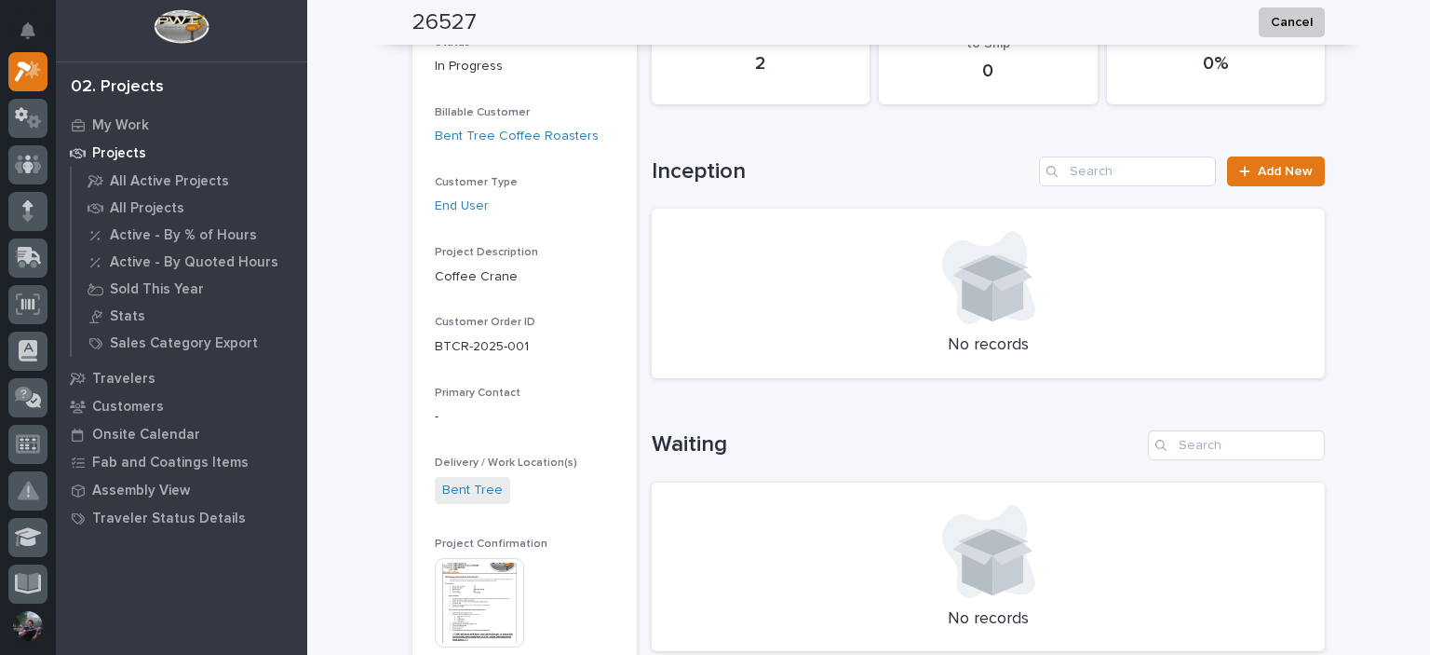
click at [480, 575] on img at bounding box center [479, 602] width 89 height 89
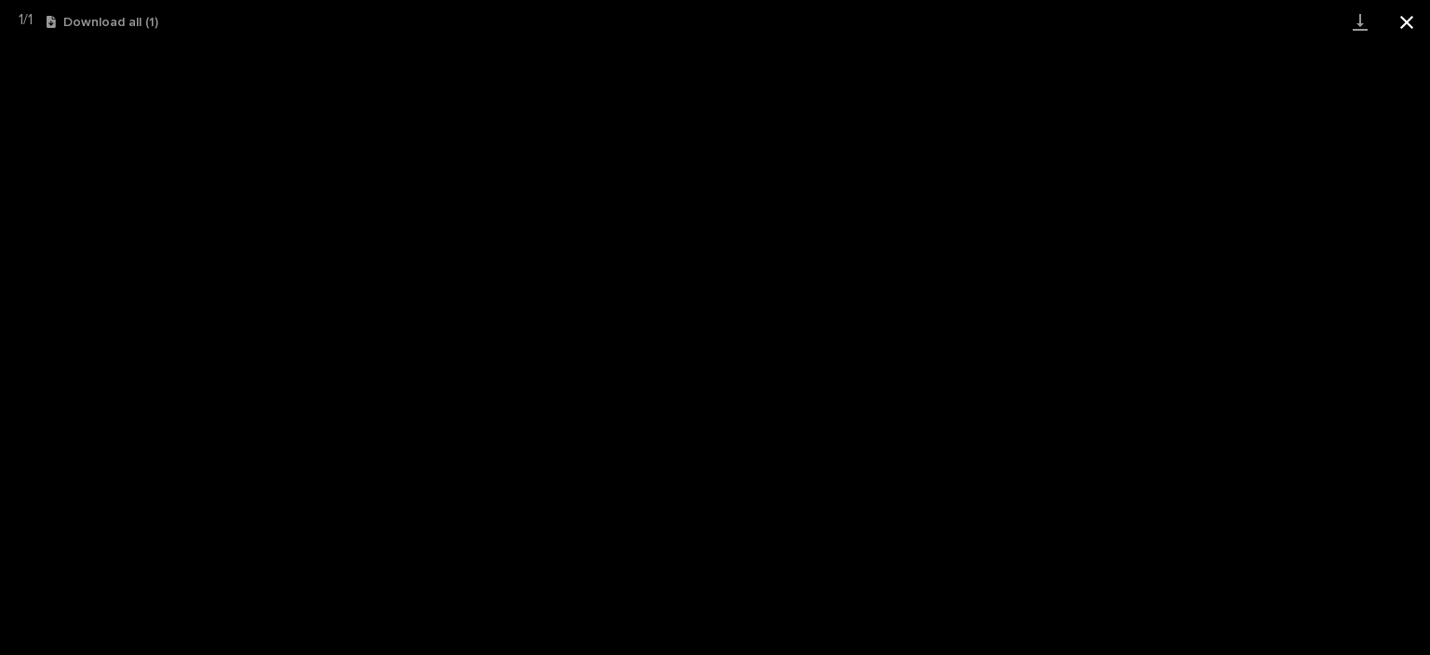
click at [1403, 20] on button "Close gallery" at bounding box center [1407, 22] width 47 height 44
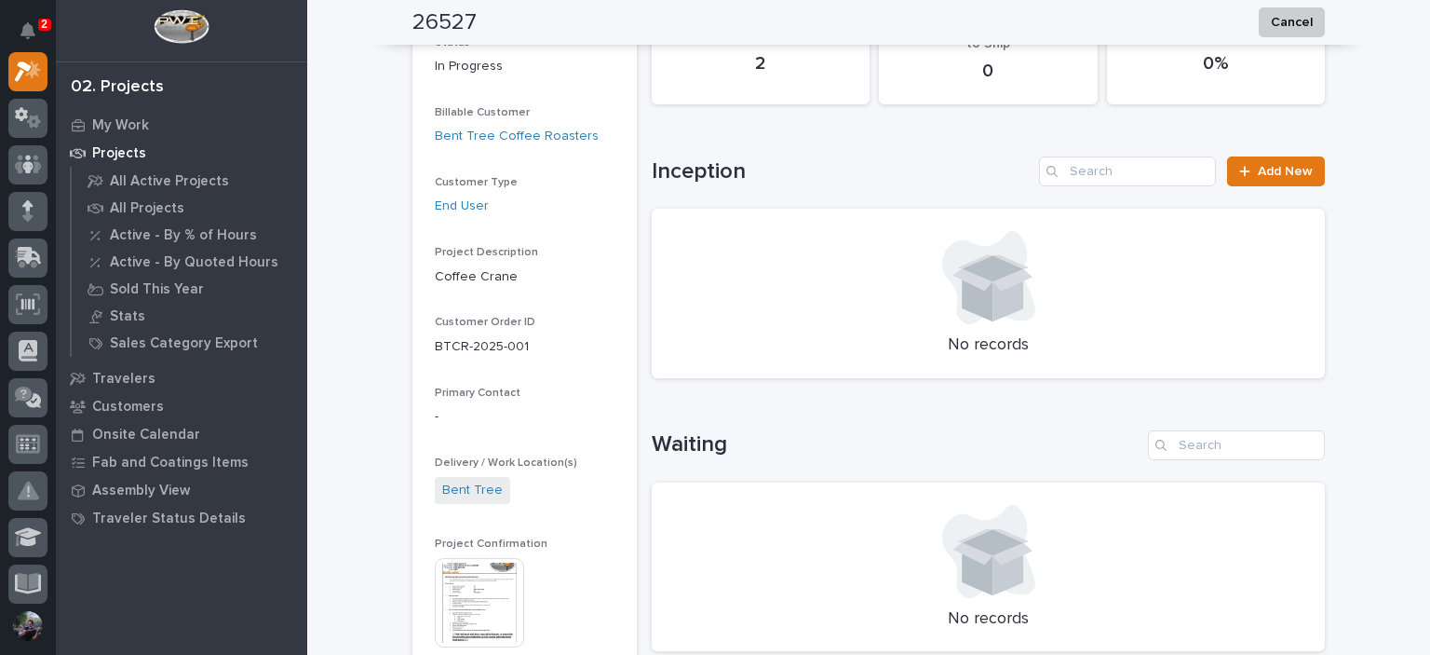
scroll to position [0, 0]
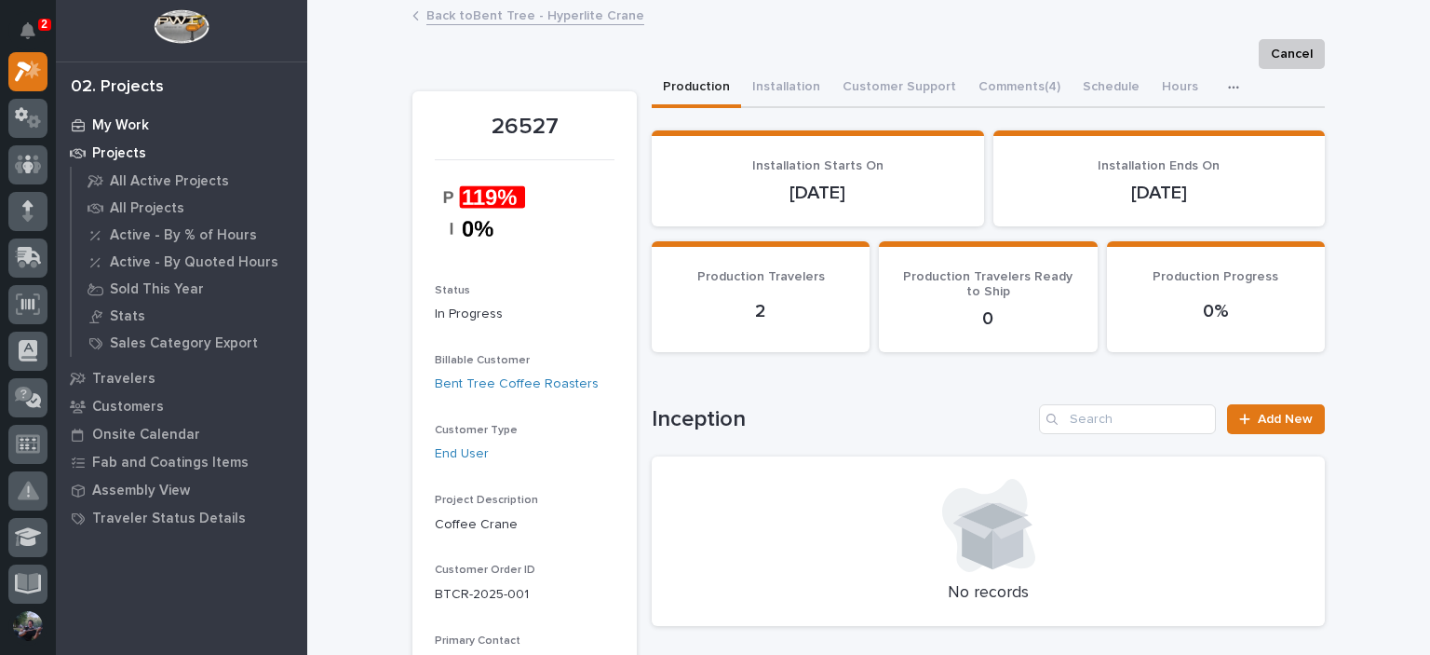
click at [132, 114] on div "My Work" at bounding box center [182, 125] width 242 height 26
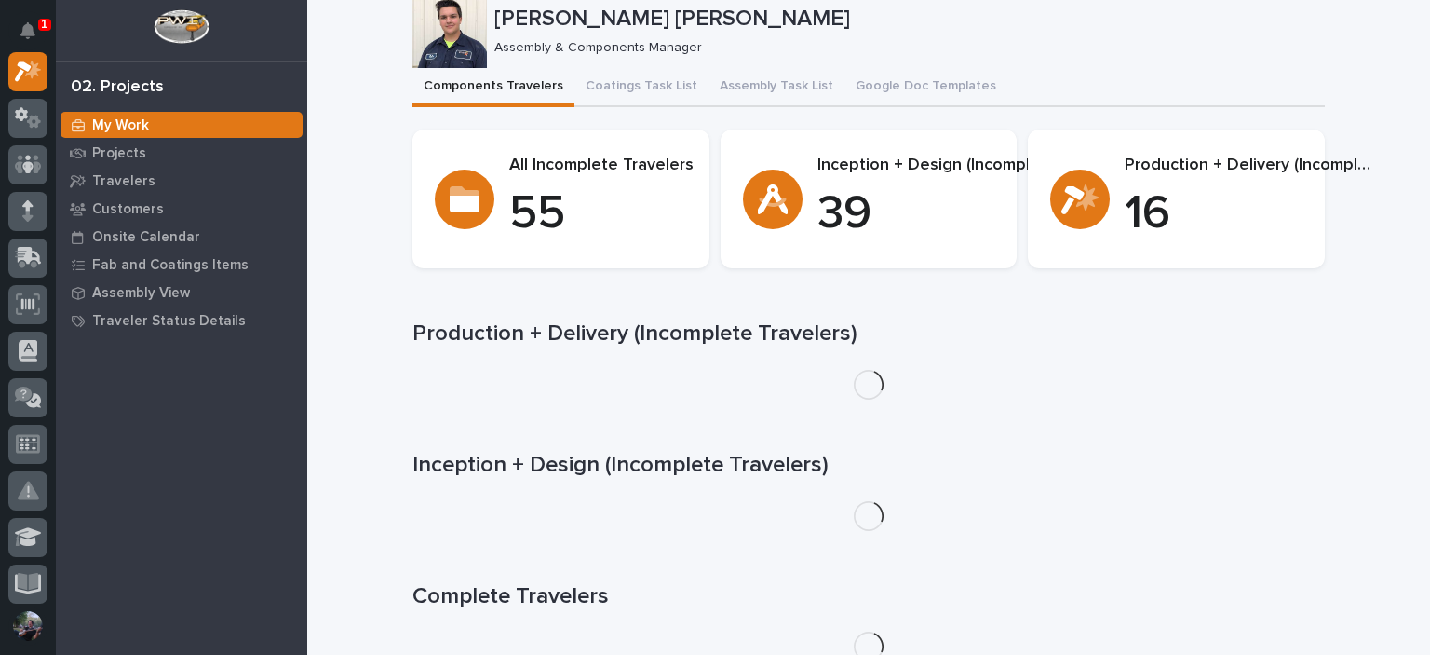
scroll to position [61, 0]
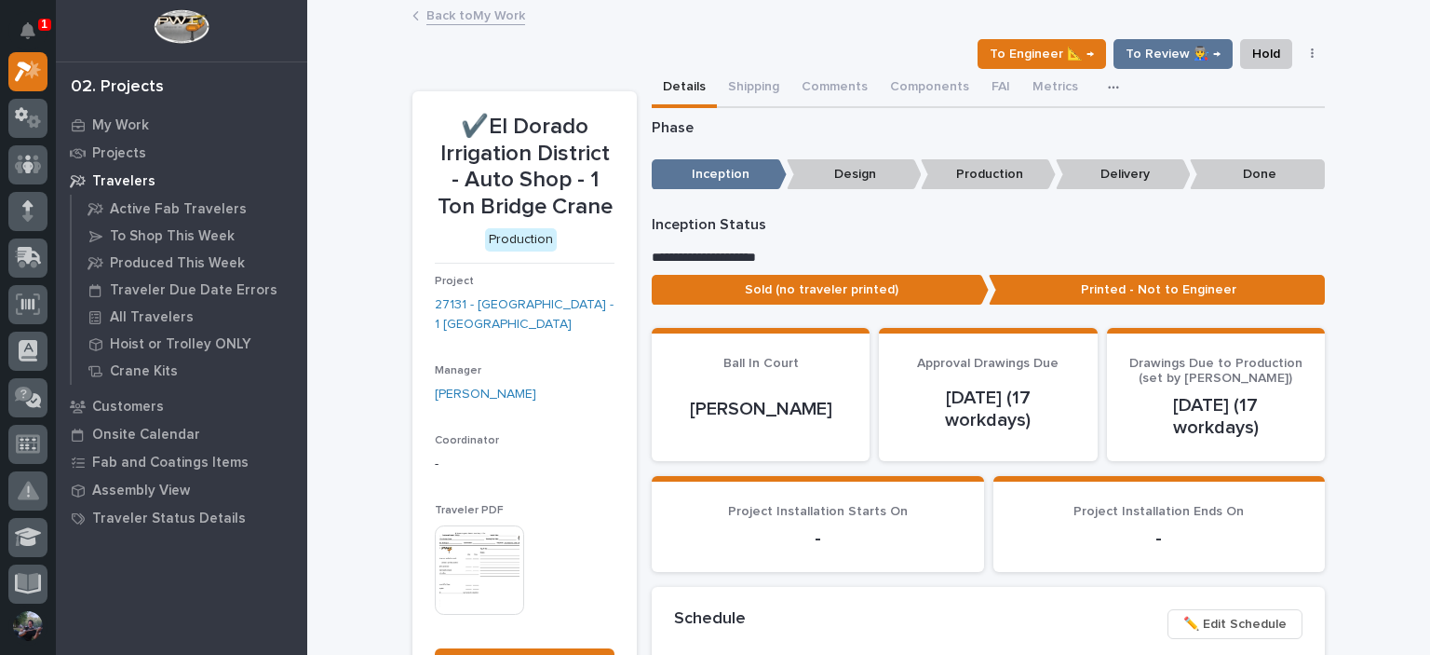
click at [463, 20] on link "Back to My Work" at bounding box center [476, 14] width 99 height 21
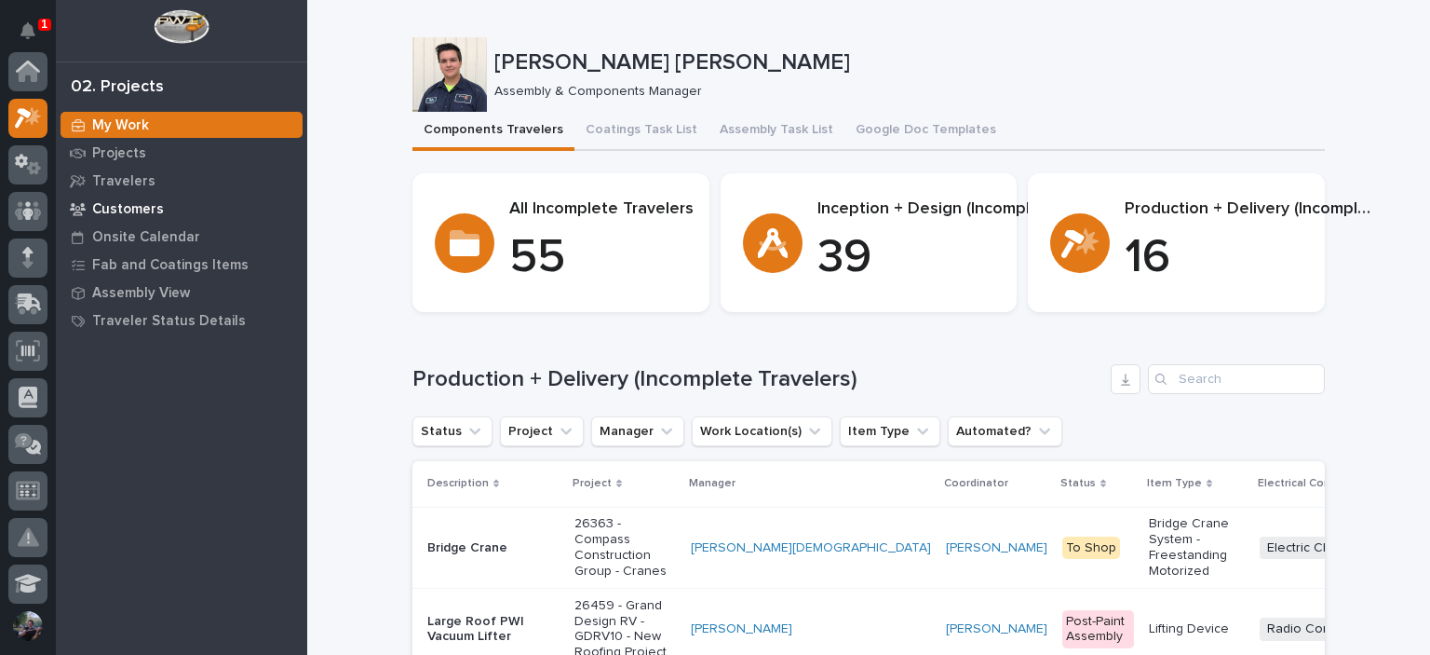
scroll to position [47, 0]
click at [725, 118] on button "Assembly Task List" at bounding box center [777, 131] width 136 height 39
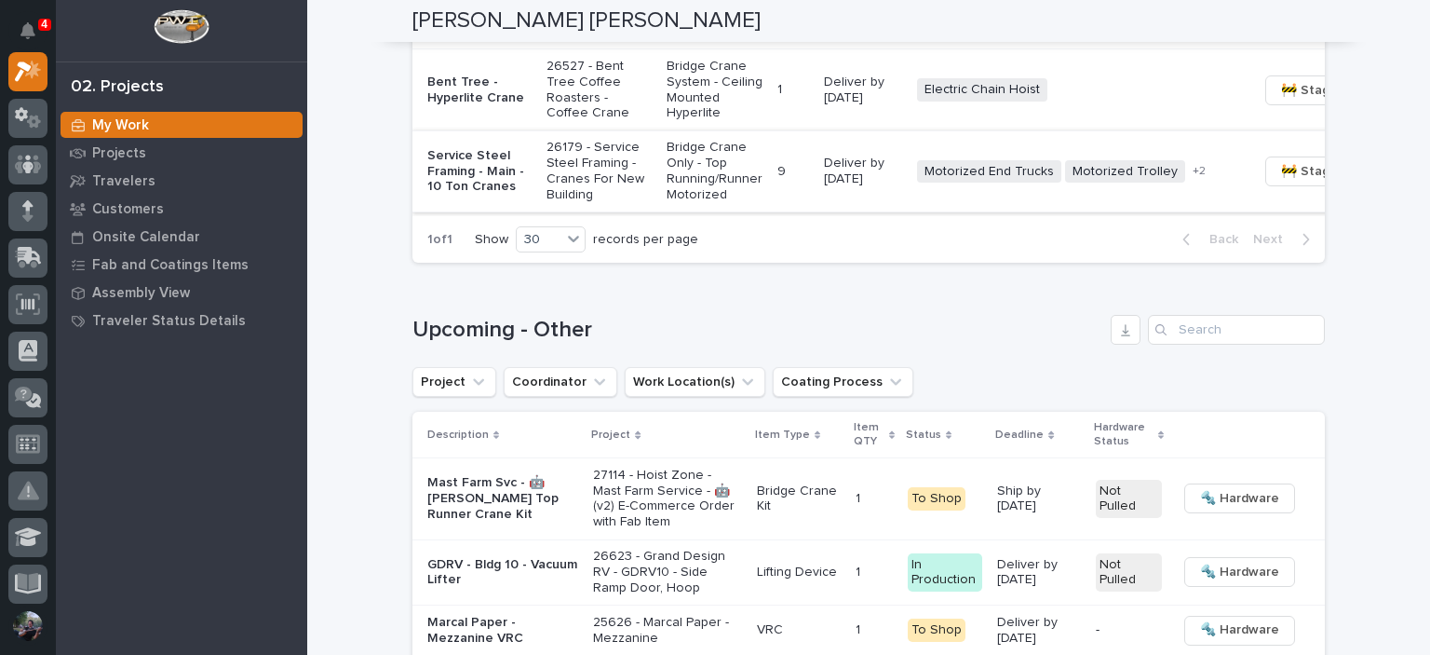
scroll to position [2669, 0]
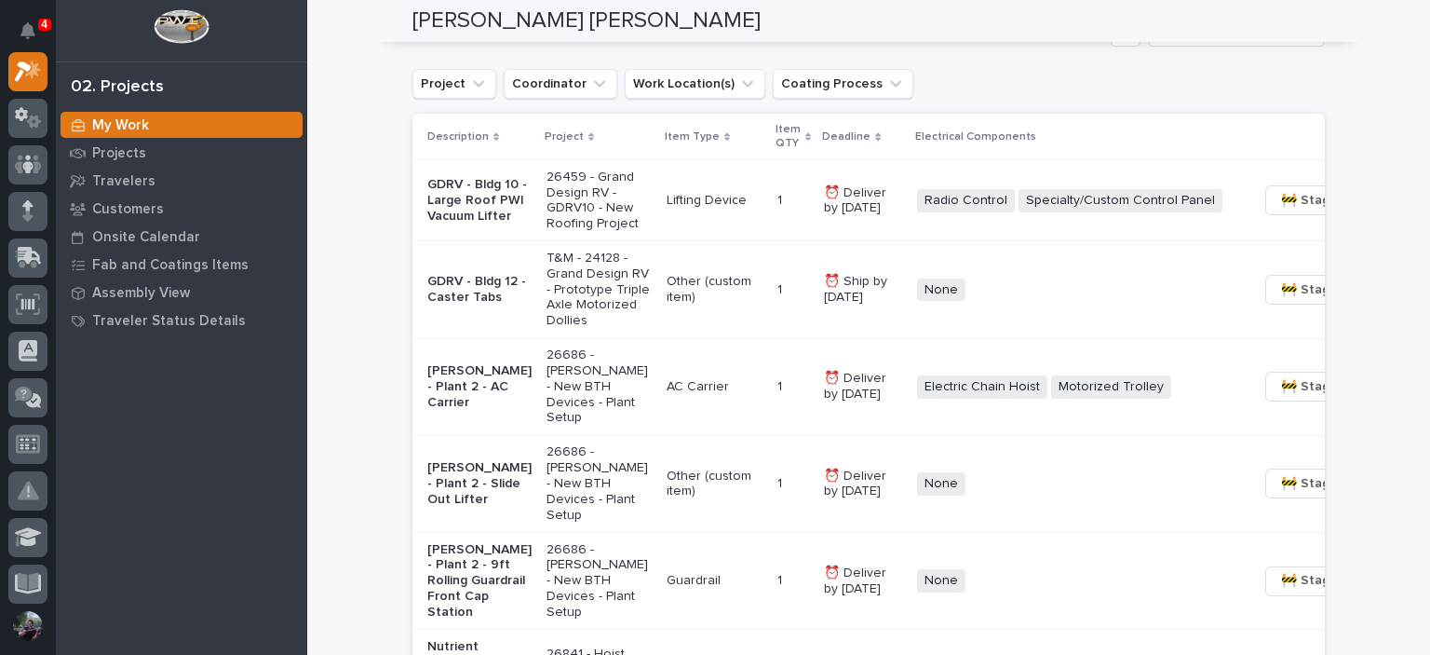
scroll to position [1552, 0]
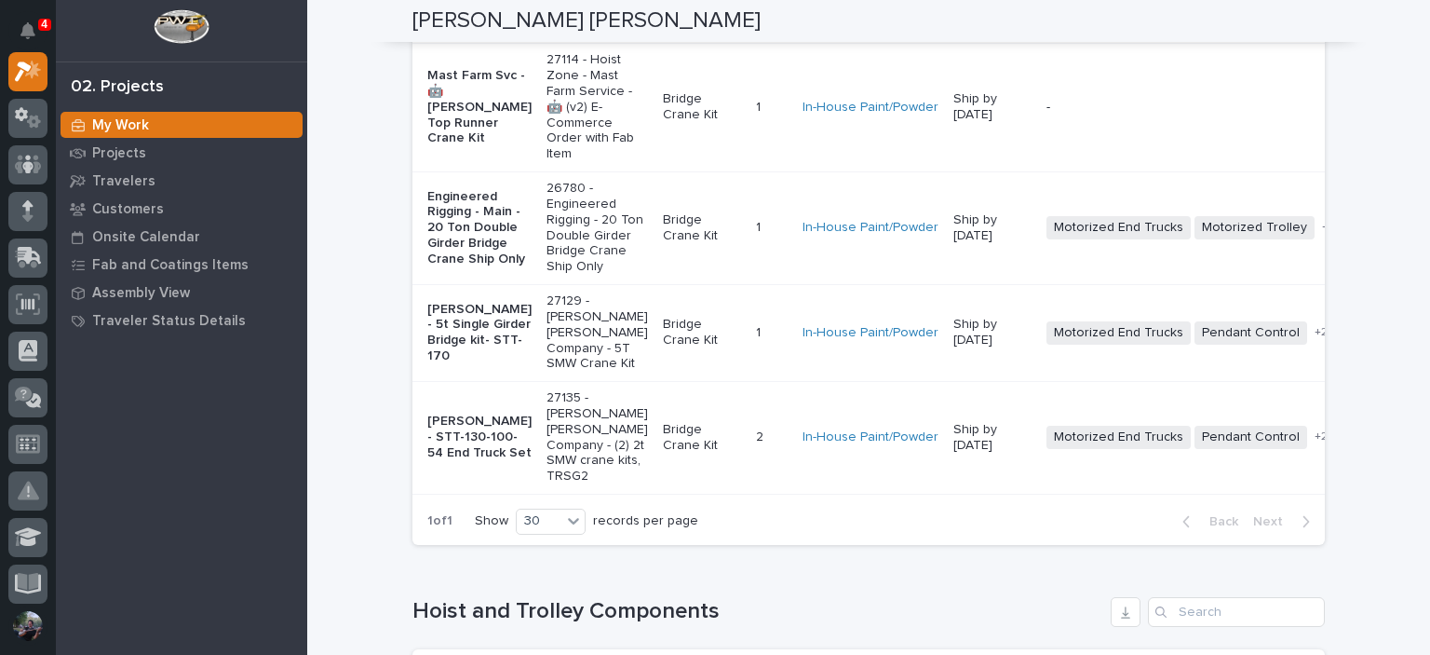
scroll to position [0, 0]
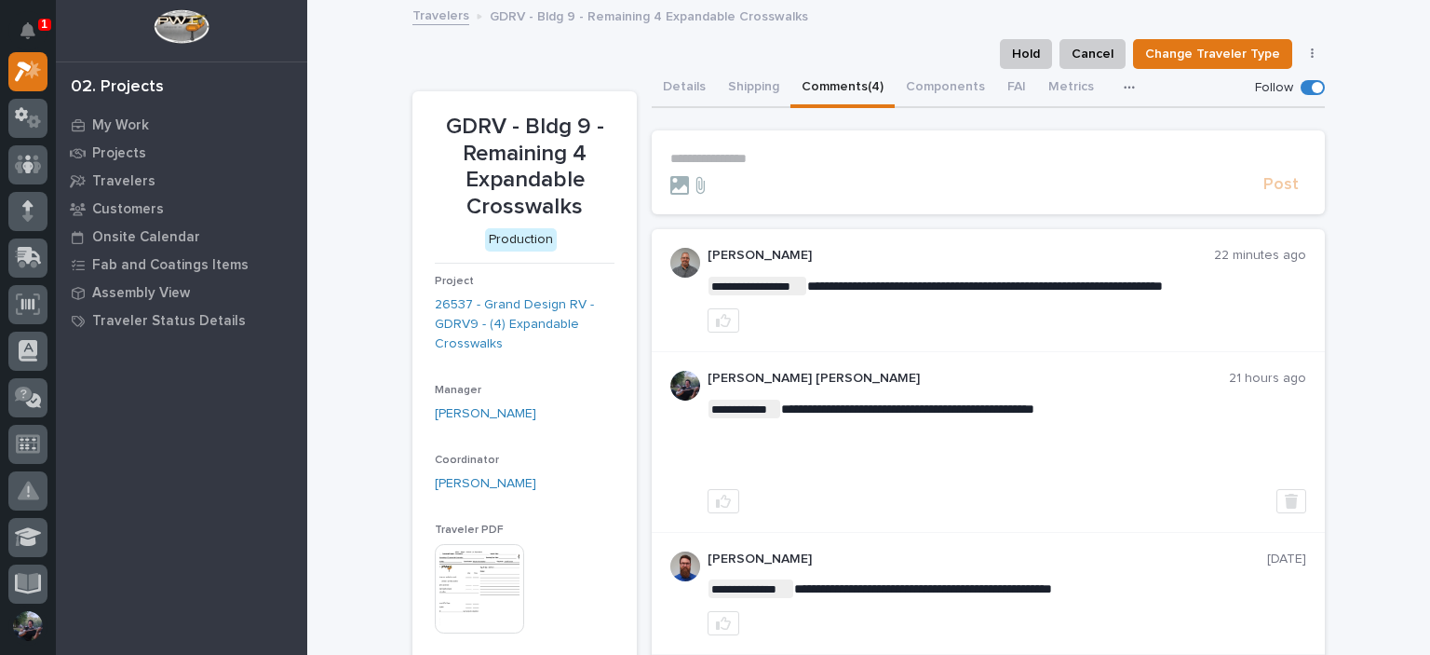
click at [861, 158] on p "**********" at bounding box center [989, 159] width 636 height 16
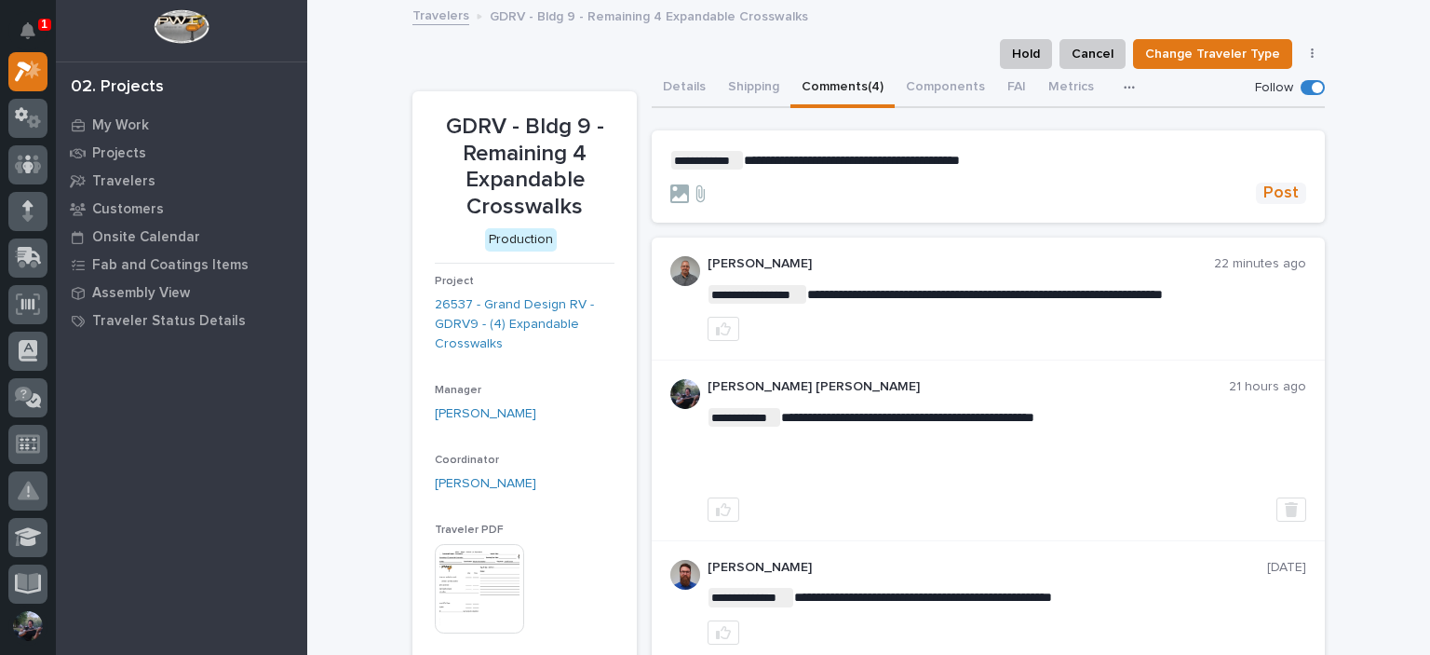
click at [1280, 193] on span "Post" at bounding box center [1281, 193] width 35 height 21
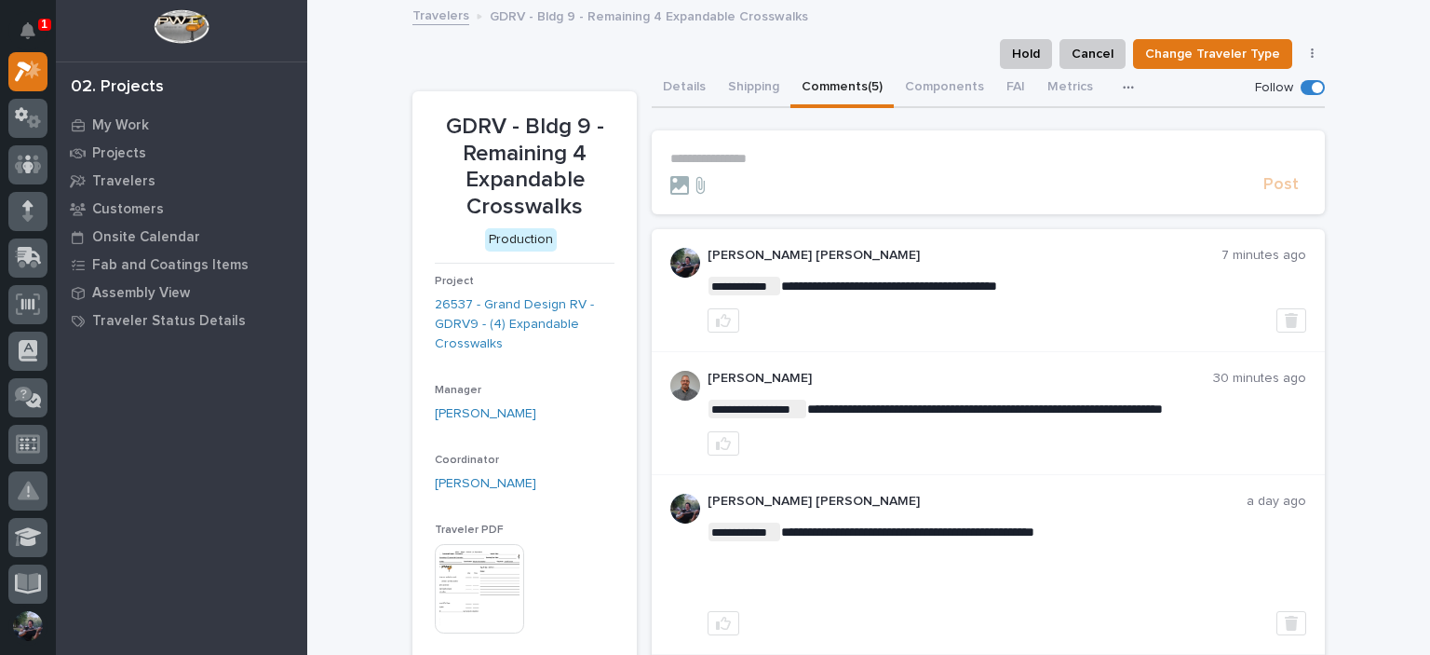
click at [346, 182] on div "**********" at bounding box center [868, 521] width 1123 height 1039
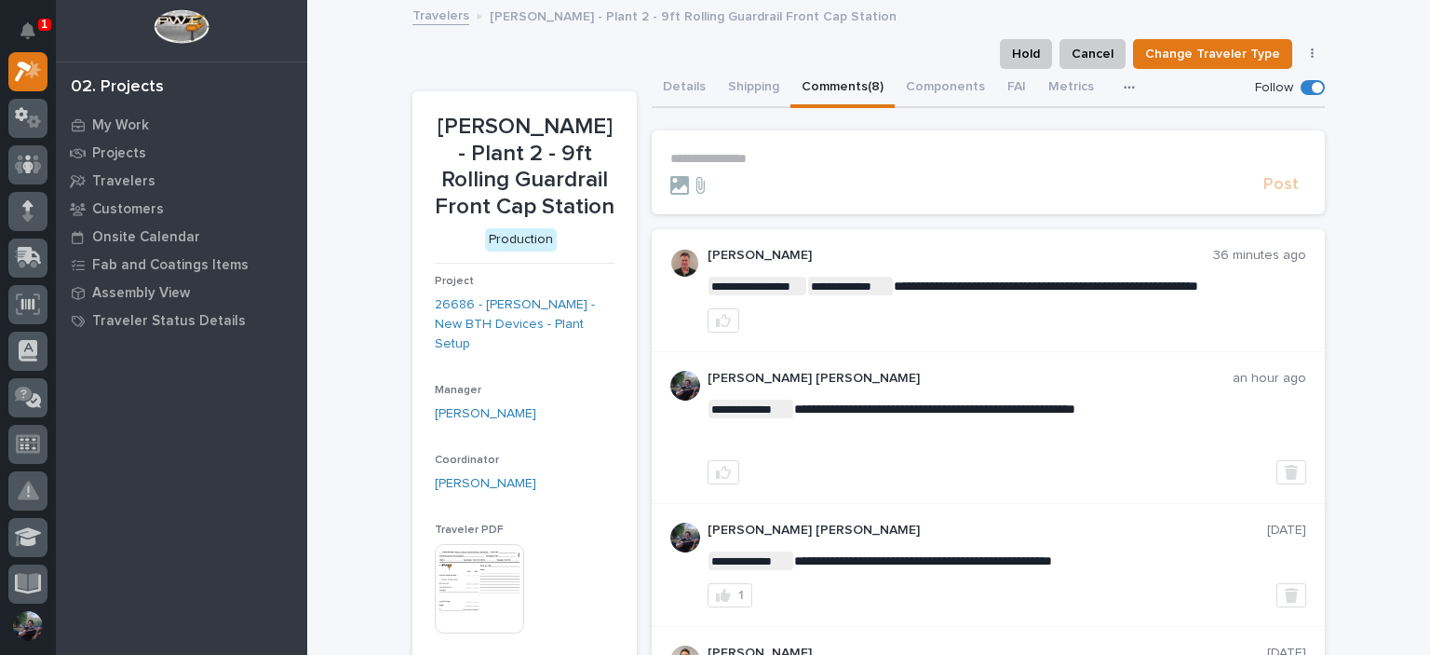
click at [851, 490] on div "**********" at bounding box center [988, 428] width 673 height 152
